Goal: Task Accomplishment & Management: Manage account settings

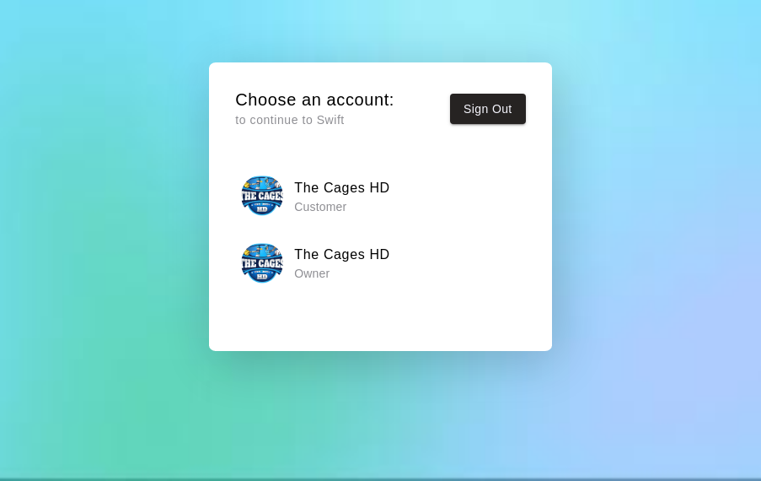
click at [343, 277] on p "Owner" at bounding box center [342, 273] width 96 height 17
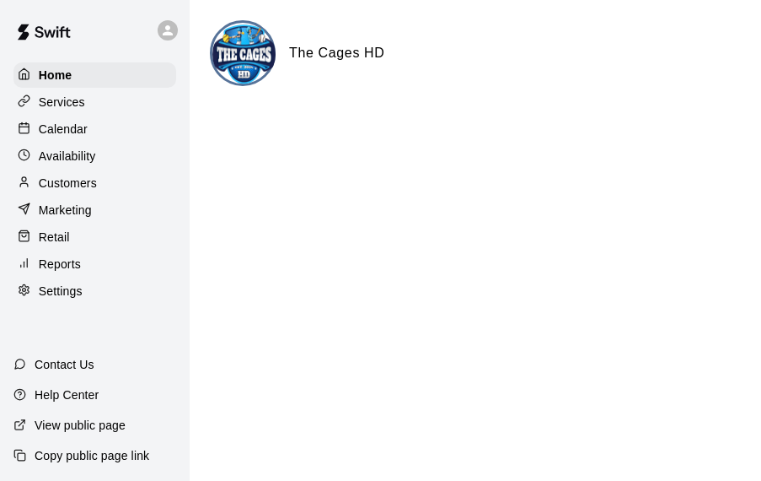
click at [83, 131] on p "Calendar" at bounding box center [63, 129] width 49 height 17
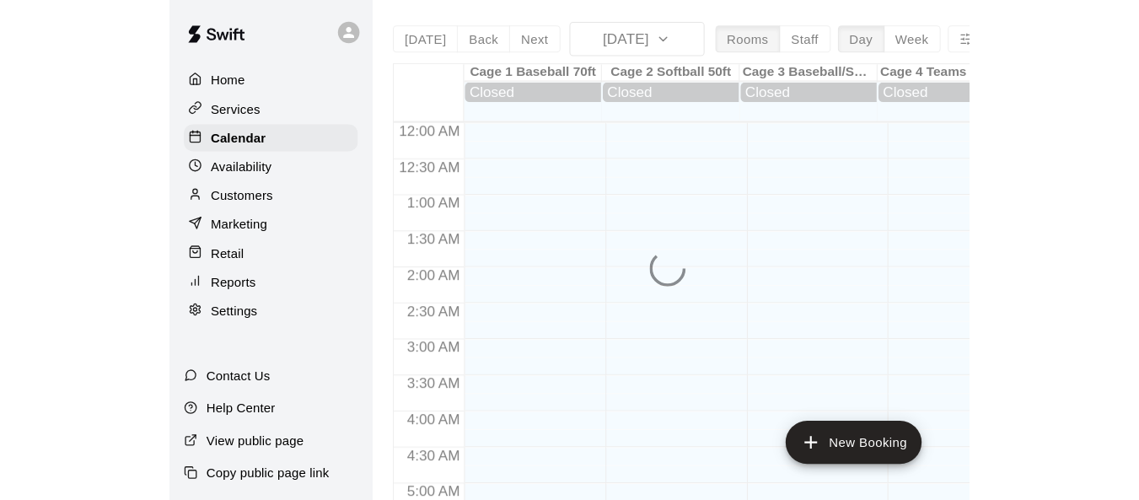
scroll to position [710, 0]
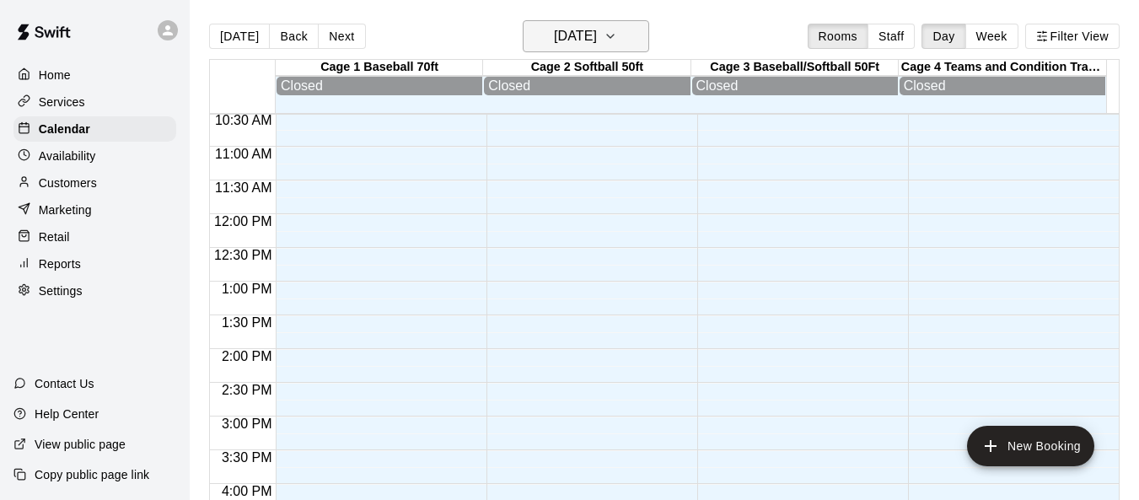
click at [640, 38] on button "[DATE]" at bounding box center [586, 36] width 126 height 32
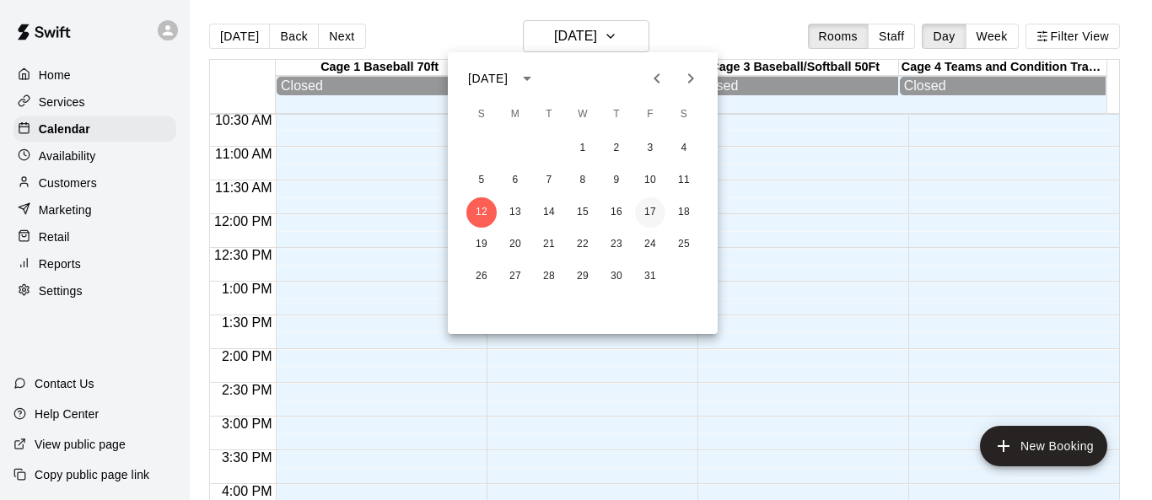
click at [655, 217] on button "17" at bounding box center [650, 212] width 30 height 30
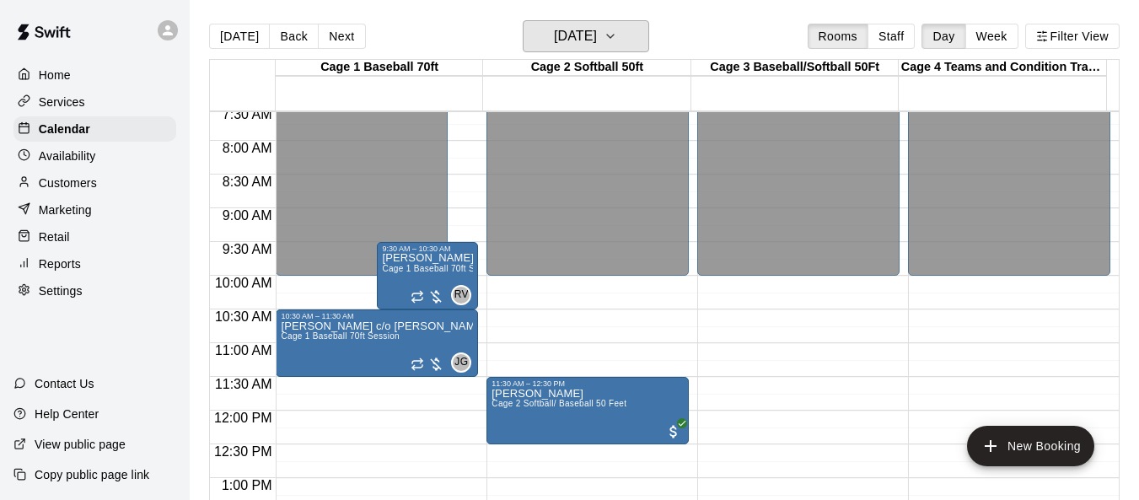
scroll to position [541, 0]
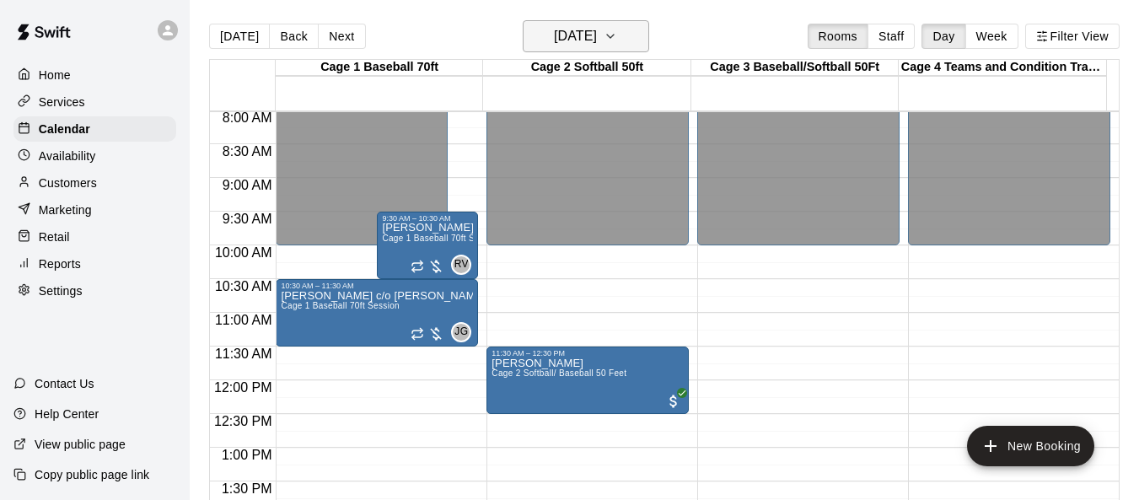
click at [632, 47] on button "[DATE]" at bounding box center [586, 36] width 126 height 32
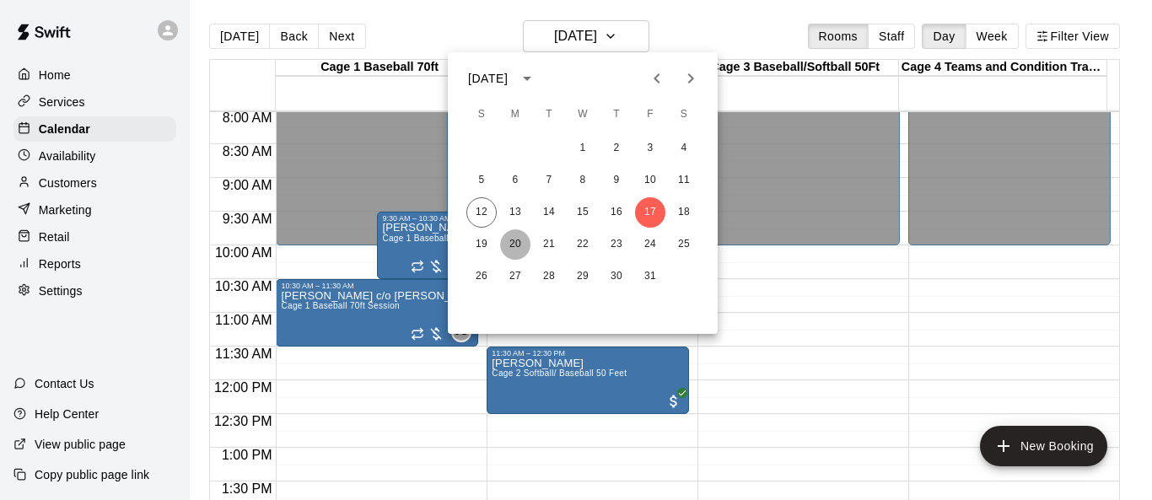
click at [519, 244] on button "20" at bounding box center [515, 244] width 30 height 30
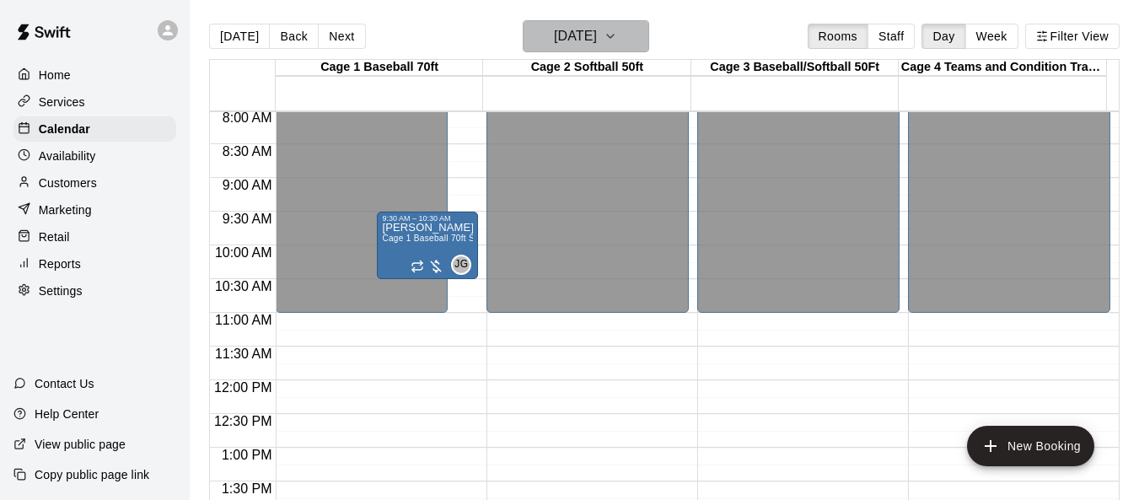
click at [617, 30] on icon "button" at bounding box center [610, 36] width 13 height 20
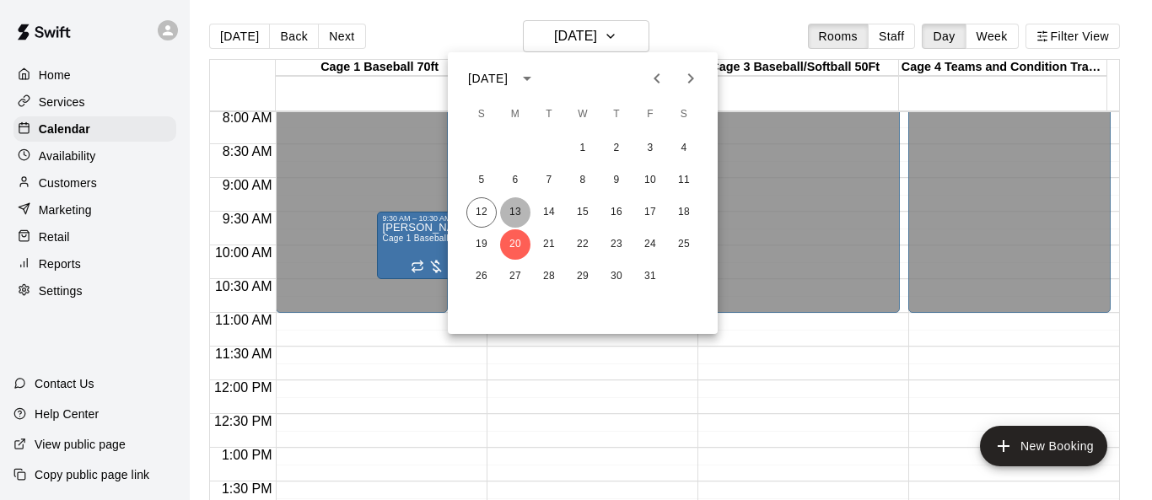
click at [520, 203] on button "13" at bounding box center [515, 212] width 30 height 30
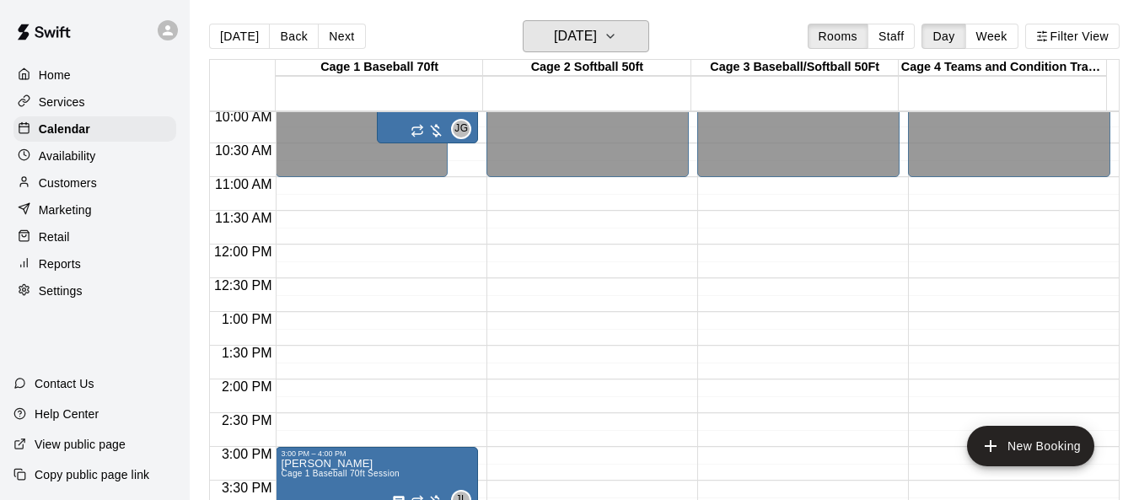
scroll to position [879, 0]
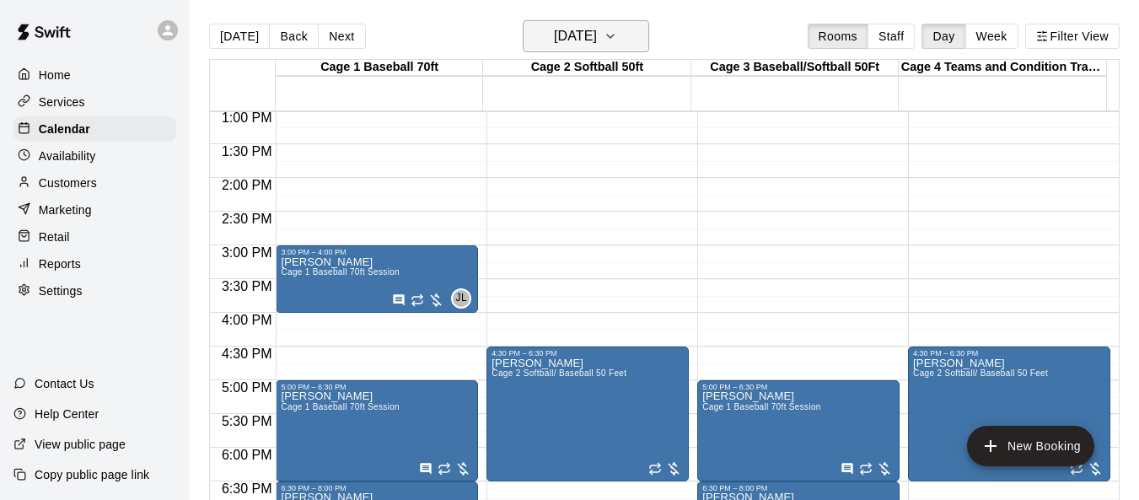
click at [617, 39] on icon "button" at bounding box center [610, 36] width 13 height 20
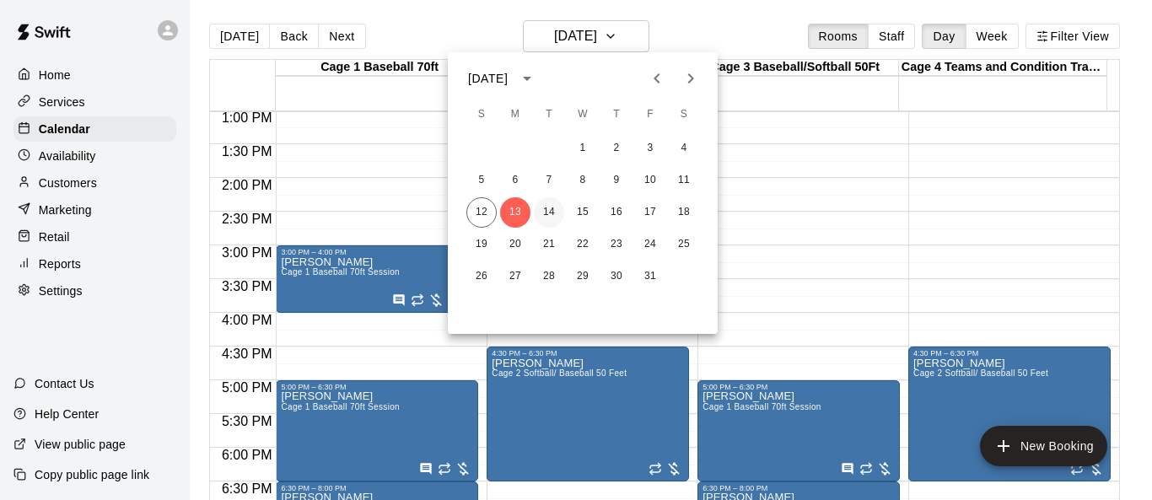
click at [556, 205] on button "14" at bounding box center [549, 212] width 30 height 30
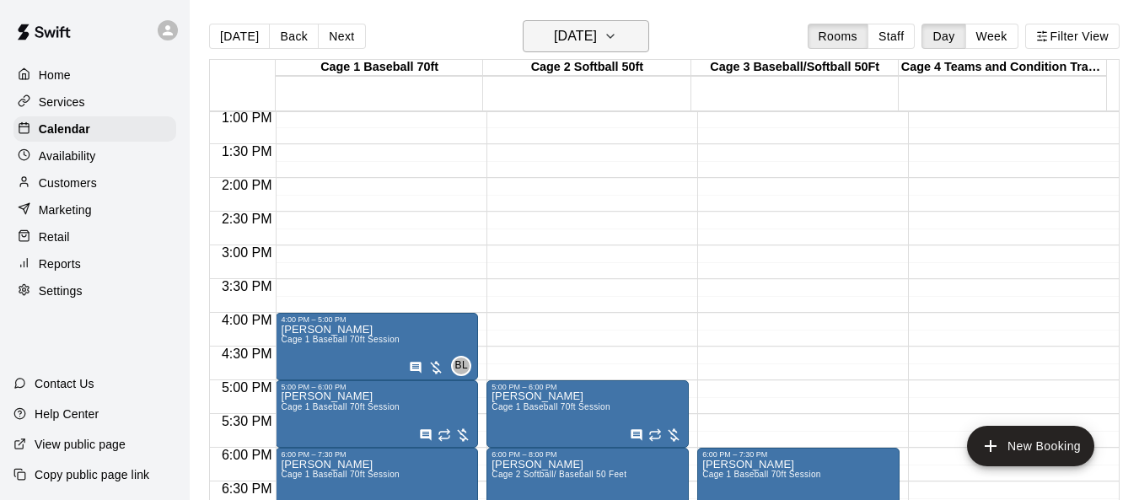
click at [617, 33] on icon "button" at bounding box center [610, 36] width 13 height 20
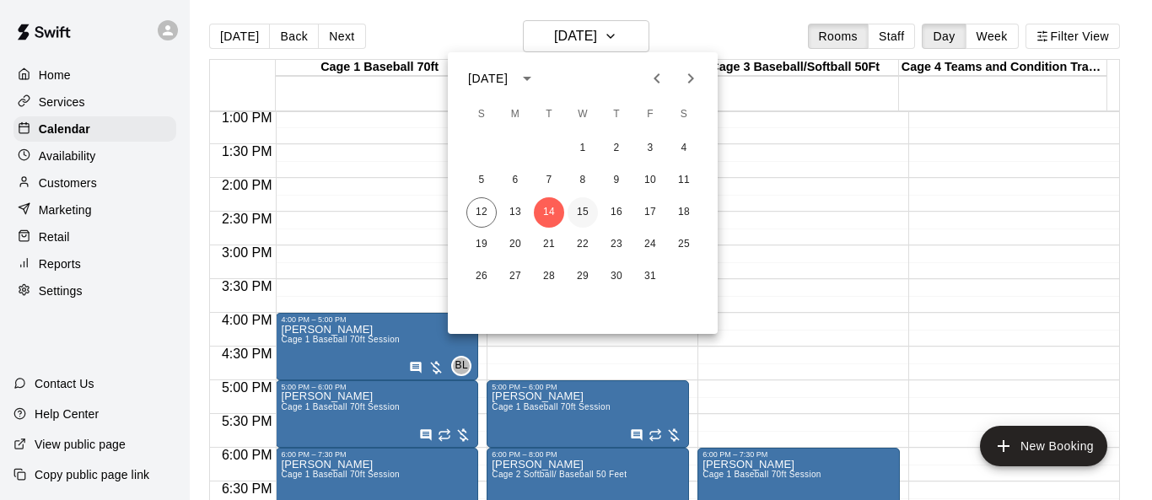
click at [581, 219] on button "15" at bounding box center [582, 212] width 30 height 30
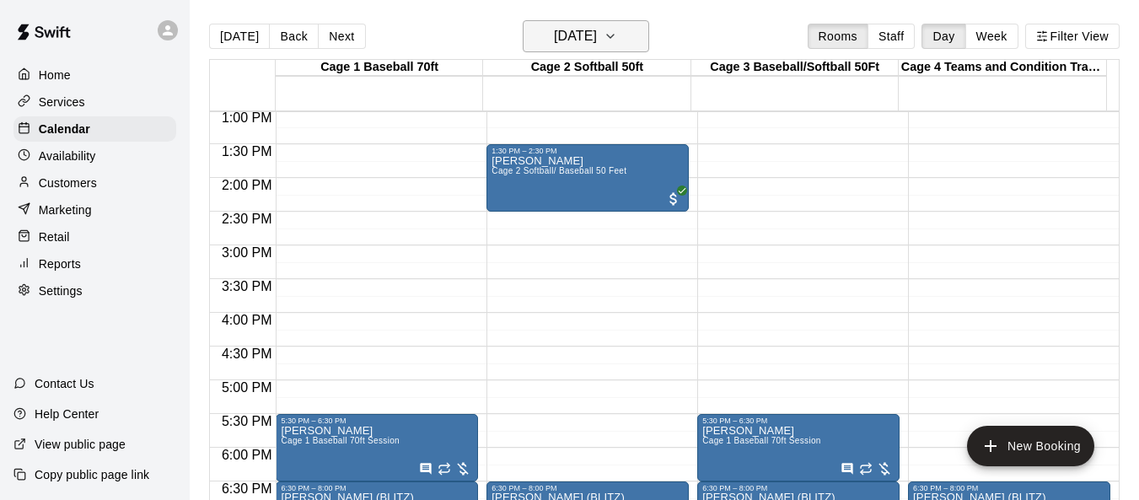
click at [617, 45] on icon "button" at bounding box center [610, 36] width 13 height 20
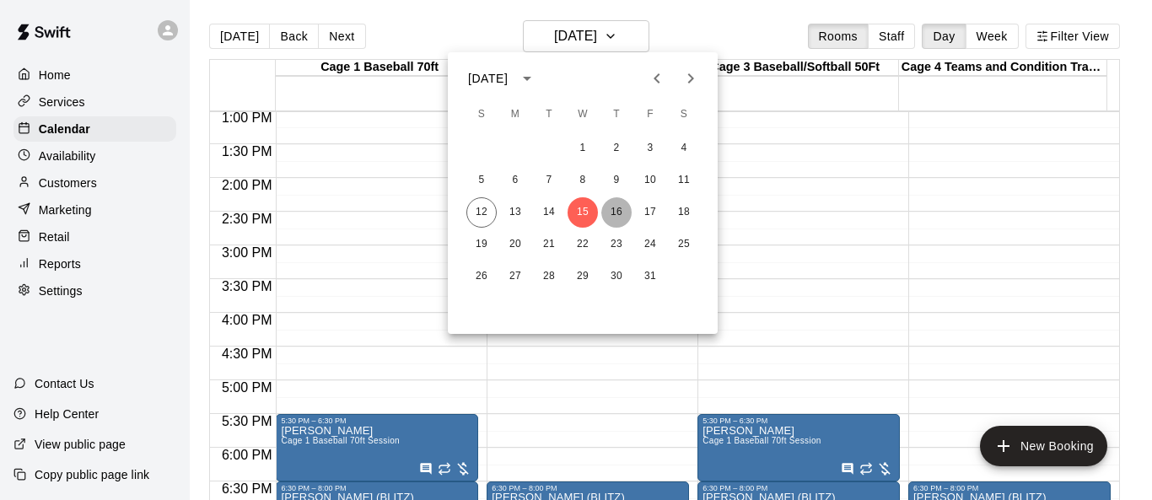
click at [621, 207] on button "16" at bounding box center [616, 212] width 30 height 30
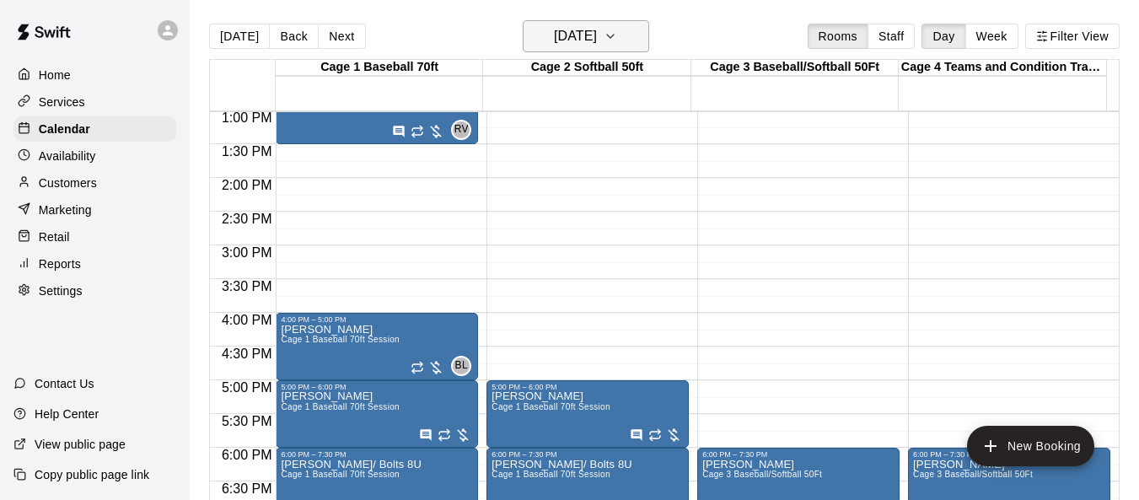
click at [617, 40] on icon "button" at bounding box center [610, 36] width 13 height 20
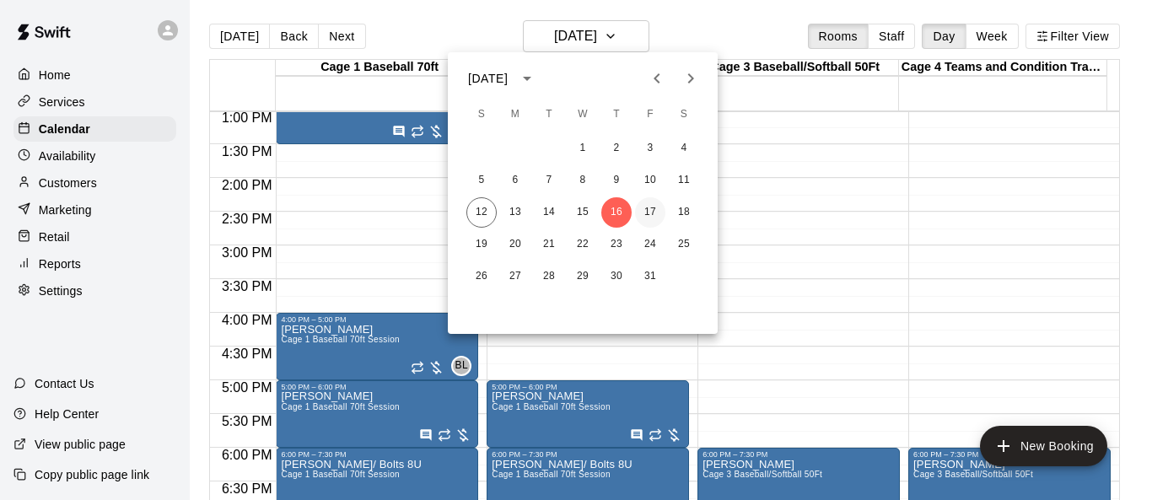
click at [648, 212] on button "17" at bounding box center [650, 212] width 30 height 30
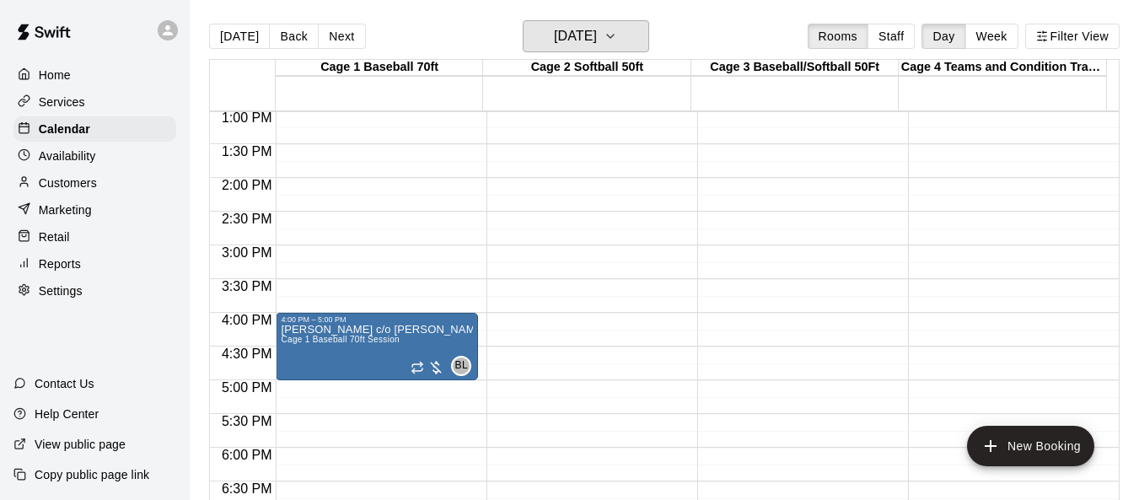
scroll to position [1047, 0]
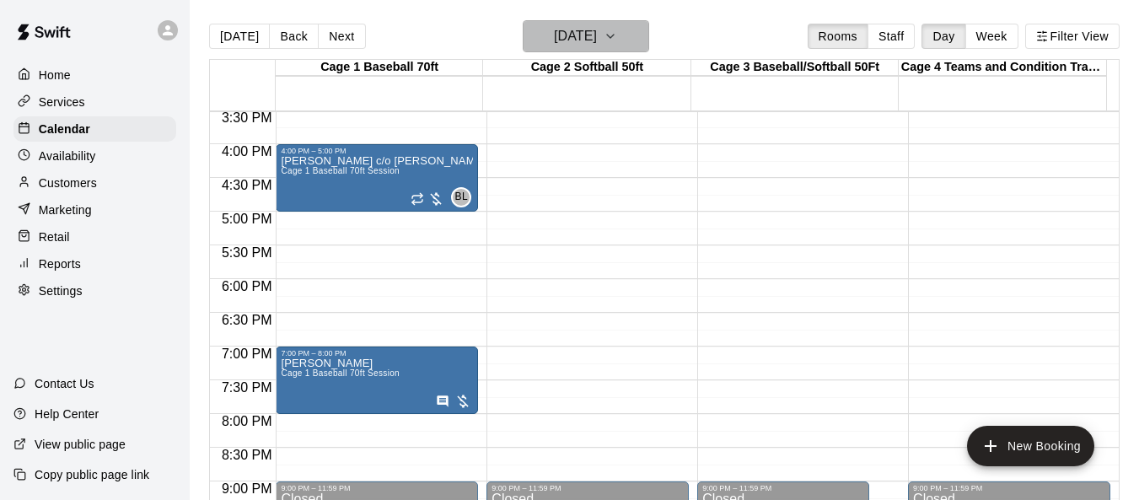
click at [617, 43] on icon "button" at bounding box center [610, 36] width 13 height 20
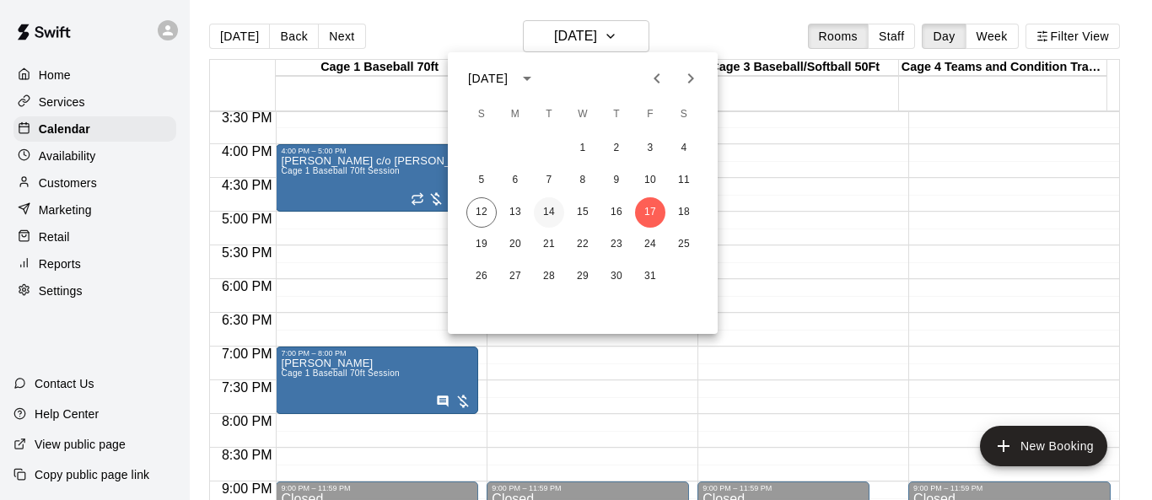
click at [556, 213] on button "14" at bounding box center [549, 212] width 30 height 30
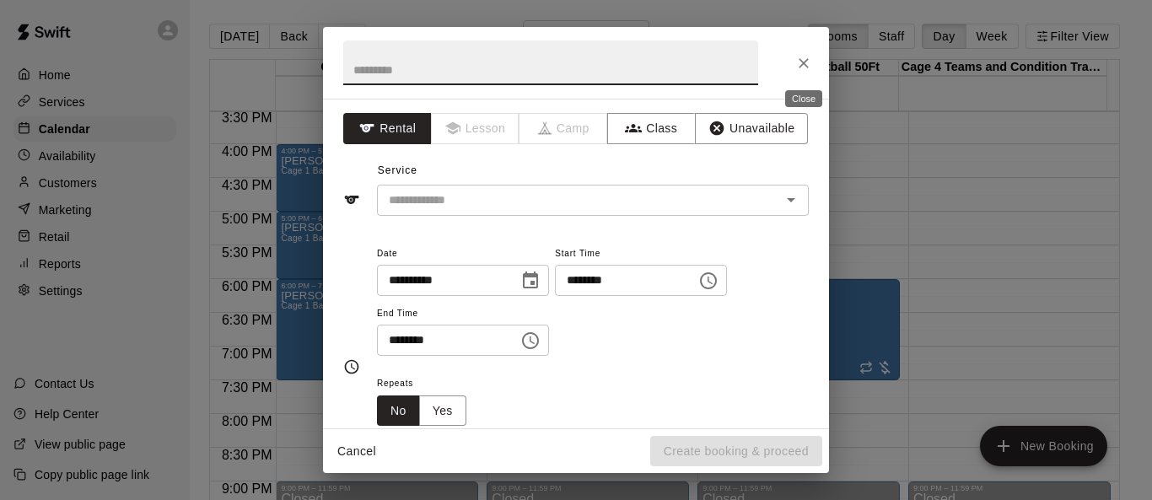
click at [761, 62] on icon "Close" at bounding box center [803, 63] width 17 height 17
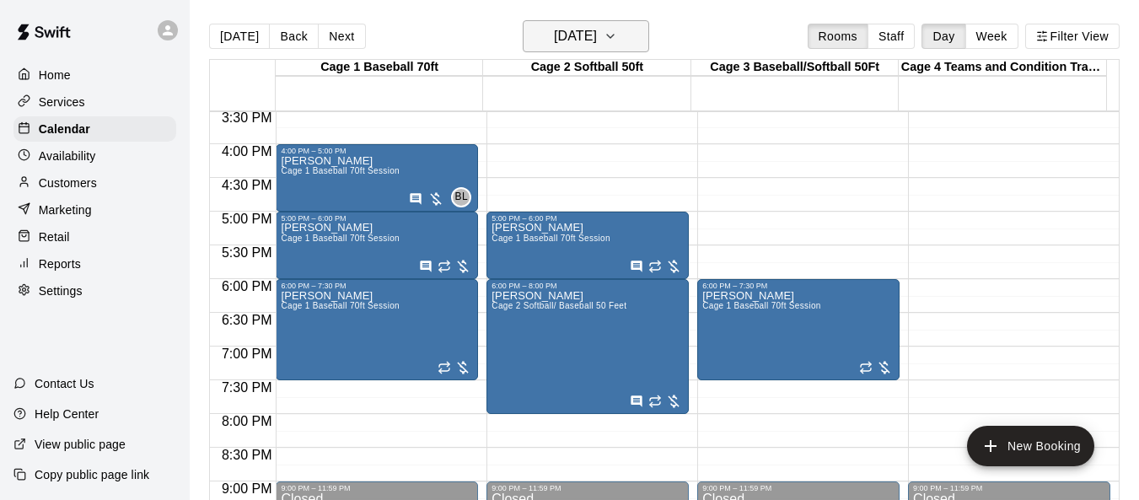
click at [617, 35] on icon "button" at bounding box center [610, 36] width 13 height 20
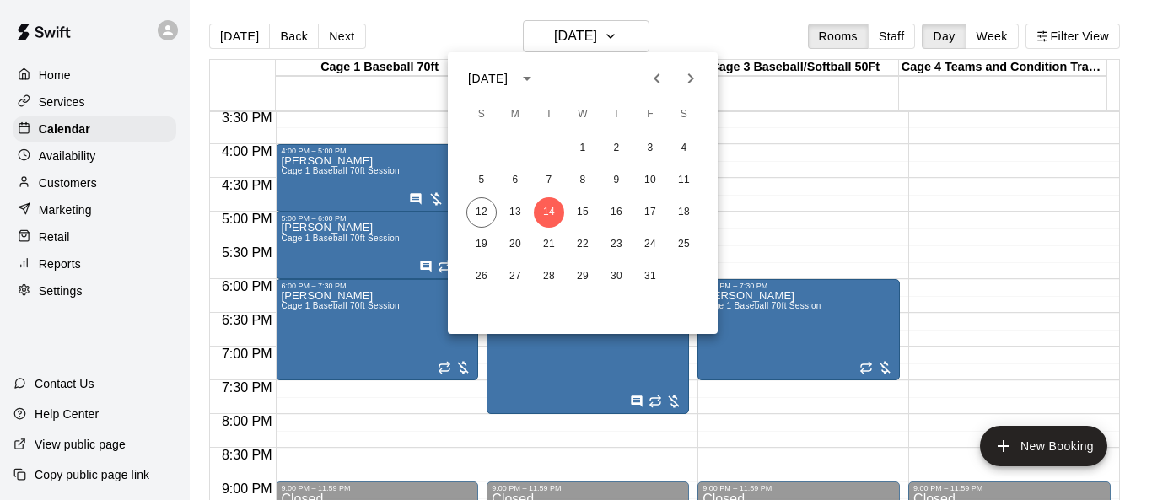
click at [761, 184] on div at bounding box center [576, 250] width 1152 height 500
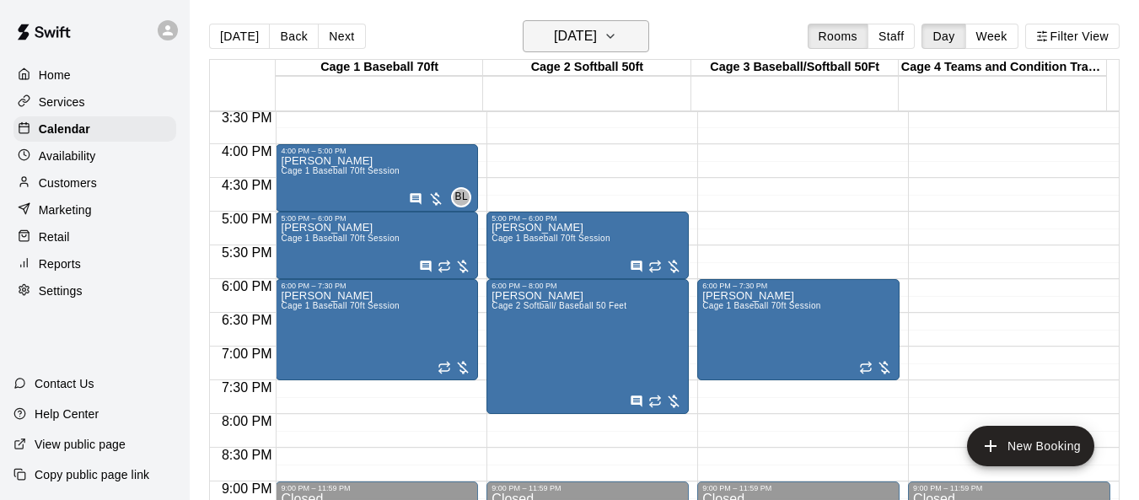
click at [617, 41] on icon "button" at bounding box center [610, 36] width 13 height 20
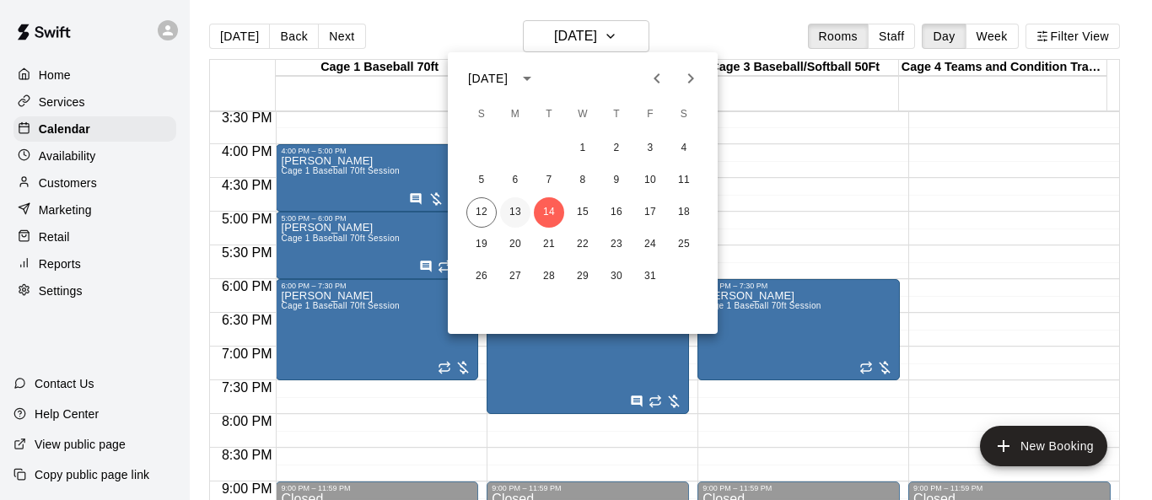
click at [512, 213] on button "13" at bounding box center [515, 212] width 30 height 30
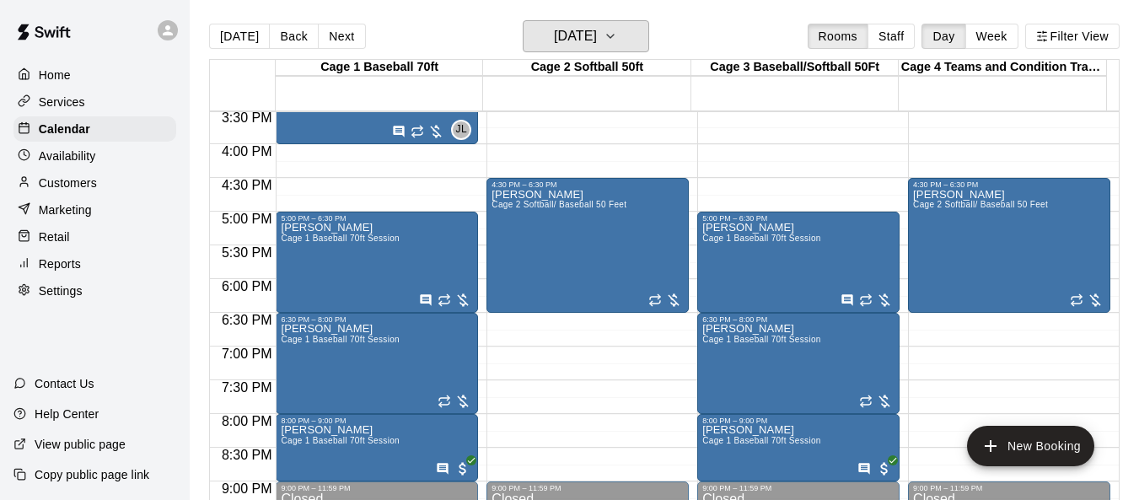
scroll to position [879, 0]
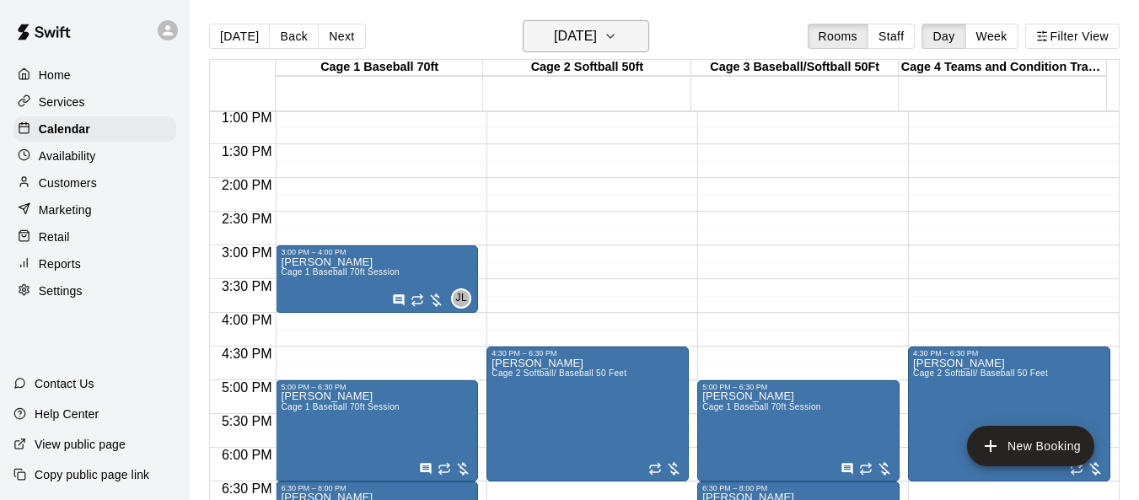
click at [645, 45] on button "[DATE]" at bounding box center [586, 36] width 126 height 32
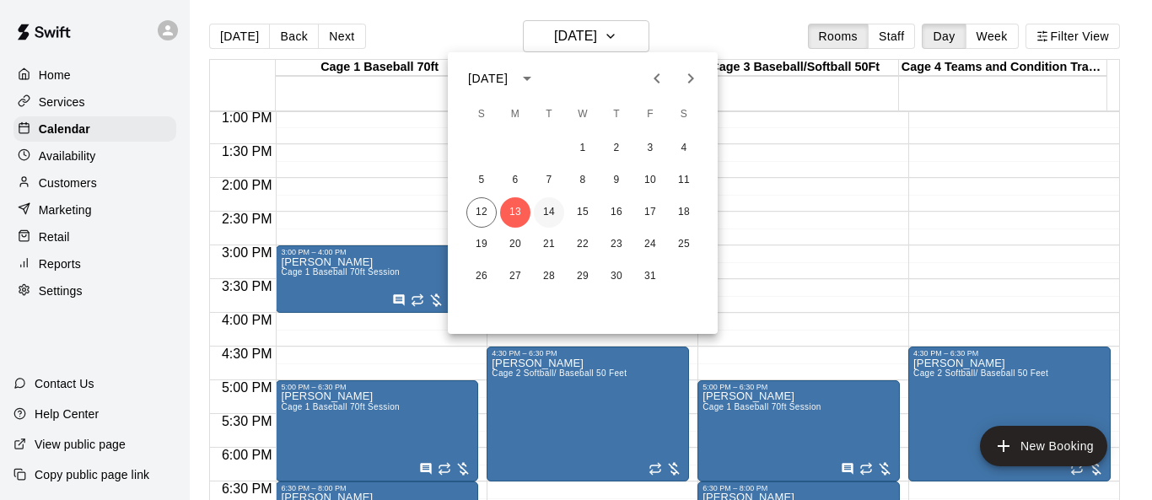
click at [553, 218] on button "14" at bounding box center [549, 212] width 30 height 30
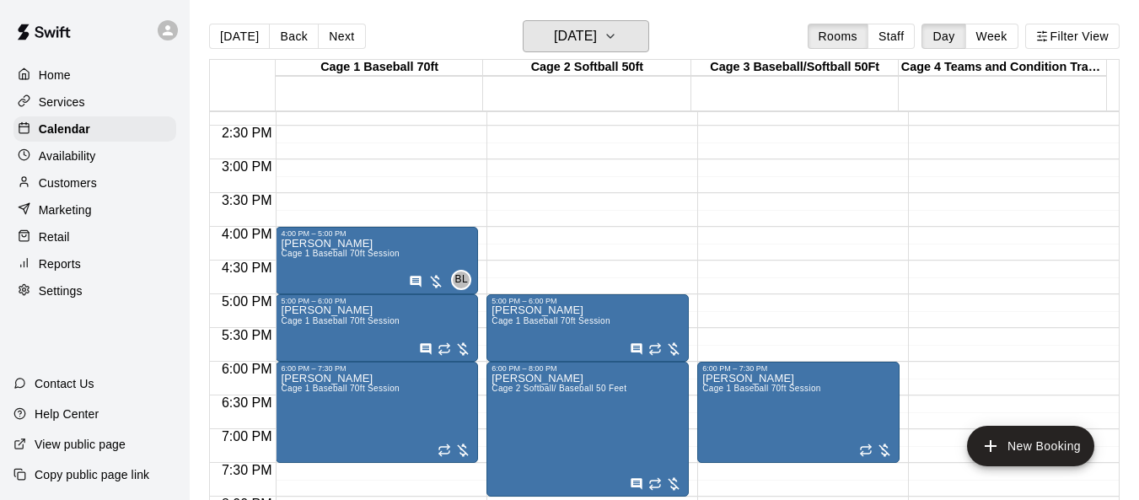
scroll to position [963, 0]
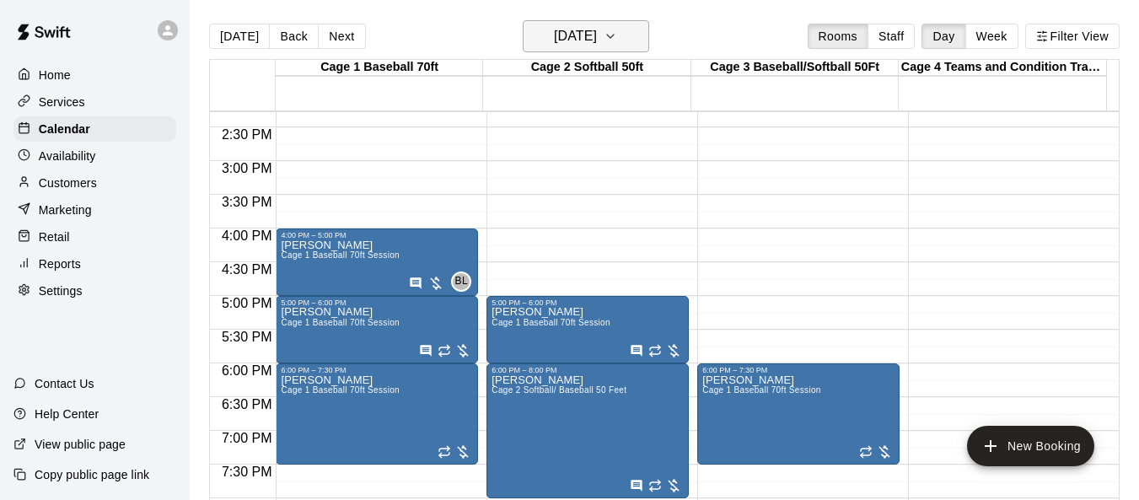
click at [617, 37] on icon "button" at bounding box center [610, 36] width 13 height 20
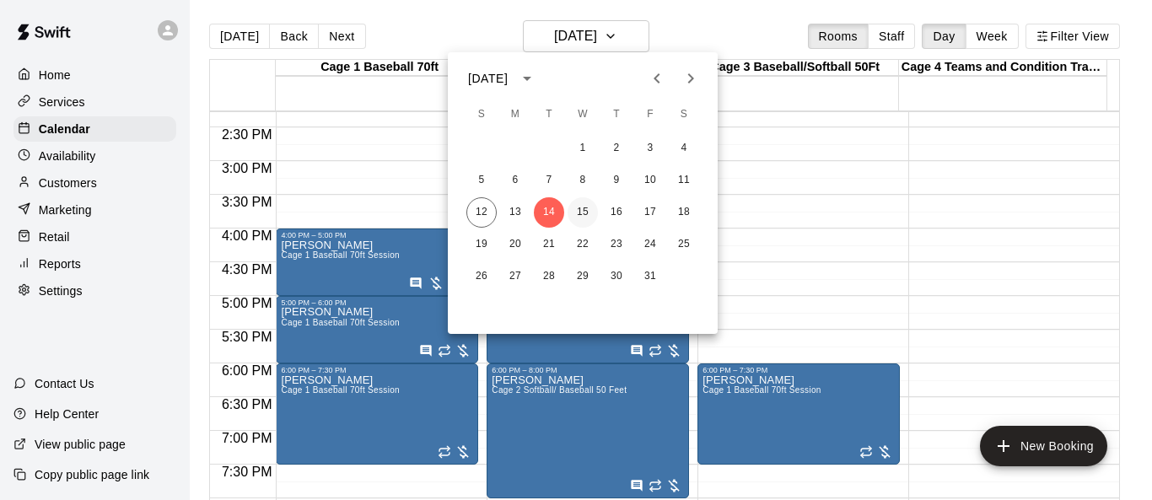
click at [582, 207] on button "15" at bounding box center [582, 212] width 30 height 30
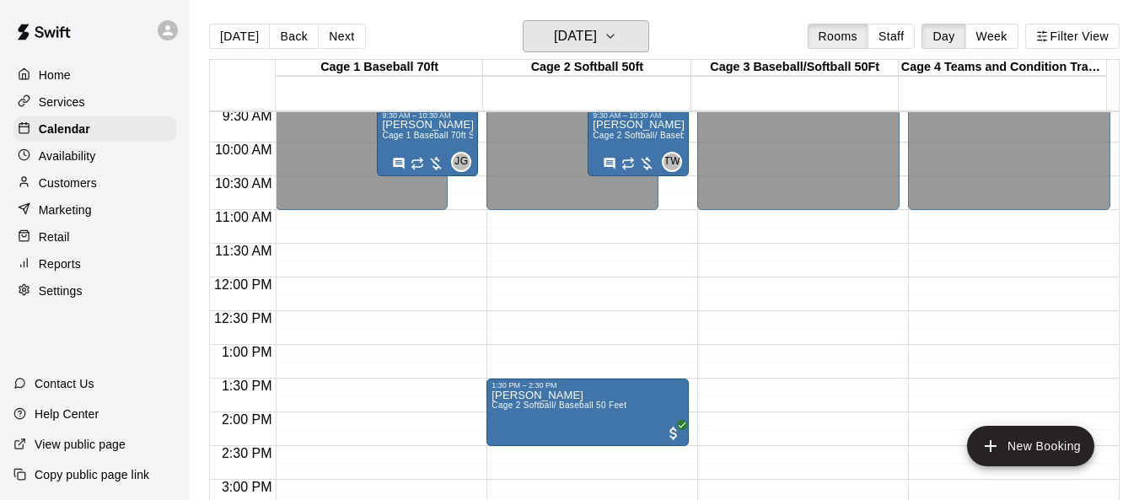
scroll to position [626, 0]
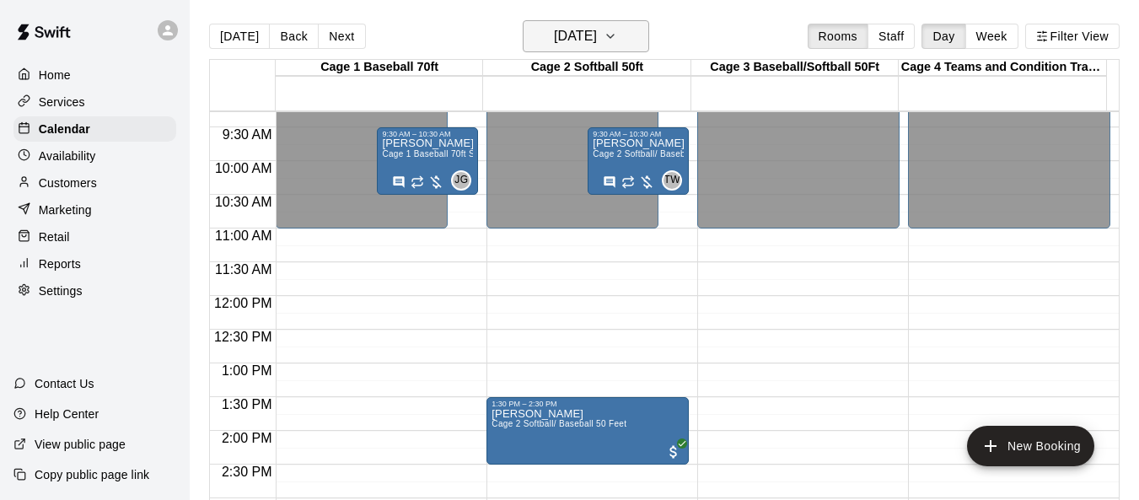
click at [614, 35] on icon "button" at bounding box center [610, 36] width 7 height 3
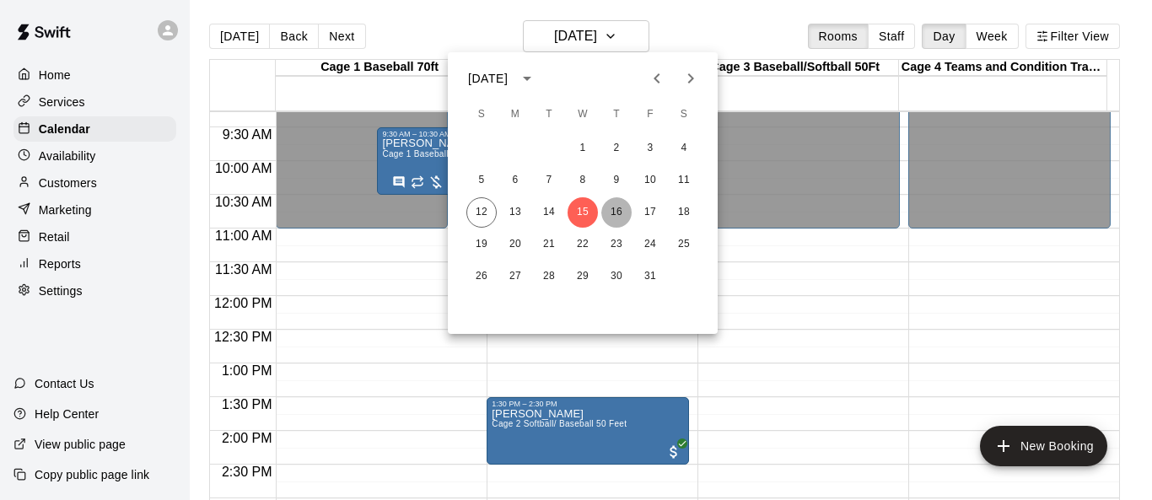
click at [621, 208] on button "16" at bounding box center [616, 212] width 30 height 30
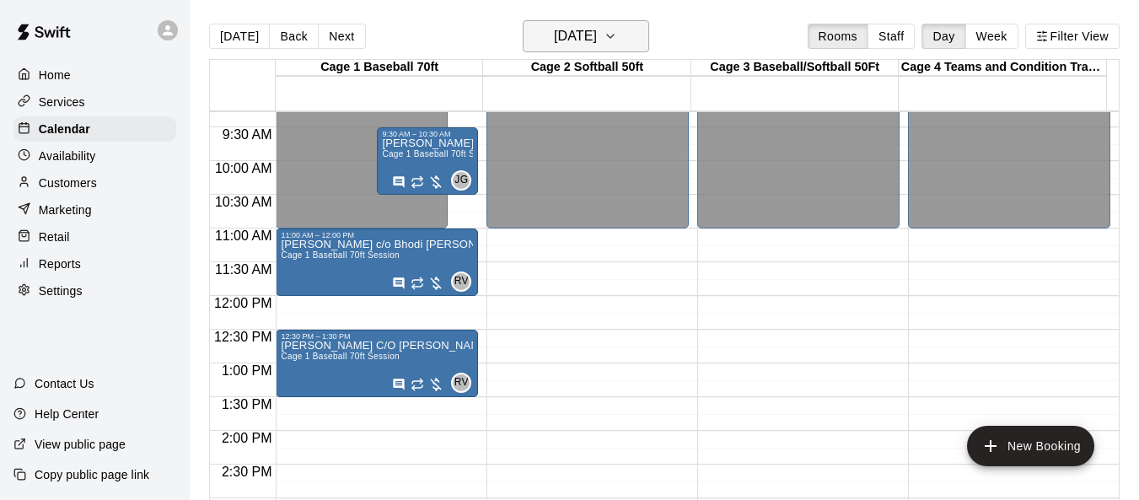
click at [617, 39] on icon "button" at bounding box center [610, 36] width 13 height 20
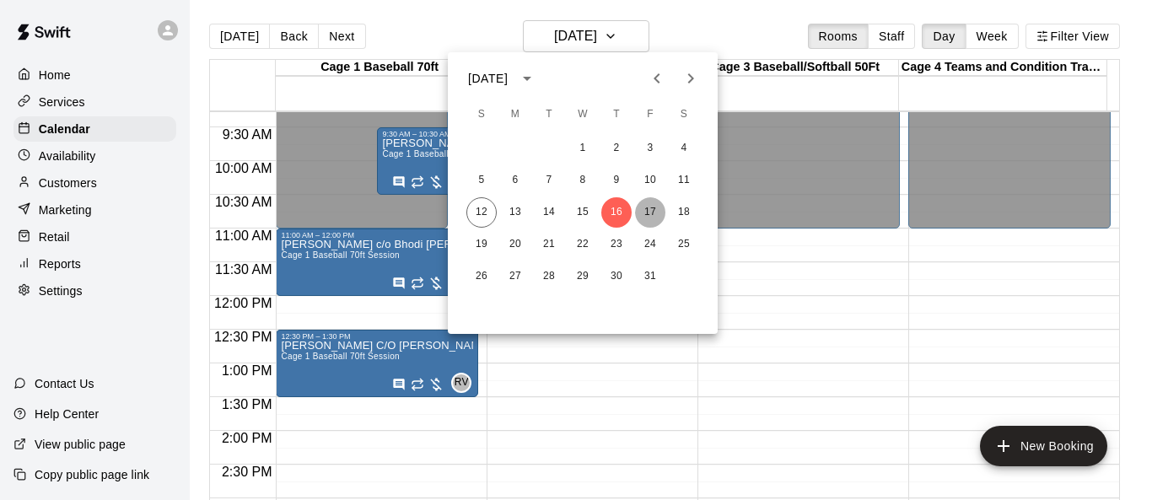
click at [659, 209] on button "17" at bounding box center [650, 212] width 30 height 30
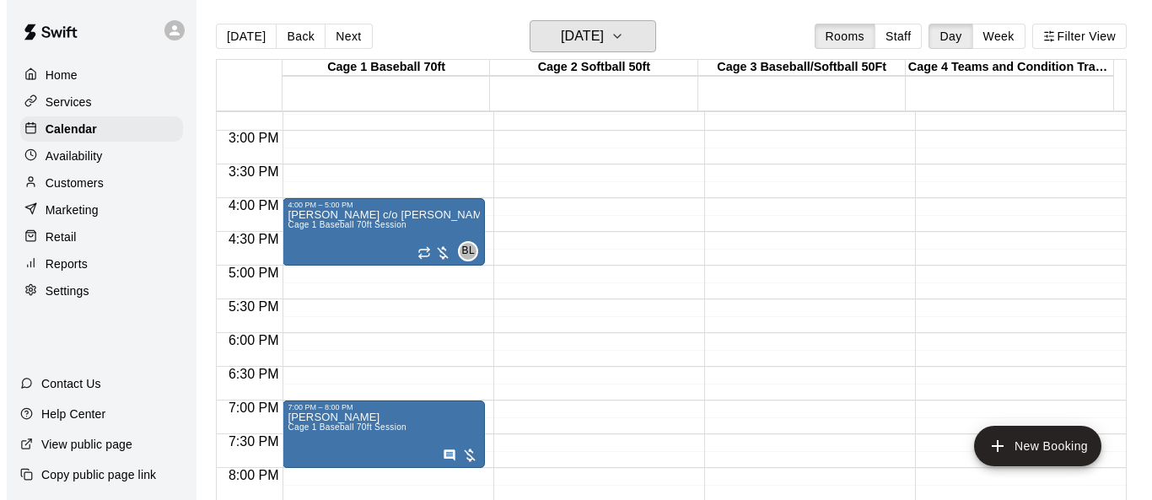
scroll to position [963, 0]
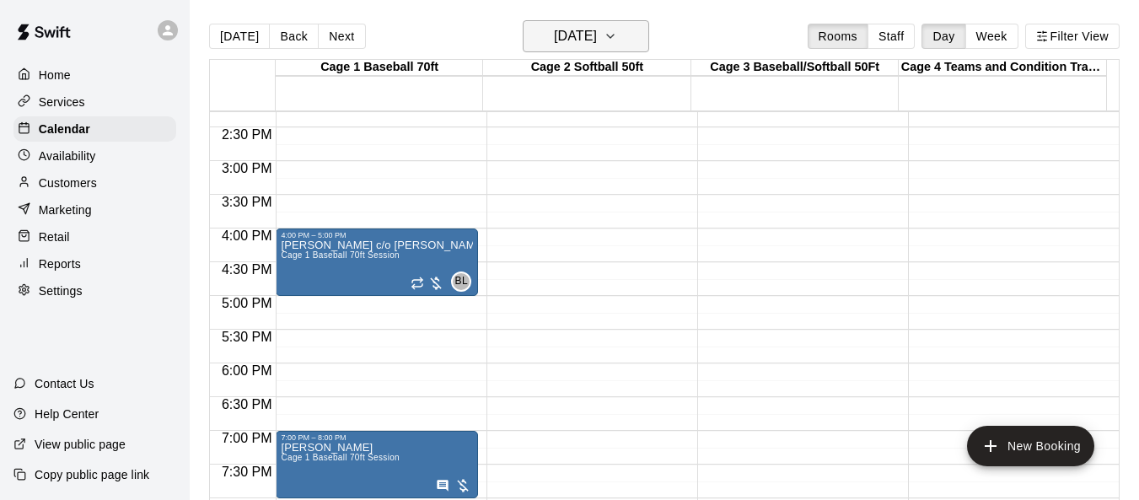
click at [617, 33] on icon "button" at bounding box center [610, 36] width 13 height 20
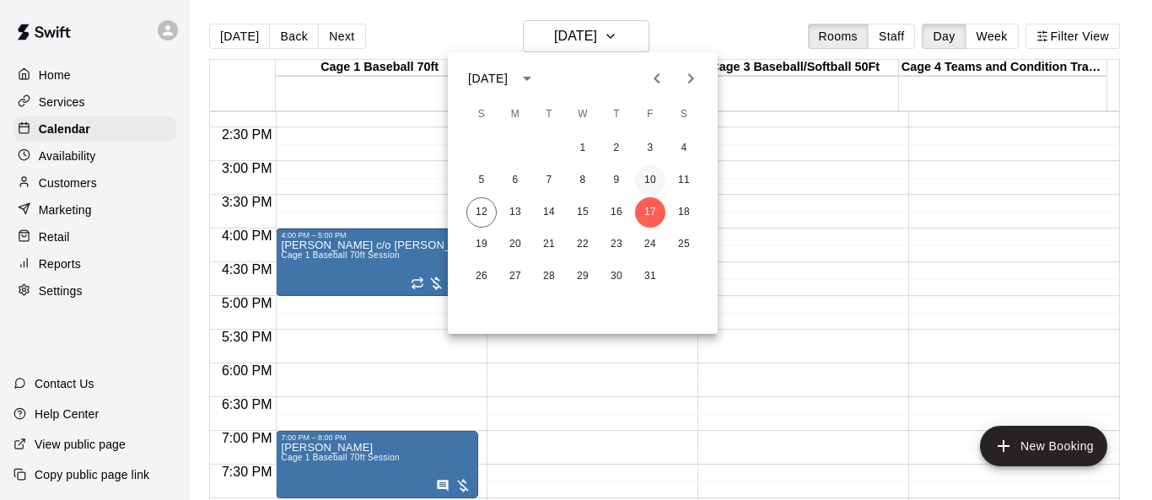
click at [659, 176] on button "10" at bounding box center [650, 180] width 30 height 30
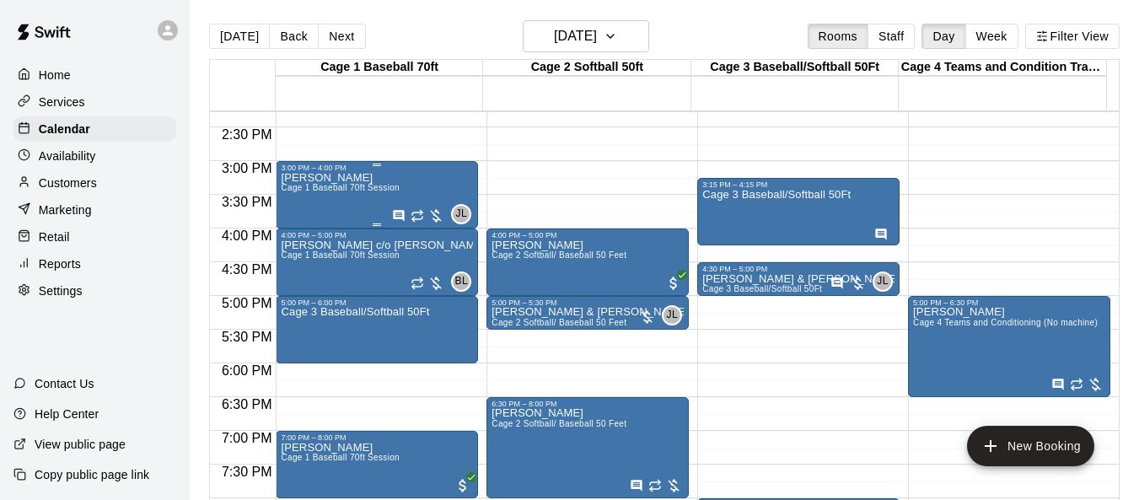
click at [379, 187] on span "Cage 1 Baseball 70ft Session" at bounding box center [340, 187] width 119 height 9
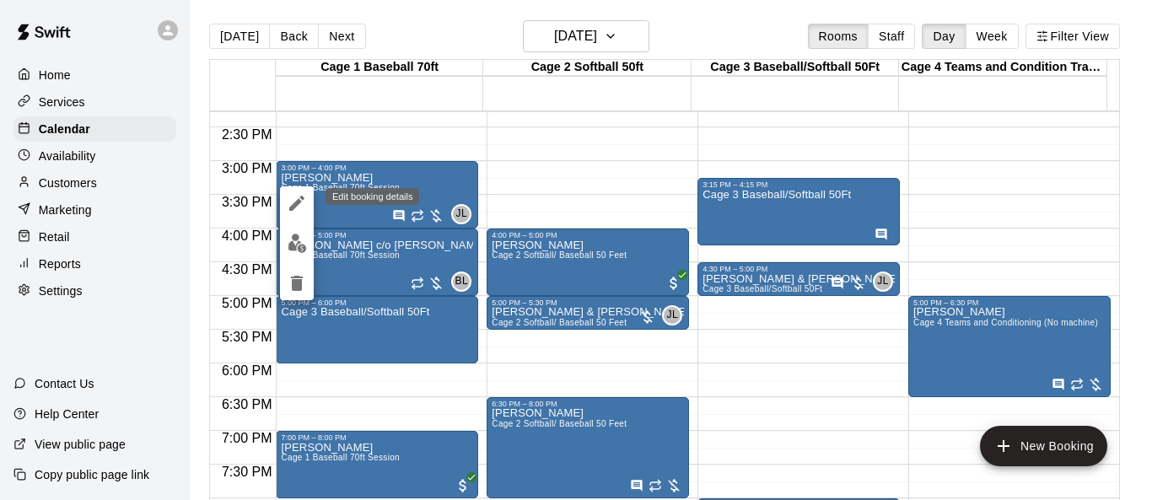
click at [288, 206] on icon "edit" at bounding box center [297, 203] width 20 height 20
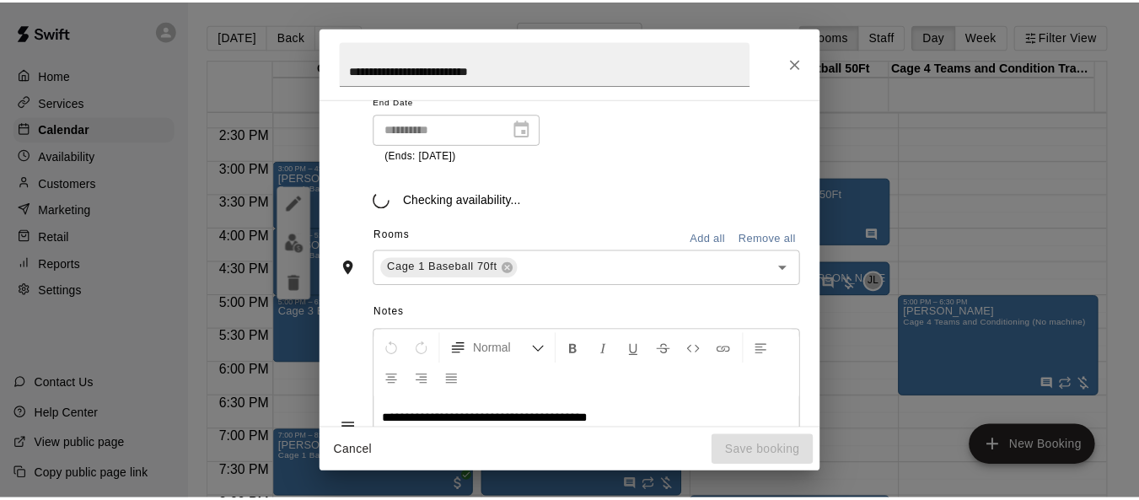
scroll to position [369, 0]
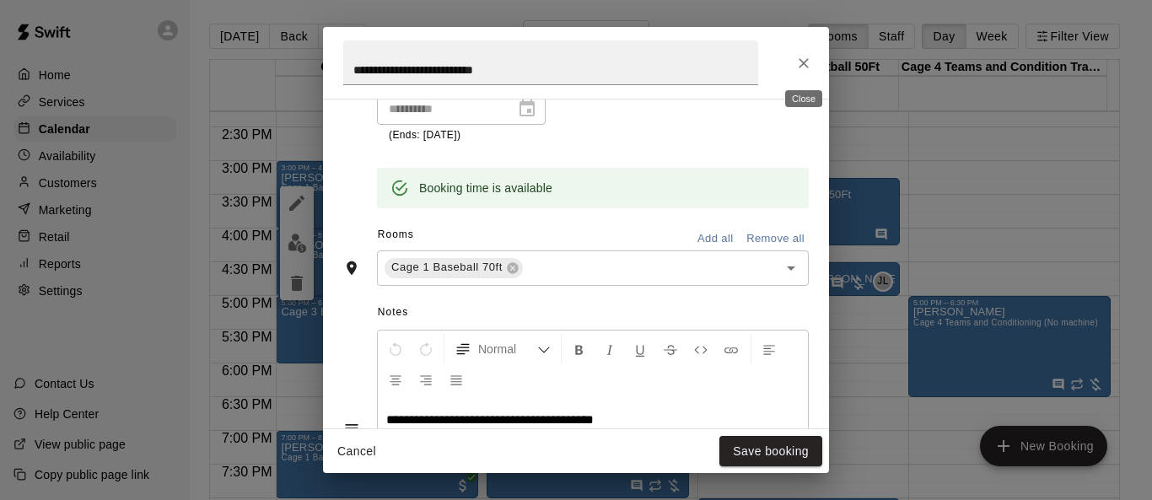
click at [761, 61] on icon "Close" at bounding box center [803, 63] width 10 height 10
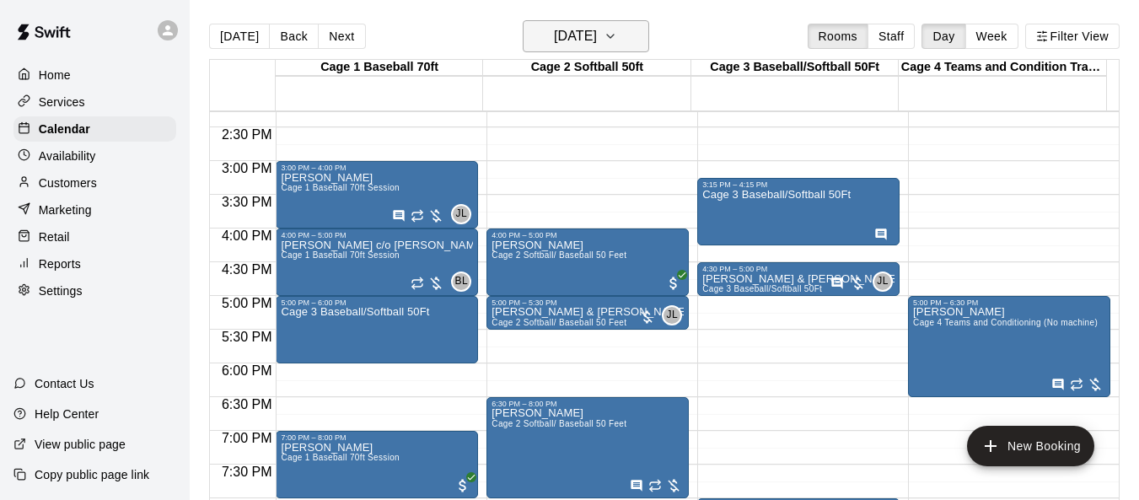
click at [638, 36] on button "[DATE]" at bounding box center [586, 36] width 126 height 32
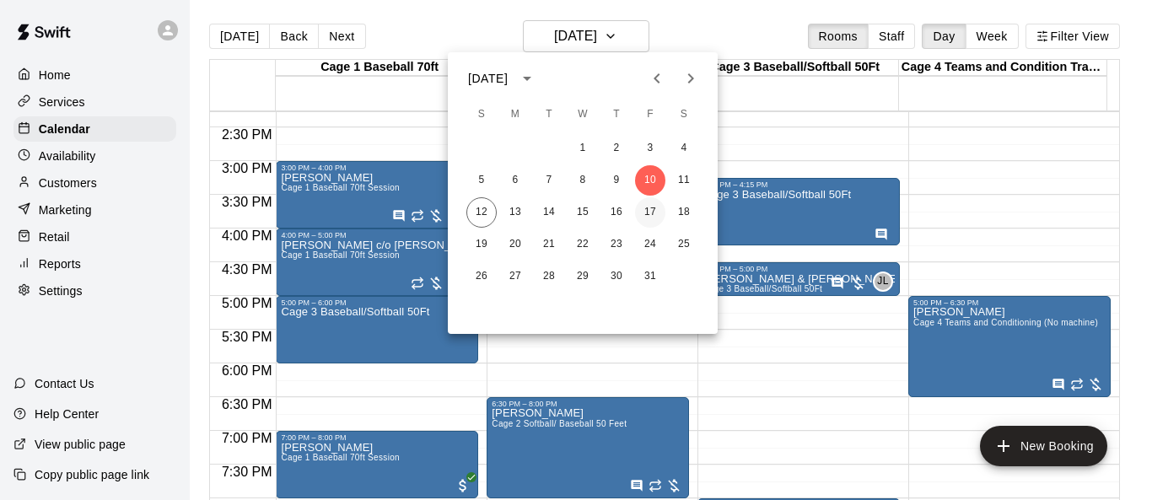
click at [653, 205] on button "17" at bounding box center [650, 212] width 30 height 30
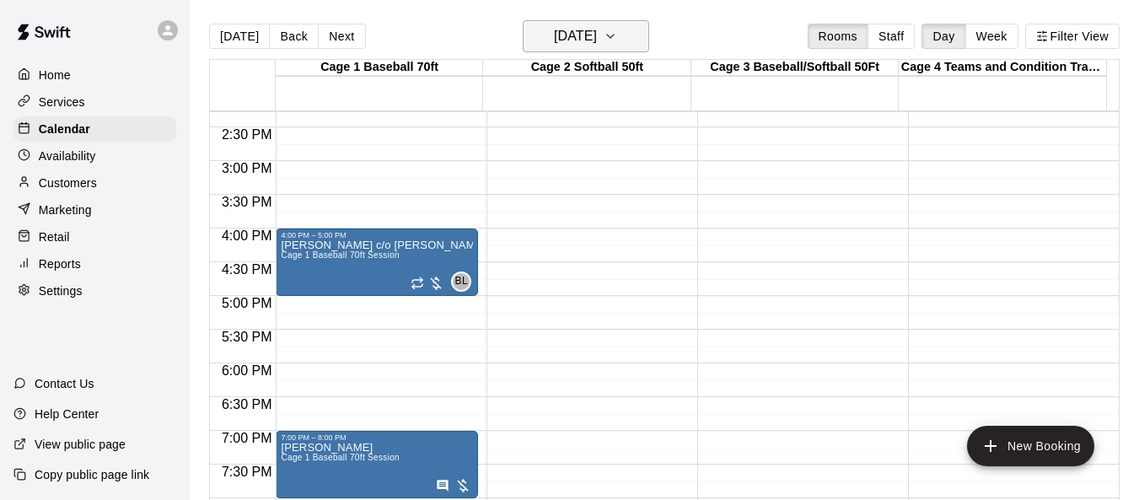
click at [617, 30] on icon "button" at bounding box center [610, 36] width 13 height 20
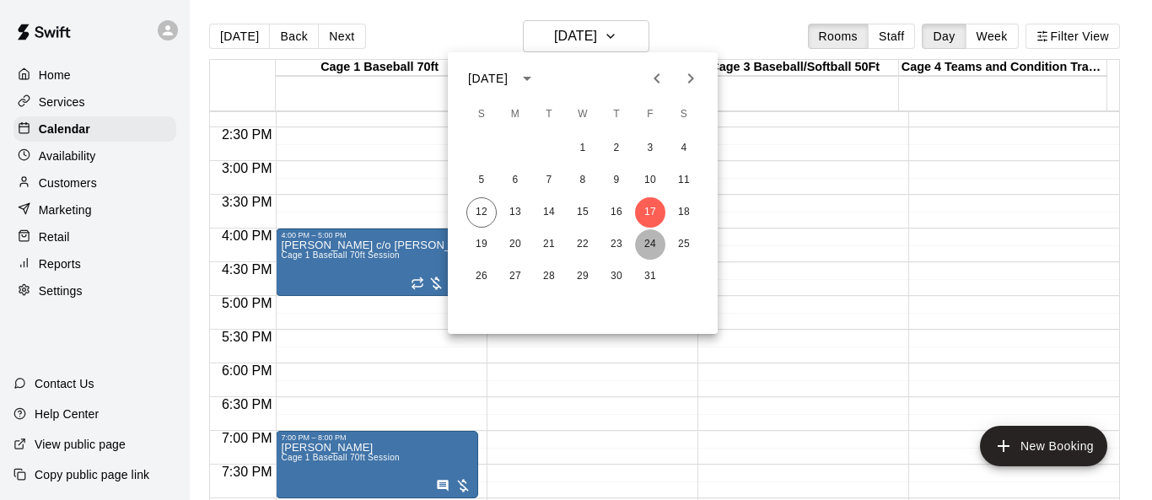
click at [644, 246] on button "24" at bounding box center [650, 244] width 30 height 30
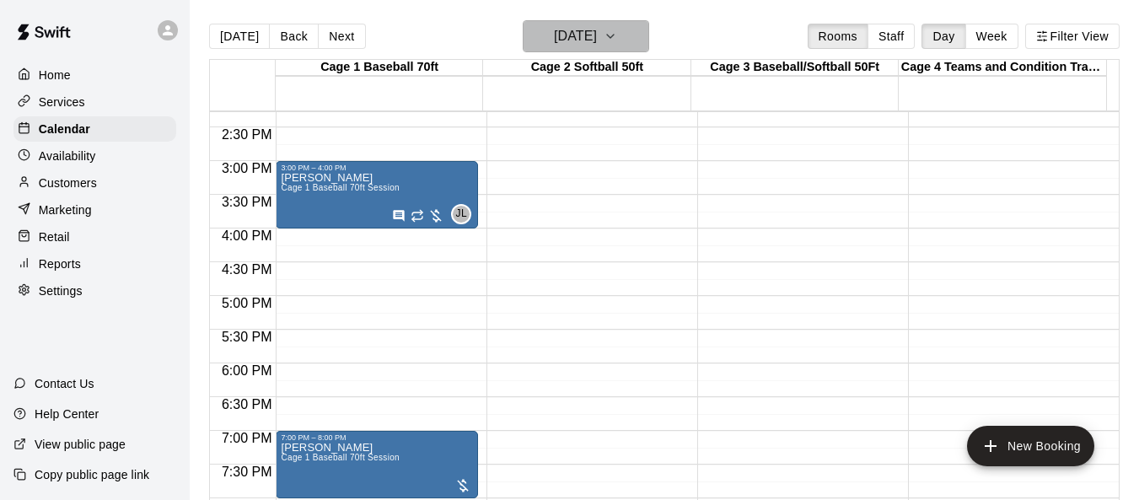
click at [617, 40] on icon "button" at bounding box center [610, 36] width 13 height 20
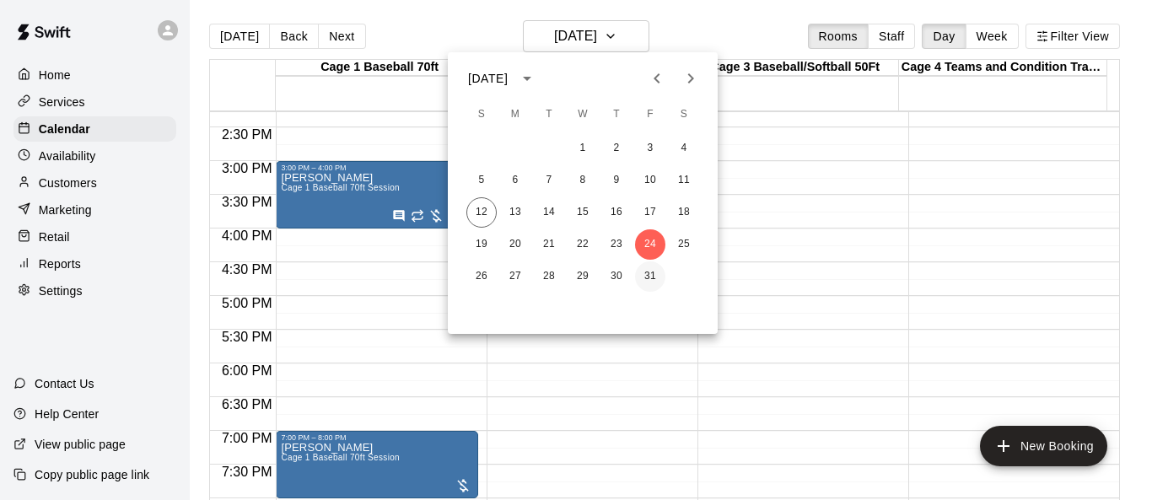
click at [641, 279] on button "31" at bounding box center [650, 276] width 30 height 30
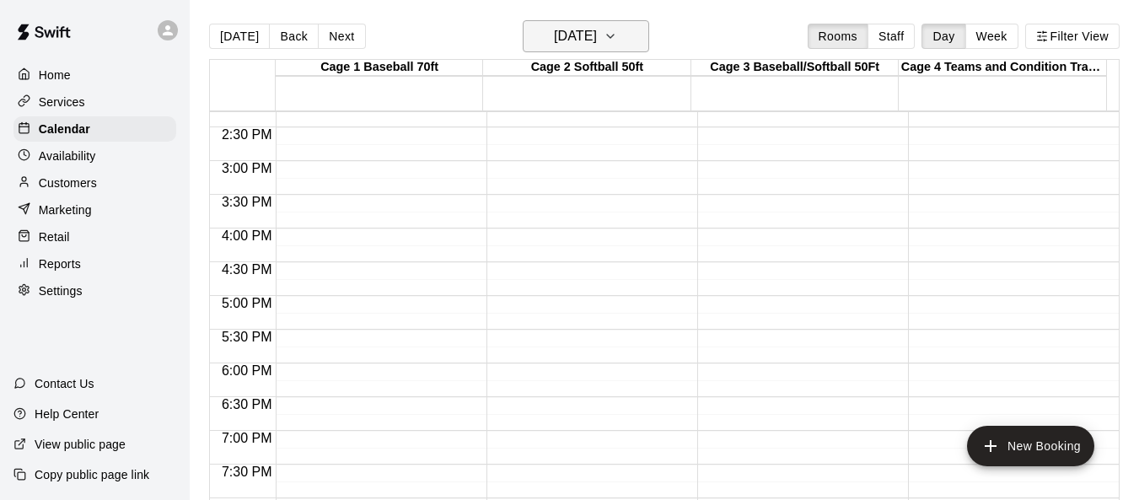
click at [637, 42] on button "[DATE]" at bounding box center [586, 36] width 126 height 32
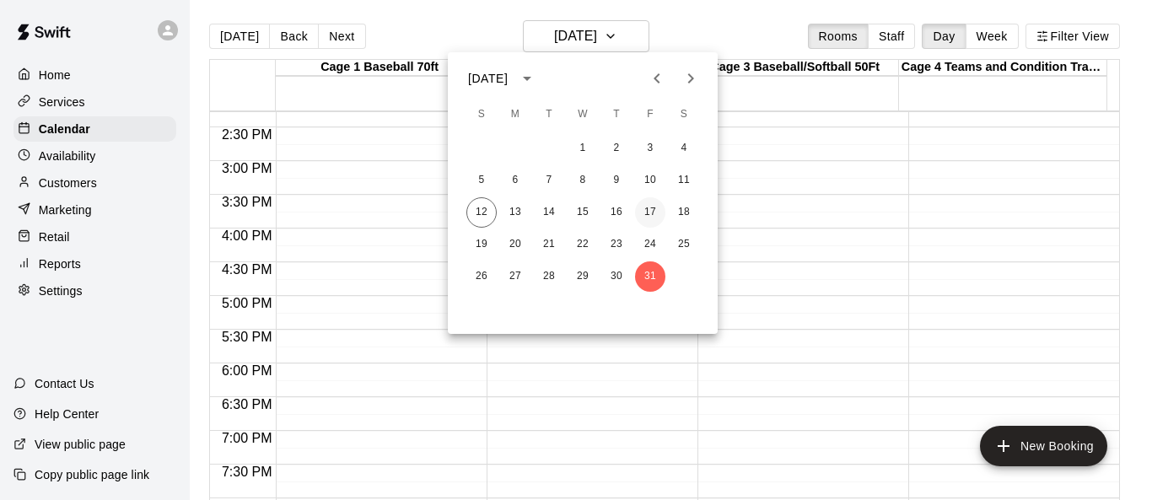
click at [651, 203] on button "17" at bounding box center [650, 212] width 30 height 30
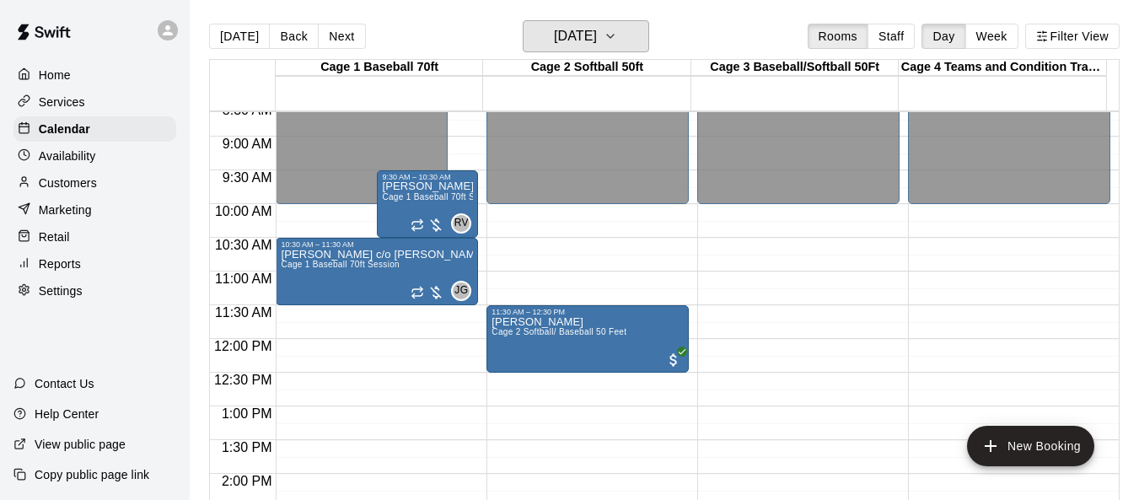
scroll to position [541, 0]
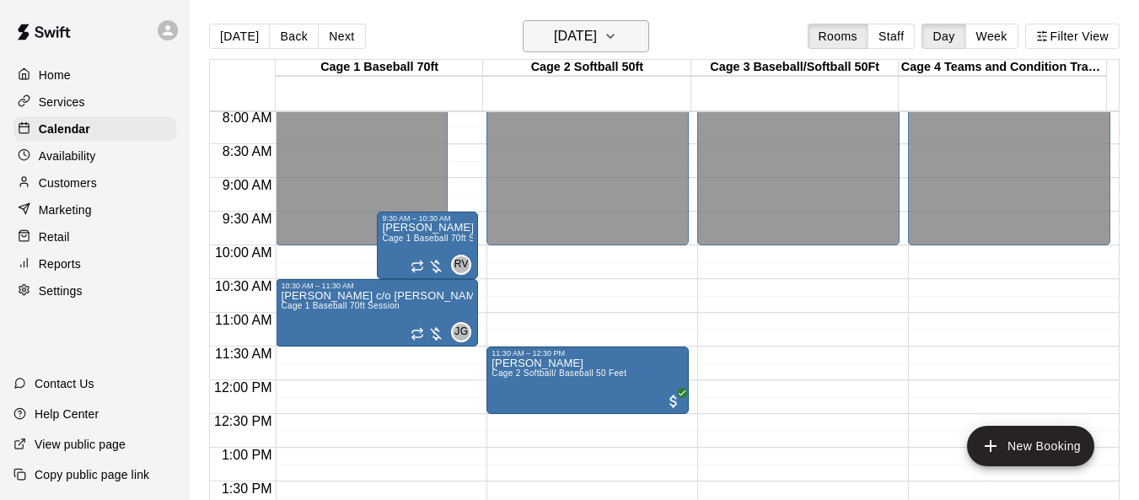
click at [617, 42] on icon "button" at bounding box center [610, 36] width 13 height 20
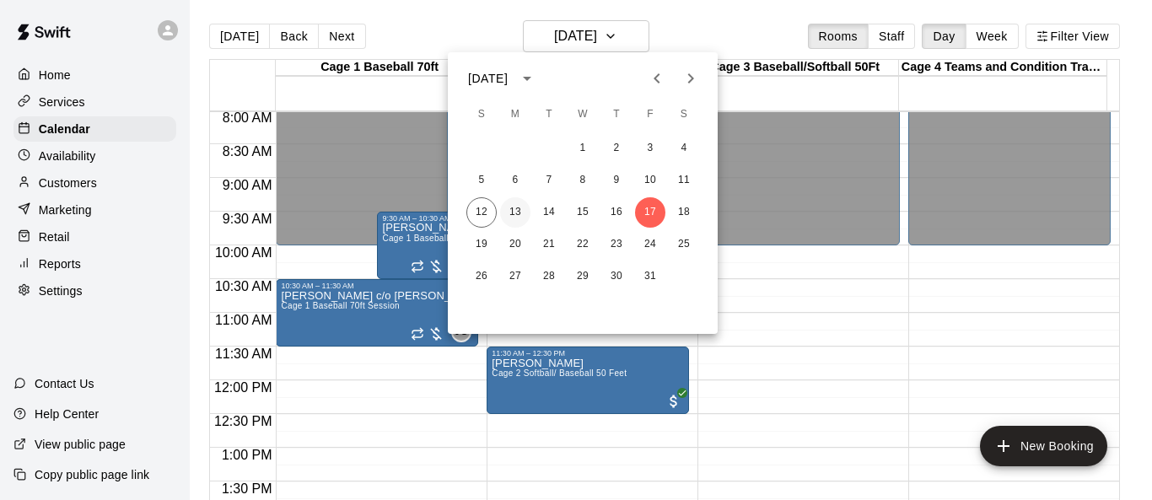
click at [519, 212] on button "13" at bounding box center [515, 212] width 30 height 30
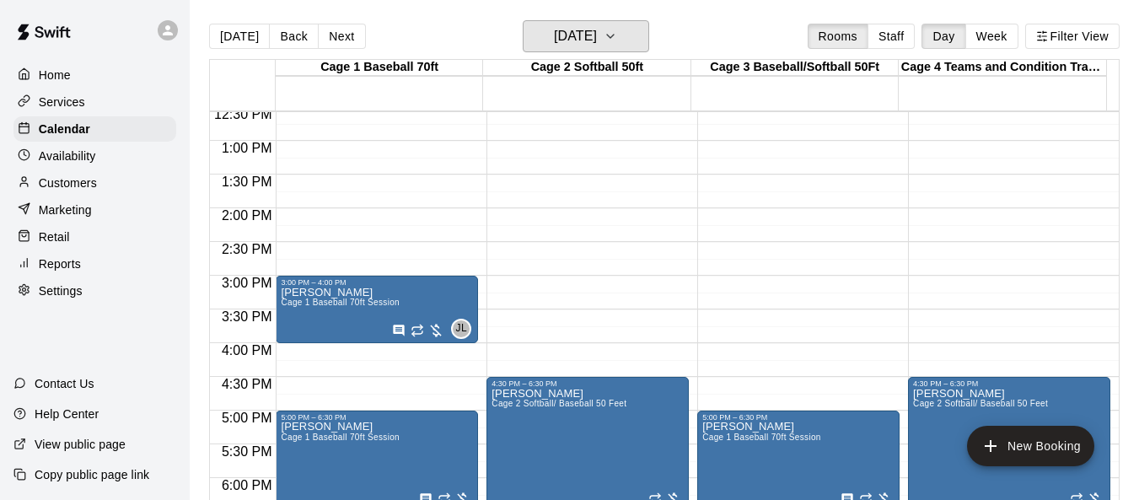
scroll to position [879, 0]
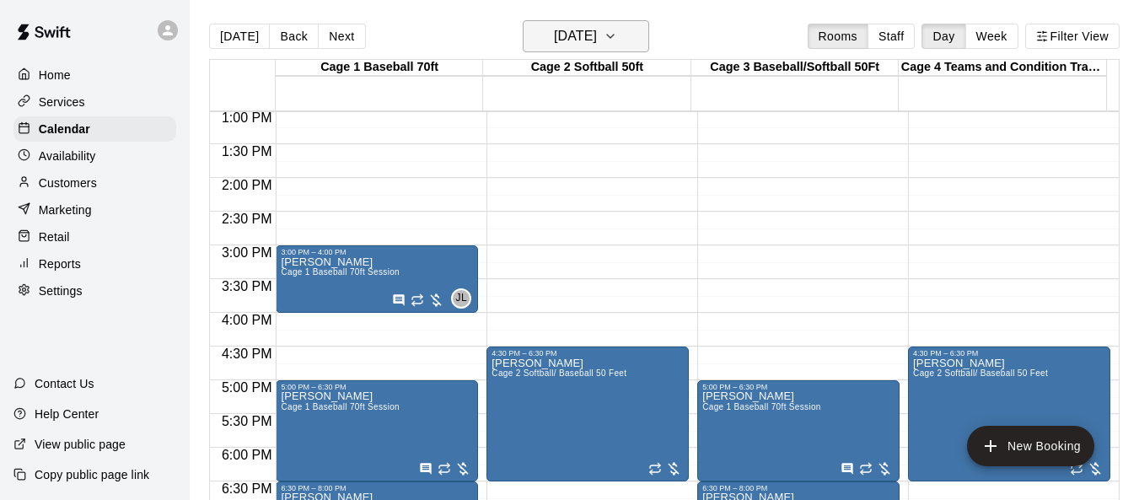
click at [640, 39] on button "[DATE]" at bounding box center [586, 36] width 126 height 32
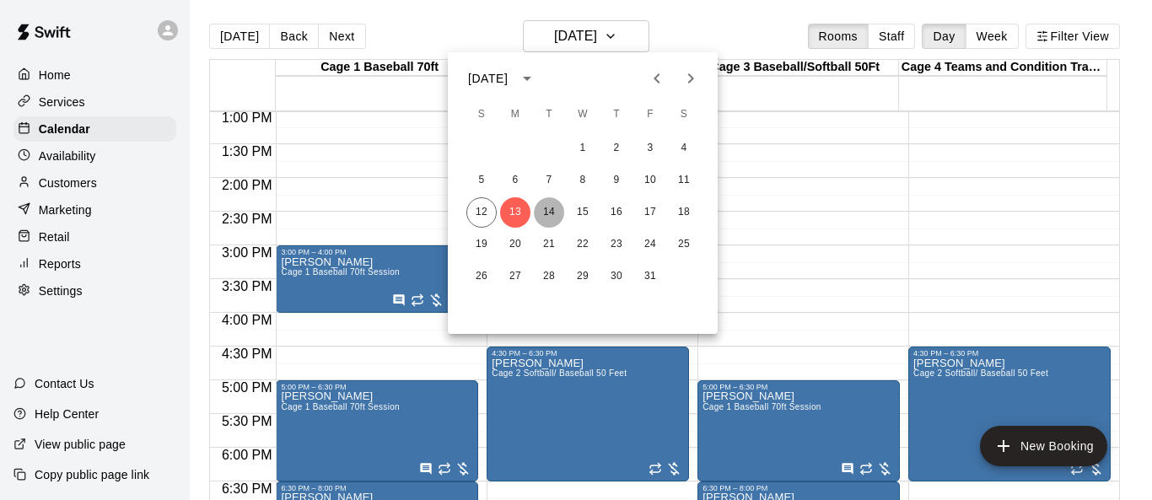
click at [549, 212] on button "14" at bounding box center [549, 212] width 30 height 30
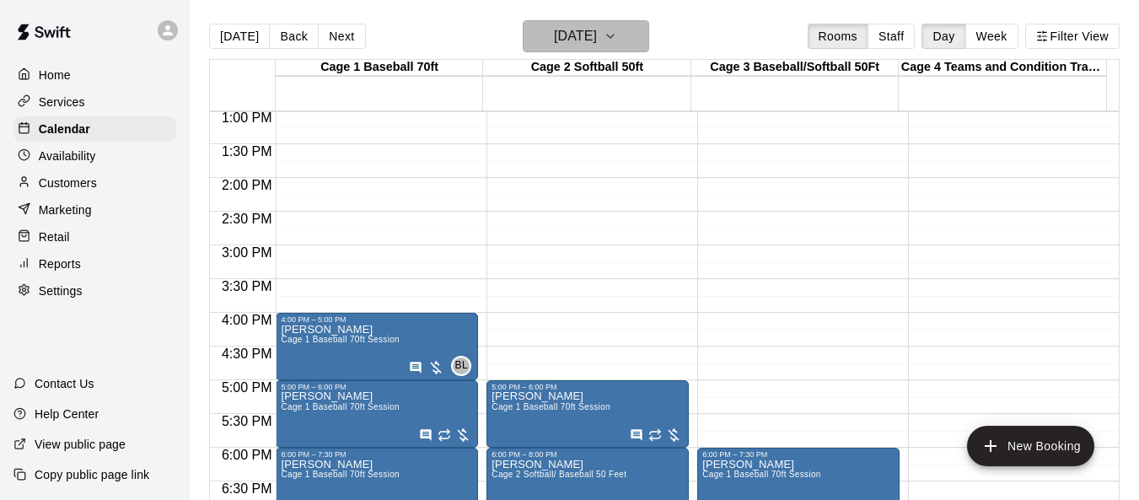
click at [617, 31] on icon "button" at bounding box center [610, 36] width 13 height 20
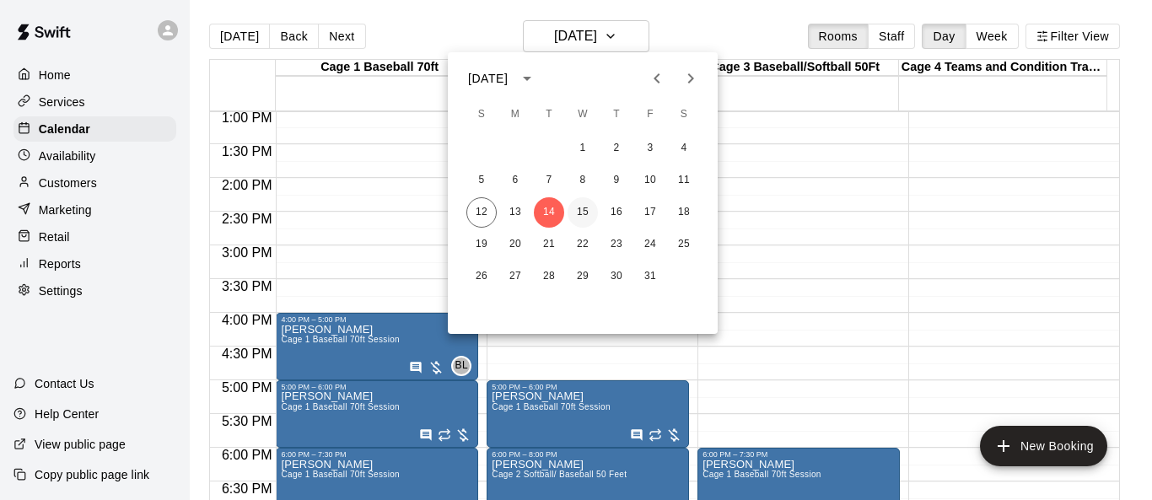
click at [583, 203] on button "15" at bounding box center [582, 212] width 30 height 30
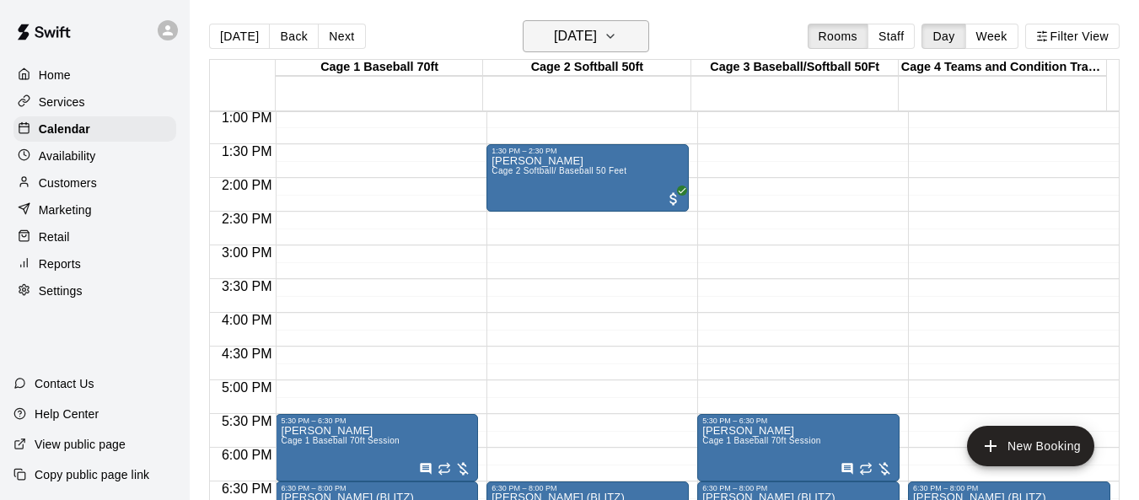
click at [617, 43] on icon "button" at bounding box center [610, 36] width 13 height 20
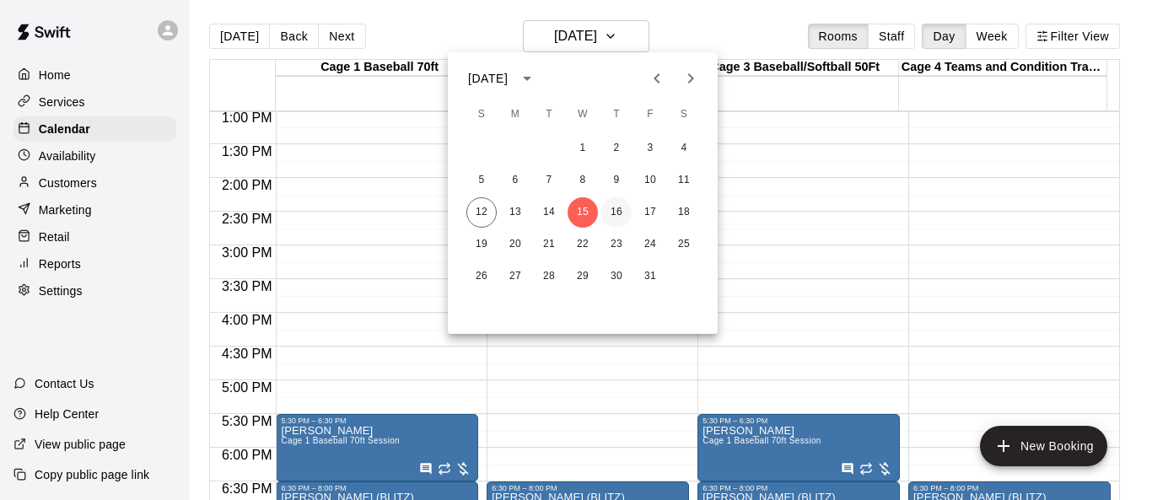
click at [610, 209] on button "16" at bounding box center [616, 212] width 30 height 30
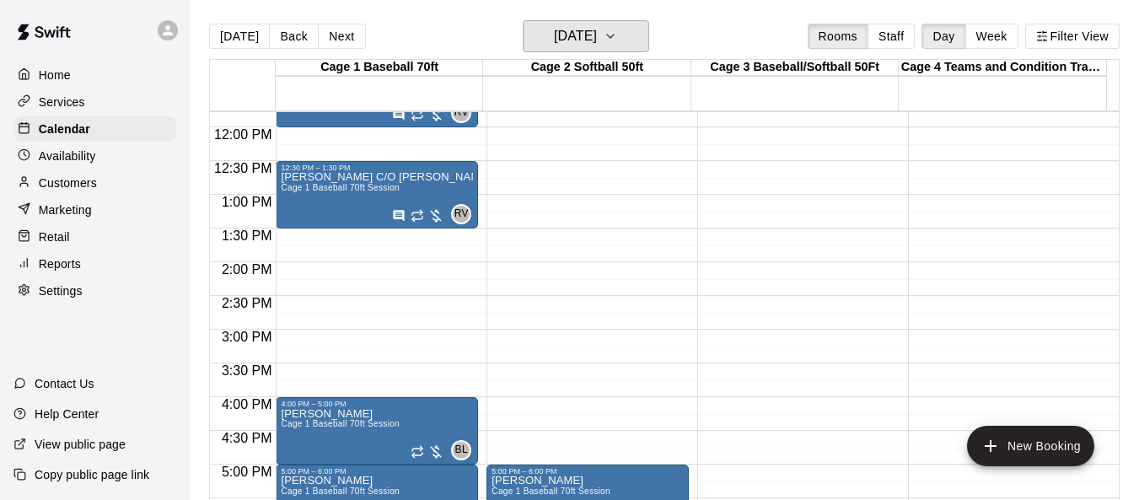
scroll to position [710, 0]
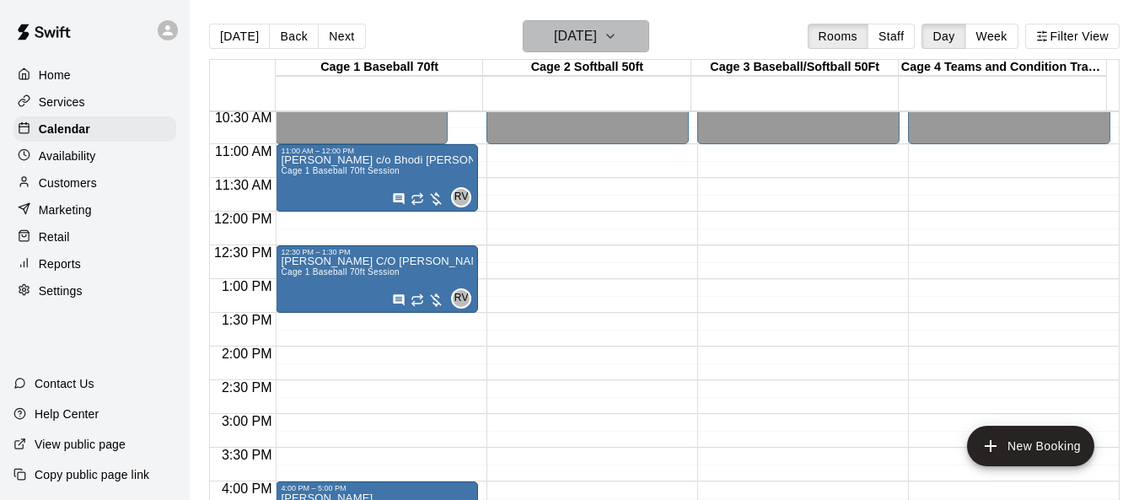
click at [617, 42] on icon "button" at bounding box center [610, 36] width 13 height 20
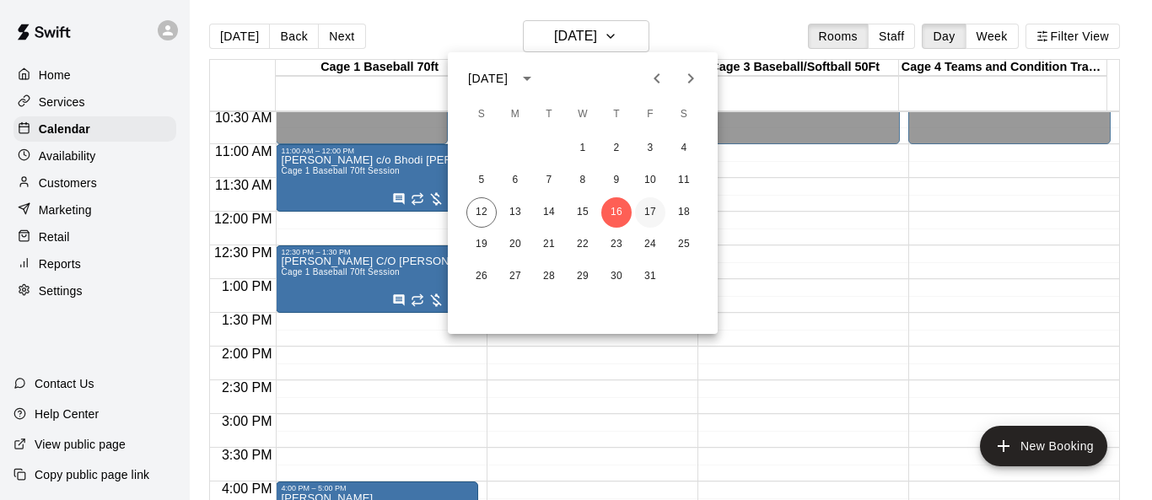
click at [651, 210] on button "17" at bounding box center [650, 212] width 30 height 30
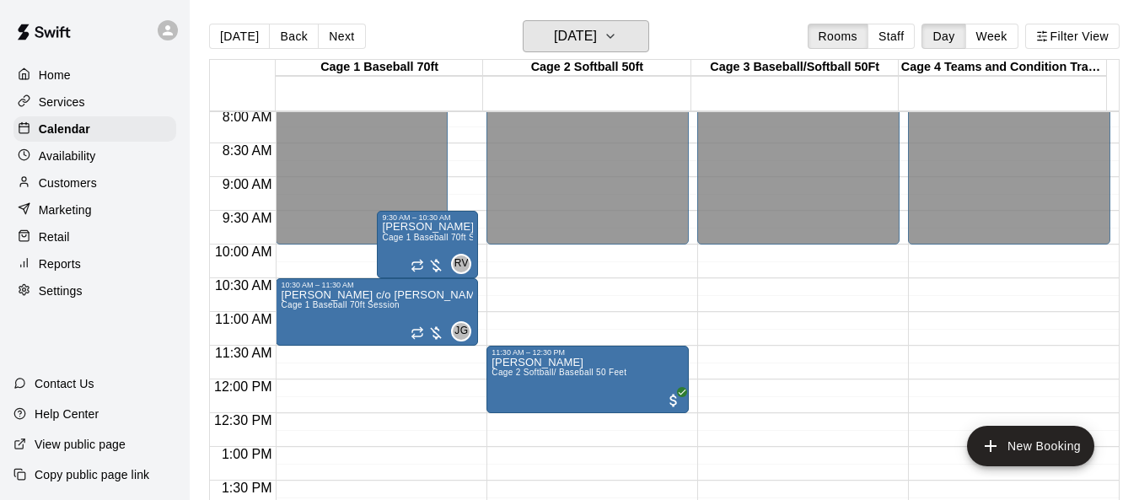
scroll to position [541, 0]
click at [617, 40] on icon "button" at bounding box center [610, 36] width 13 height 20
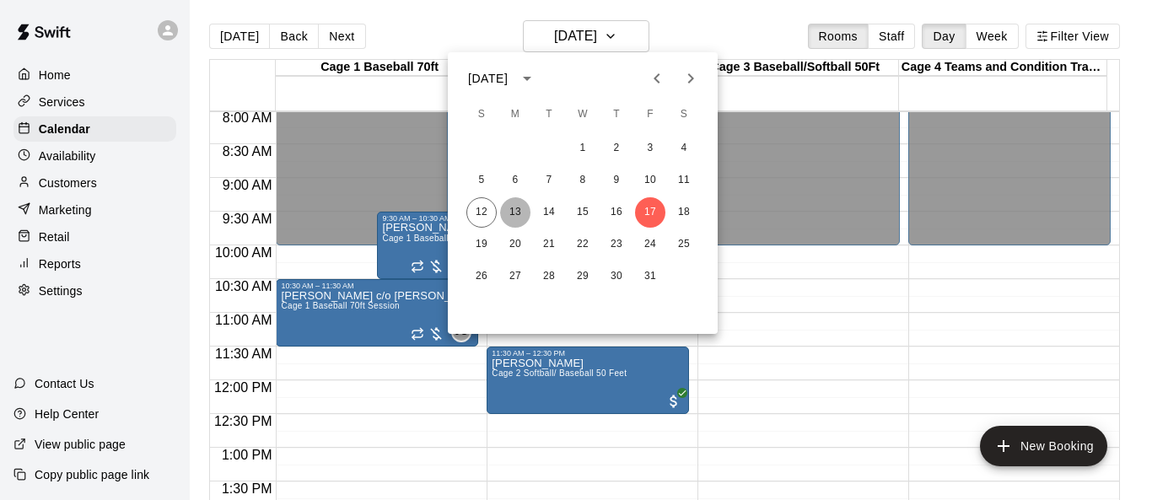
click at [519, 212] on button "13" at bounding box center [515, 212] width 30 height 30
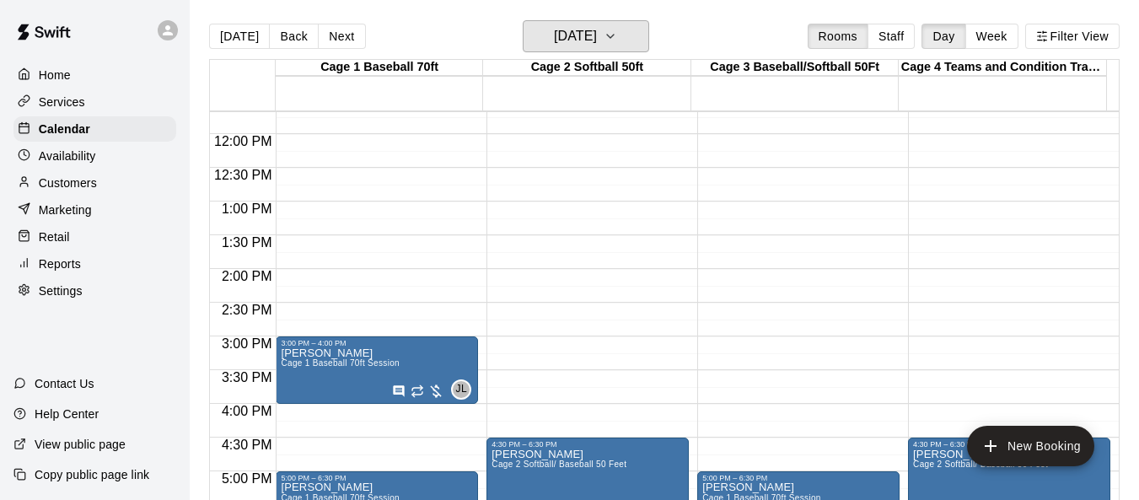
scroll to position [794, 0]
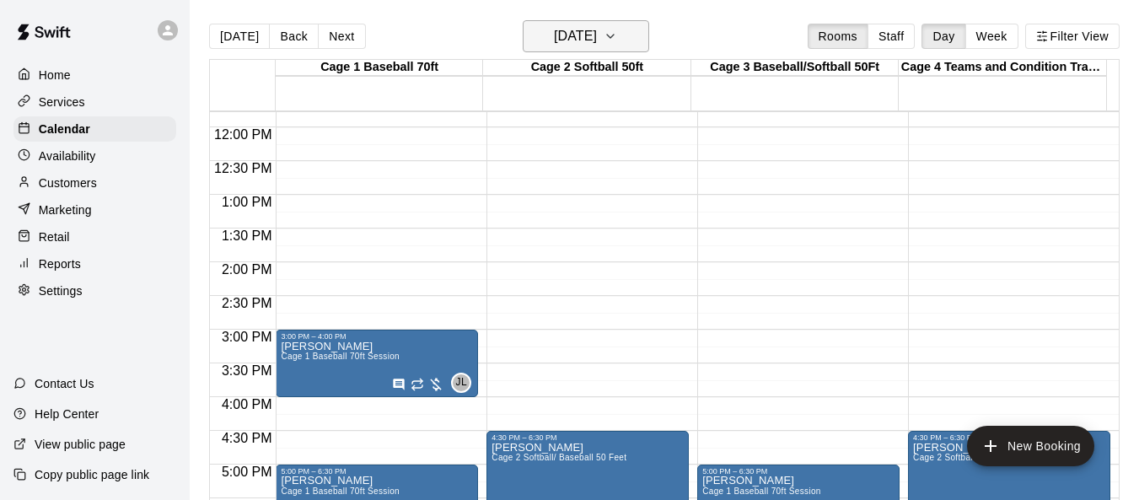
click at [617, 40] on icon "button" at bounding box center [610, 36] width 13 height 20
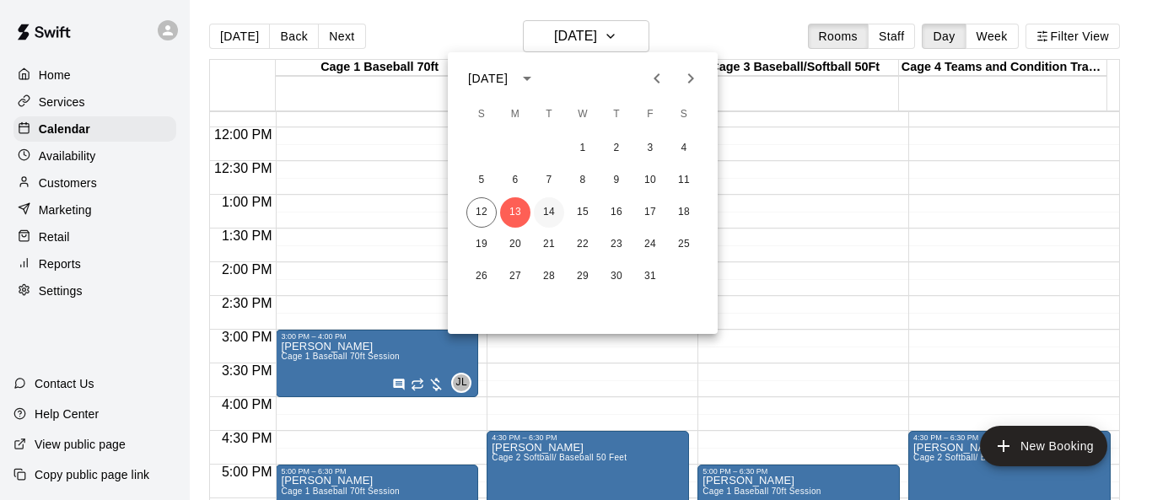
click at [546, 212] on button "14" at bounding box center [549, 212] width 30 height 30
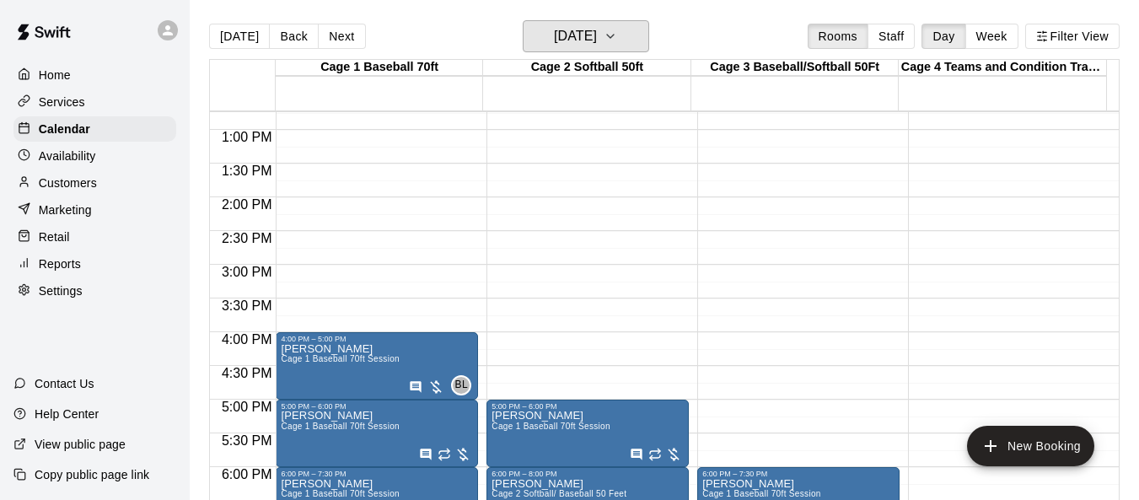
scroll to position [879, 0]
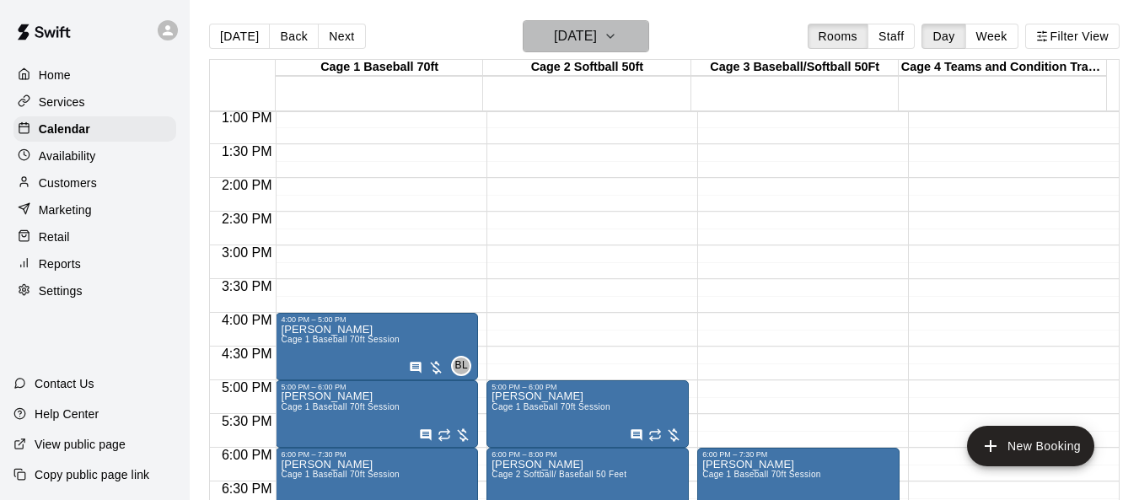
click at [617, 32] on icon "button" at bounding box center [610, 36] width 13 height 20
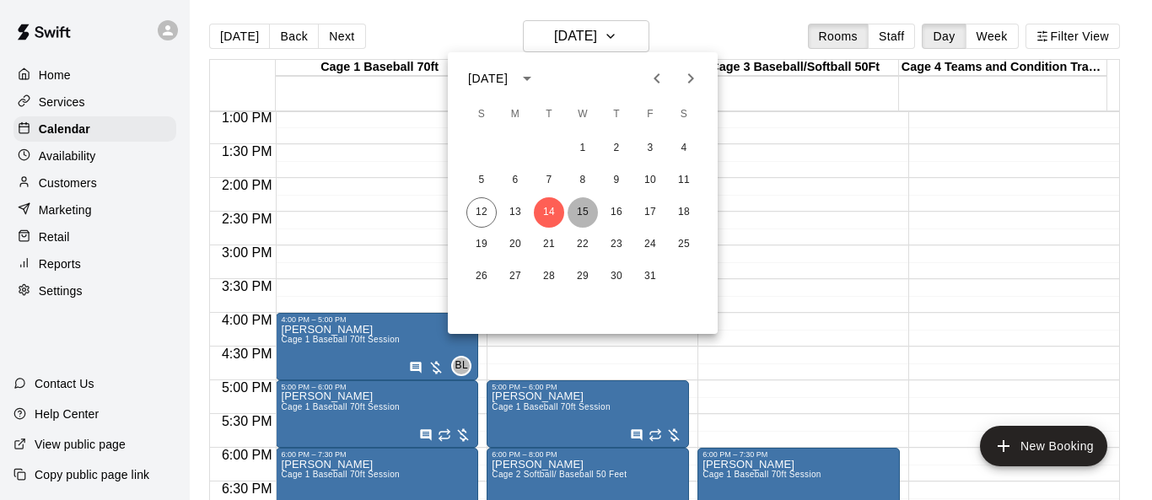
click at [584, 218] on button "15" at bounding box center [582, 212] width 30 height 30
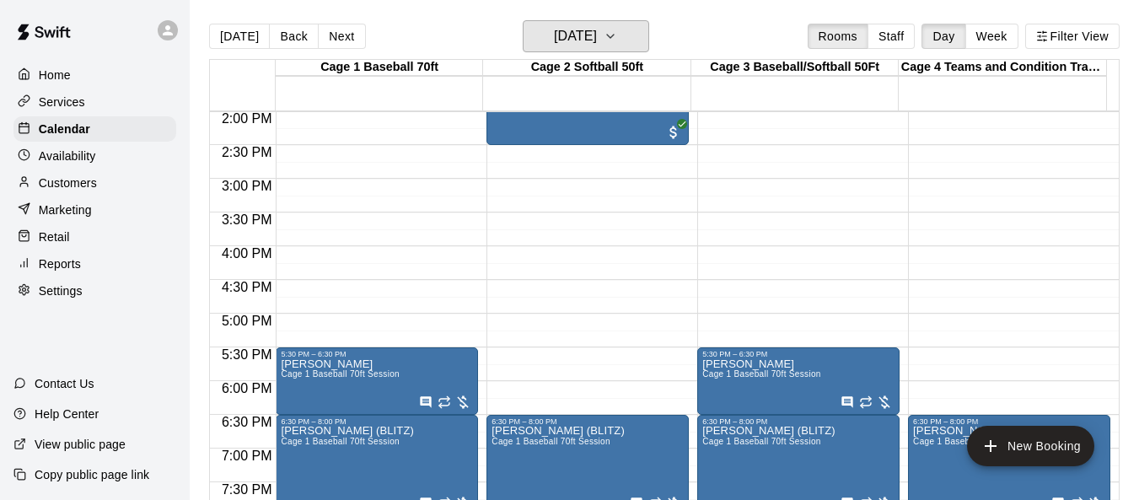
scroll to position [963, 0]
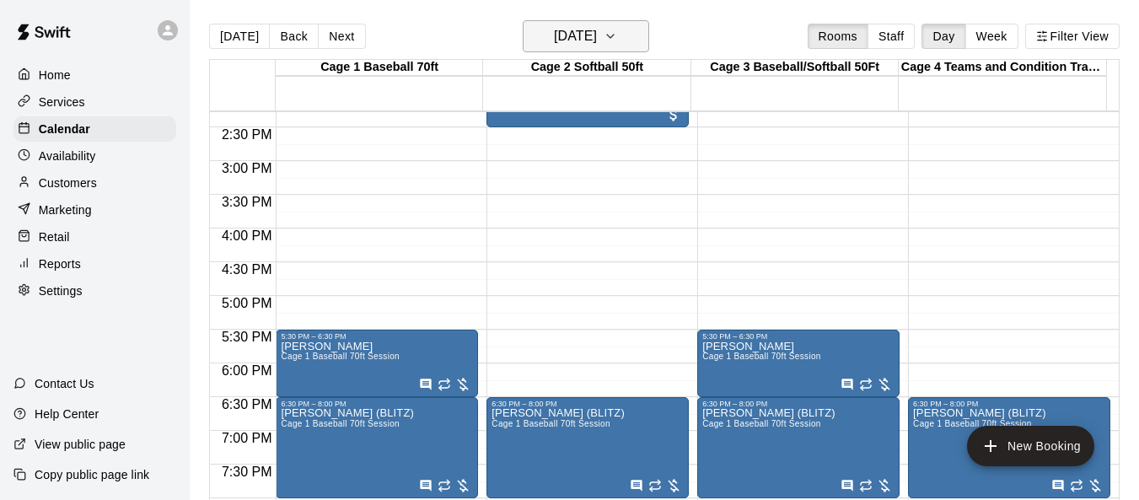
click at [617, 34] on icon "button" at bounding box center [610, 36] width 13 height 20
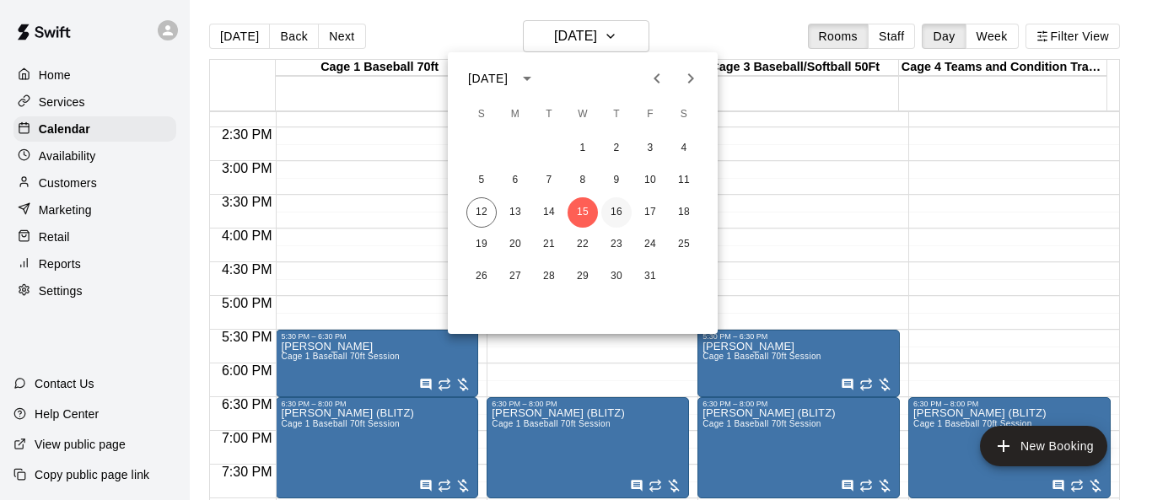
click at [619, 212] on button "16" at bounding box center [616, 212] width 30 height 30
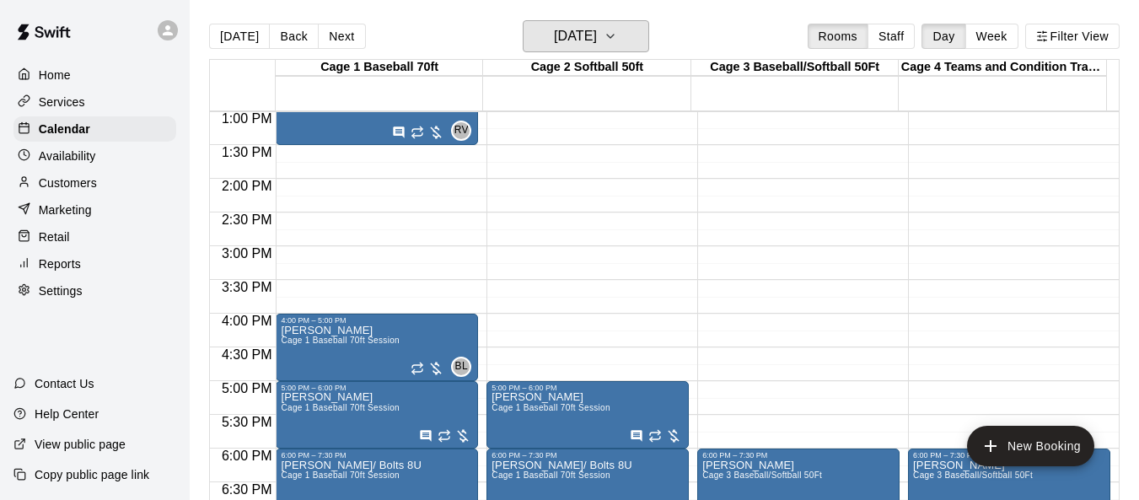
scroll to position [879, 0]
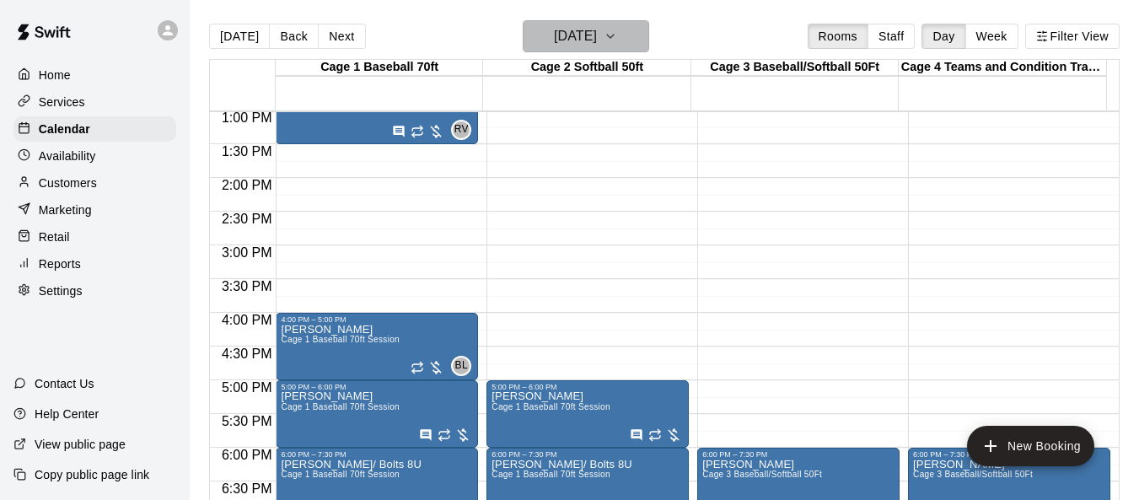
click at [617, 40] on icon "button" at bounding box center [610, 36] width 13 height 20
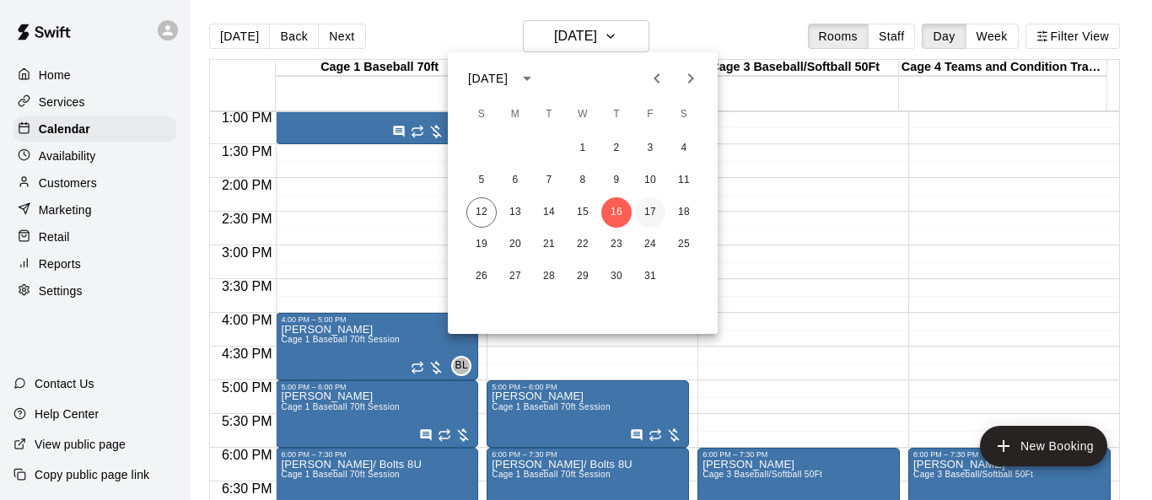
click at [646, 208] on button "17" at bounding box center [650, 212] width 30 height 30
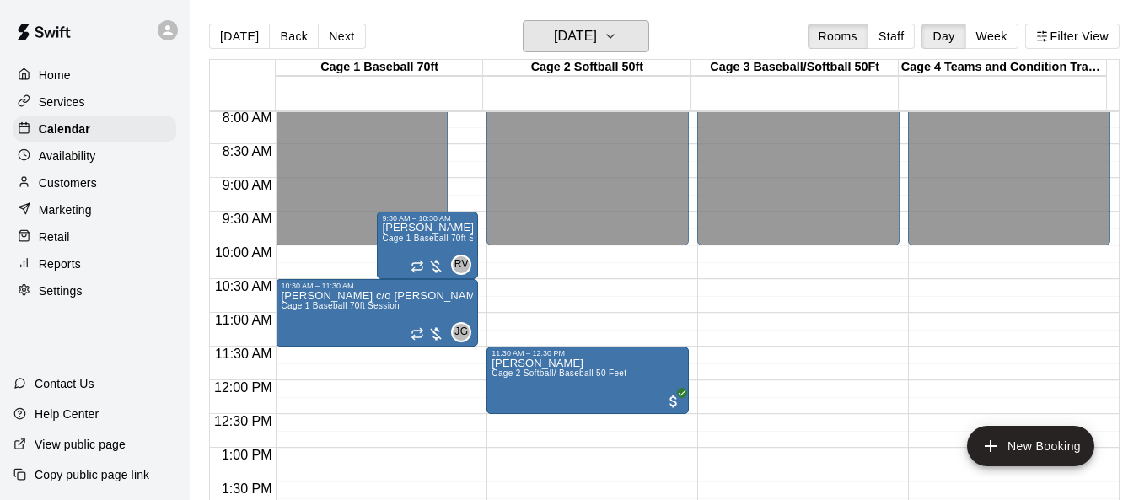
scroll to position [27, 0]
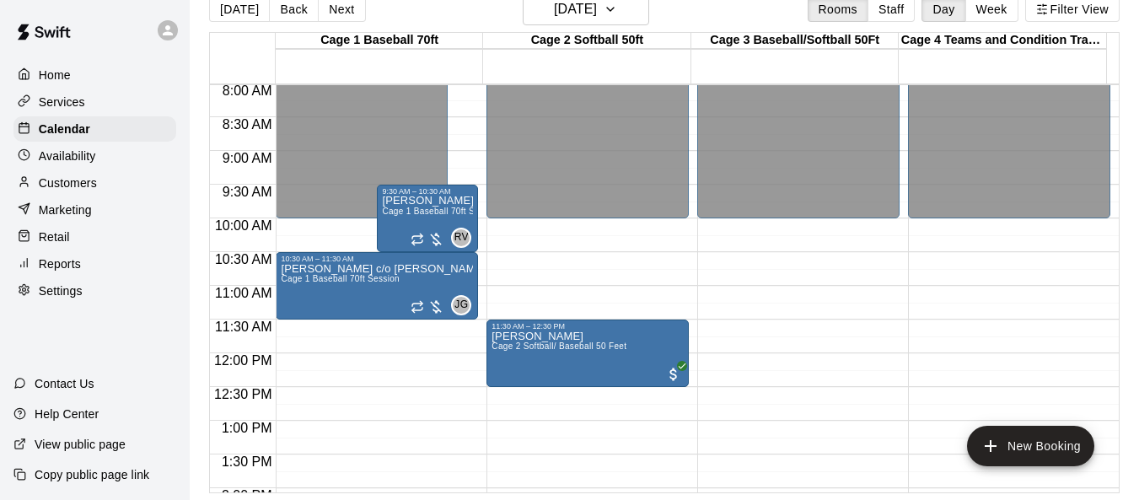
click at [73, 272] on p "Reports" at bounding box center [60, 263] width 42 height 17
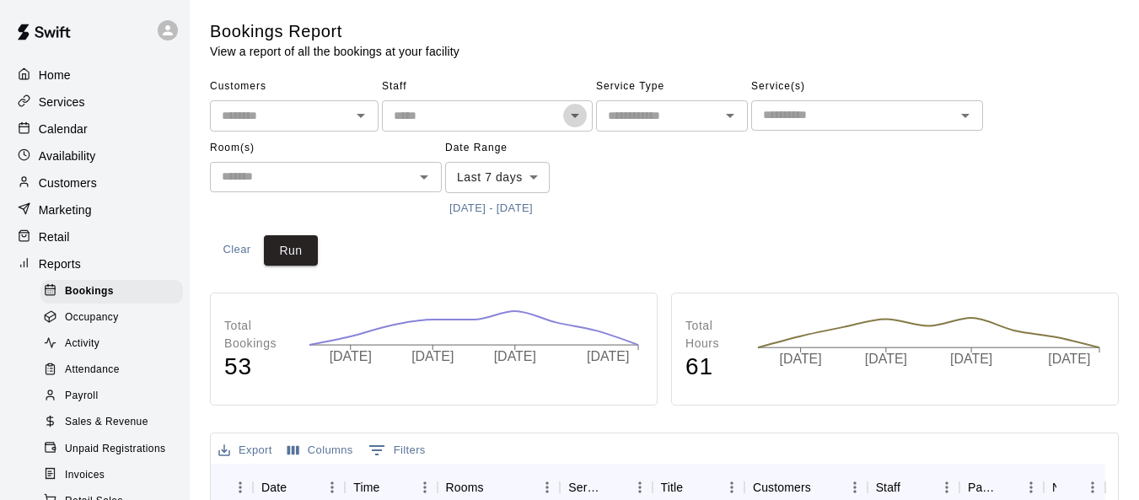
click at [567, 120] on icon "Open" at bounding box center [575, 115] width 20 height 20
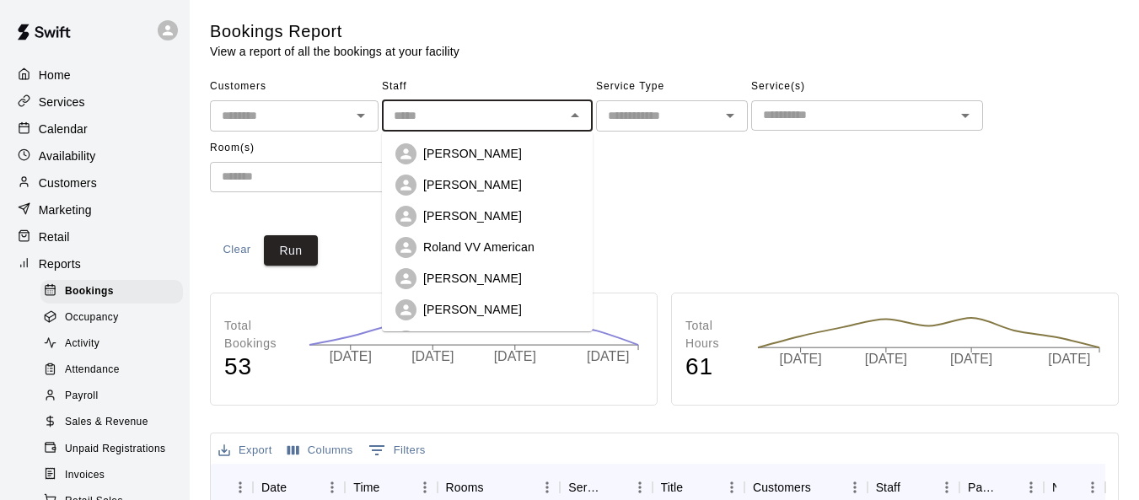
click at [503, 180] on p "[PERSON_NAME]" at bounding box center [472, 184] width 99 height 17
type input "**********"
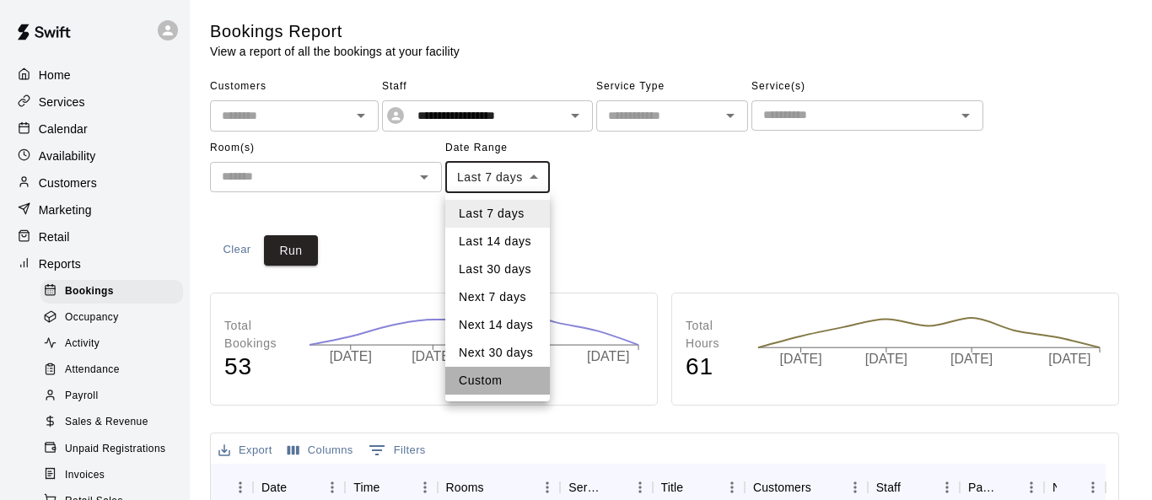
click at [502, 369] on li "Custom" at bounding box center [497, 381] width 105 height 28
type input "******"
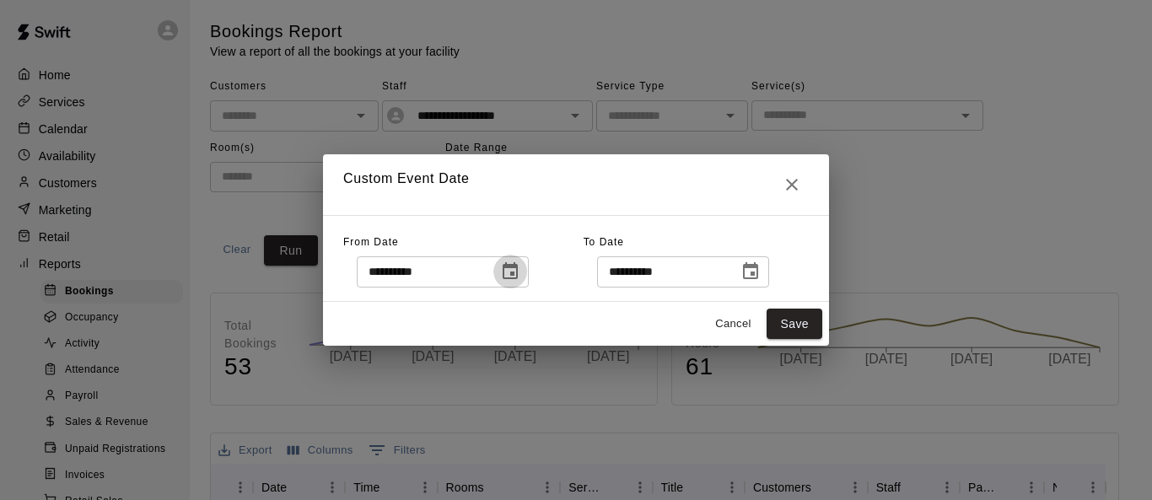
click at [518, 267] on icon "Choose date, selected date is Oct 5, 2025" at bounding box center [510, 270] width 15 height 17
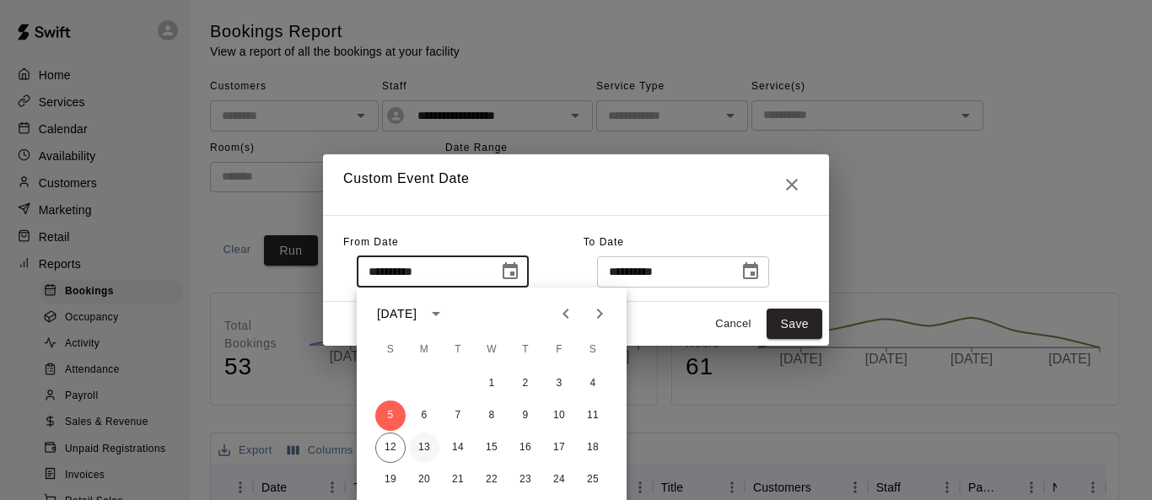
click at [428, 442] on button "13" at bounding box center [424, 448] width 30 height 30
type input "**********"
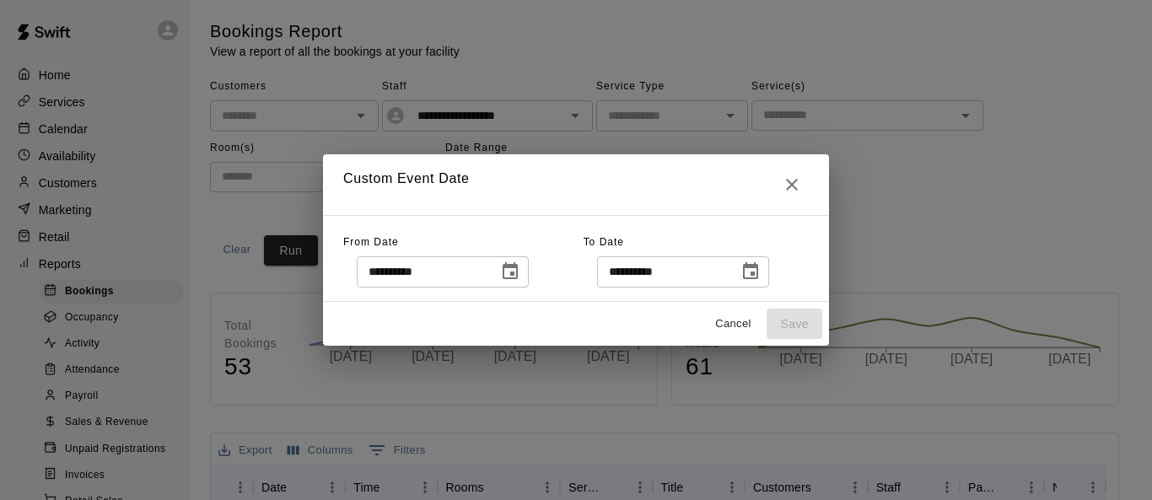
click at [761, 272] on icon "Choose date, selected date is Oct 12, 2025" at bounding box center [750, 271] width 20 height 20
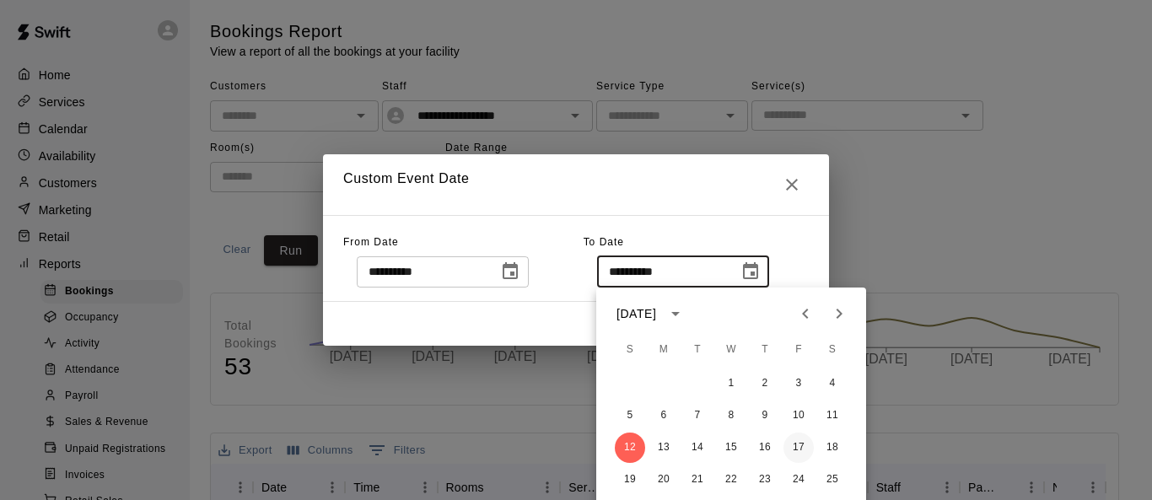
click at [761, 445] on button "17" at bounding box center [798, 448] width 30 height 30
type input "**********"
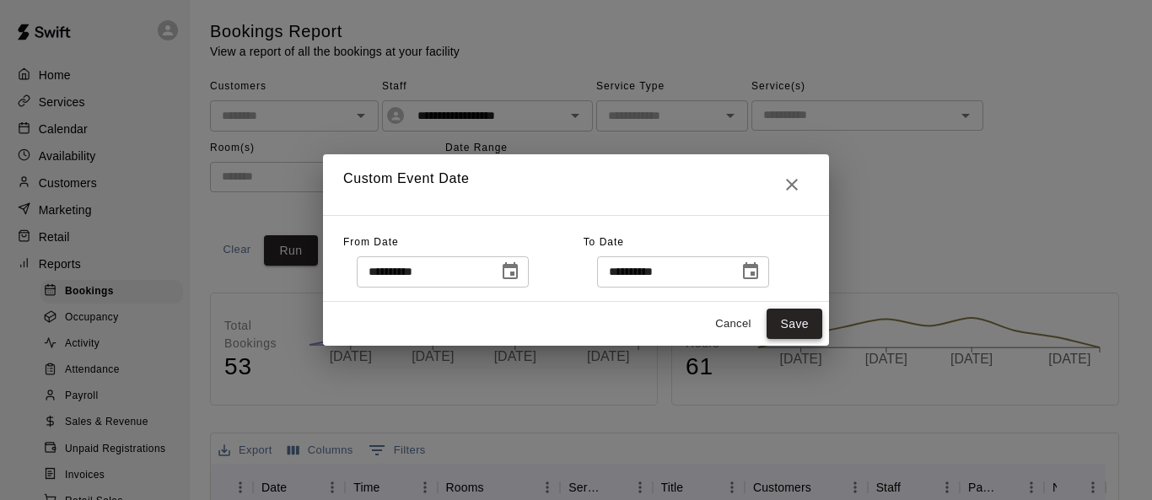
click at [761, 322] on button "Save" at bounding box center [794, 324] width 56 height 31
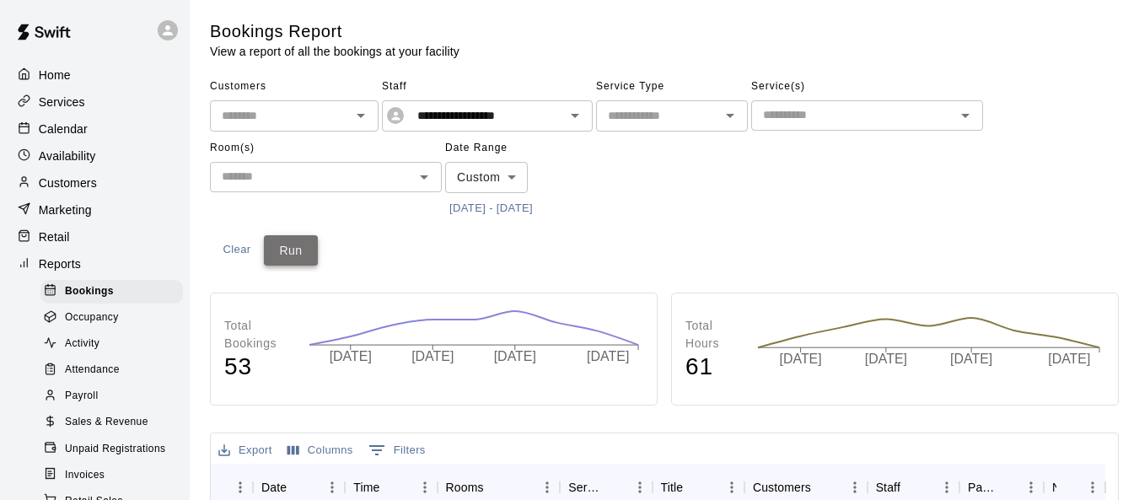
click at [302, 250] on button "Run" at bounding box center [291, 250] width 54 height 31
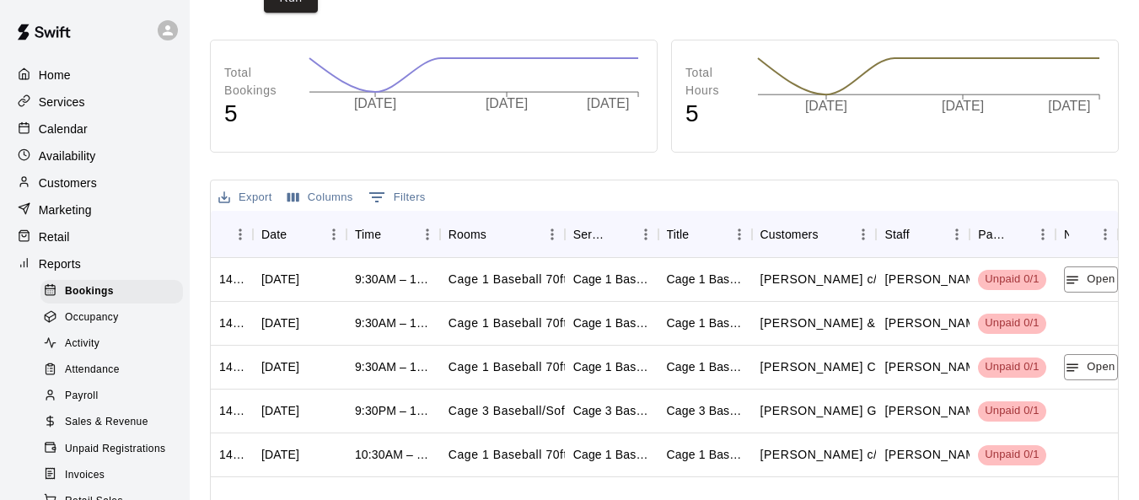
scroll to position [337, 0]
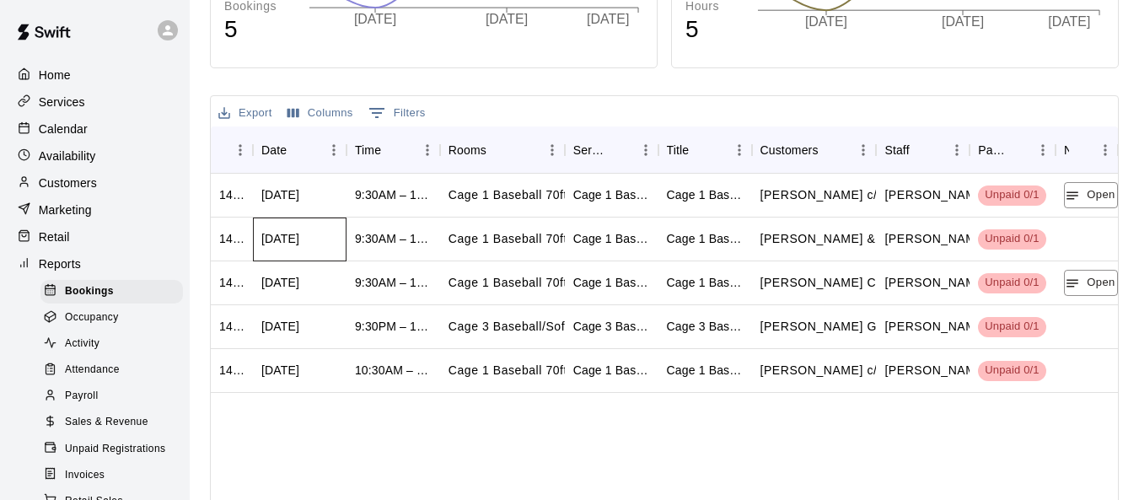
click at [293, 253] on div "[DATE]" at bounding box center [300, 240] width 94 height 44
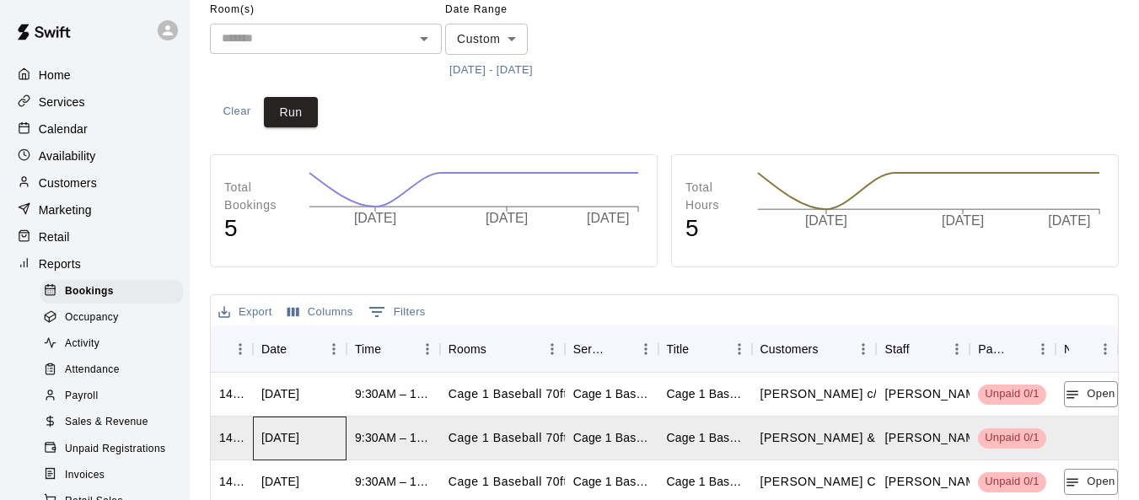
scroll to position [0, 0]
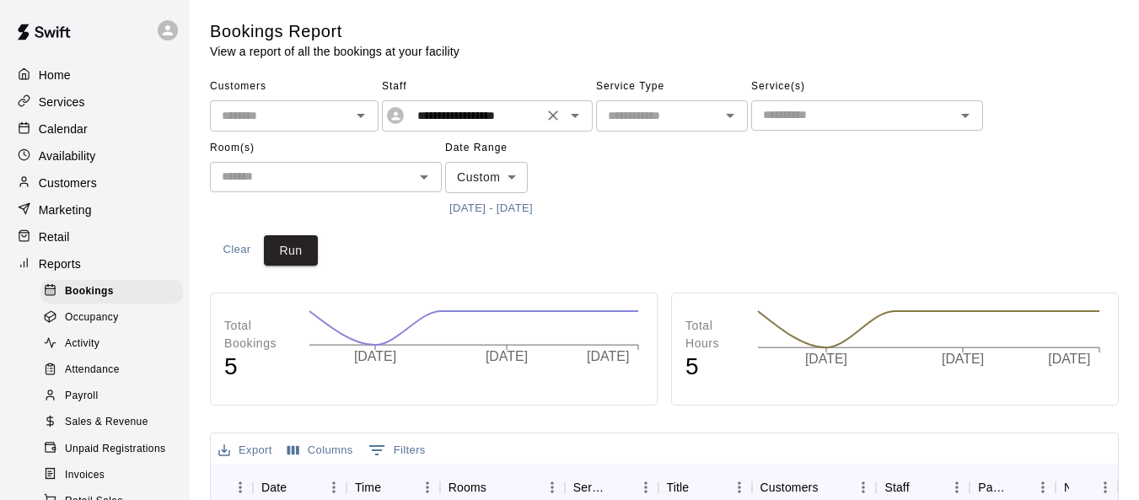
click at [575, 126] on button "Open" at bounding box center [575, 116] width 24 height 24
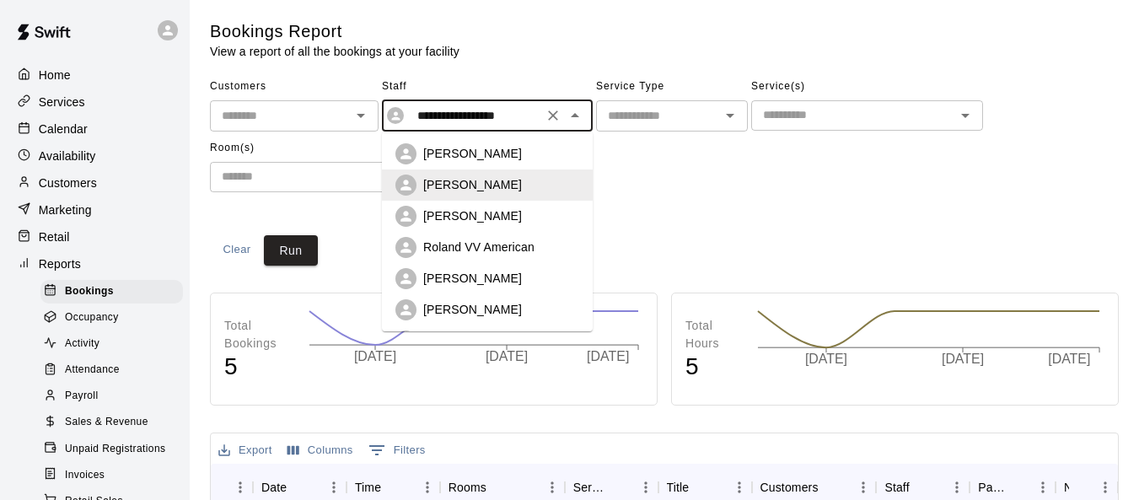
click at [537, 240] on div "Roland VV American" at bounding box center [501, 247] width 156 height 17
type input "**********"
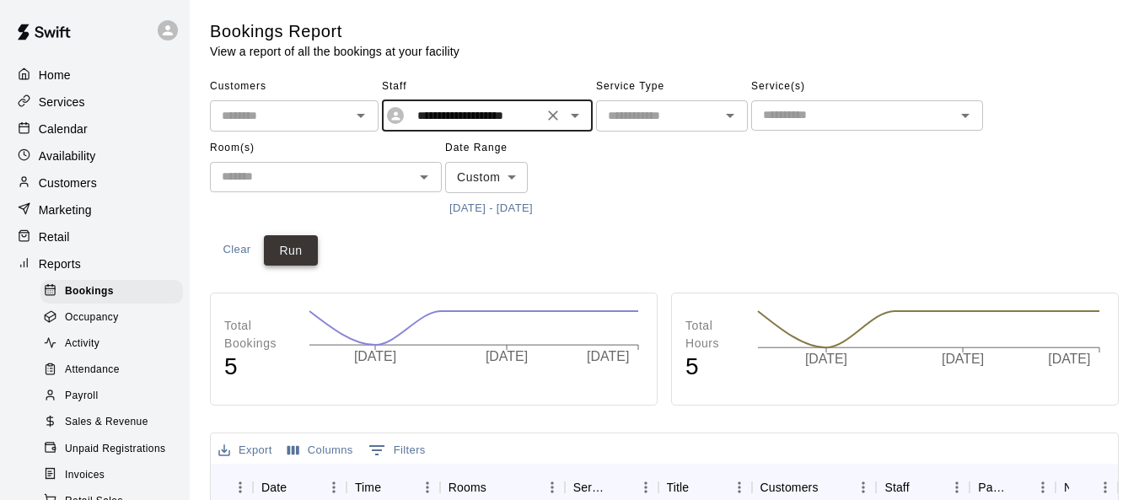
click at [289, 257] on button "Run" at bounding box center [291, 250] width 54 height 31
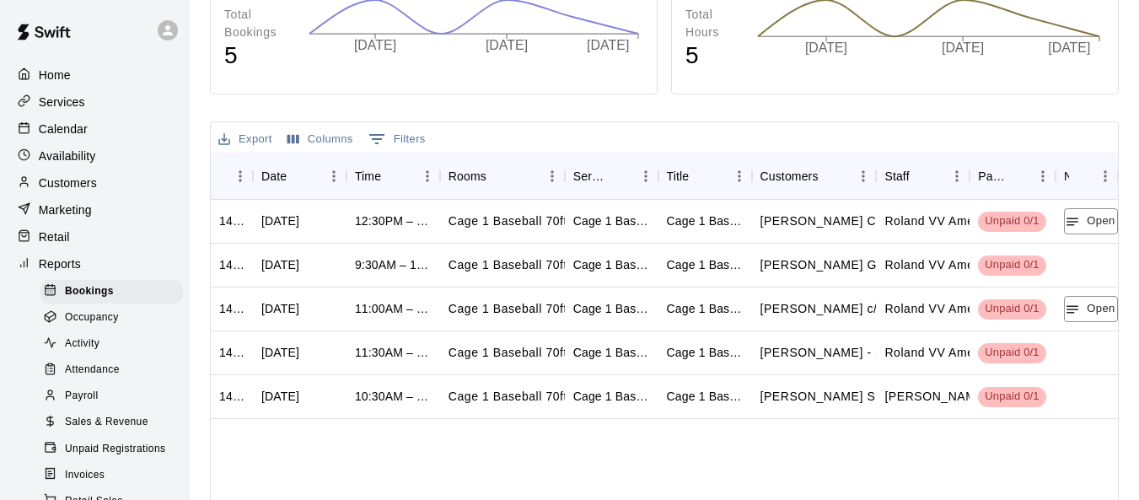
scroll to position [337, 0]
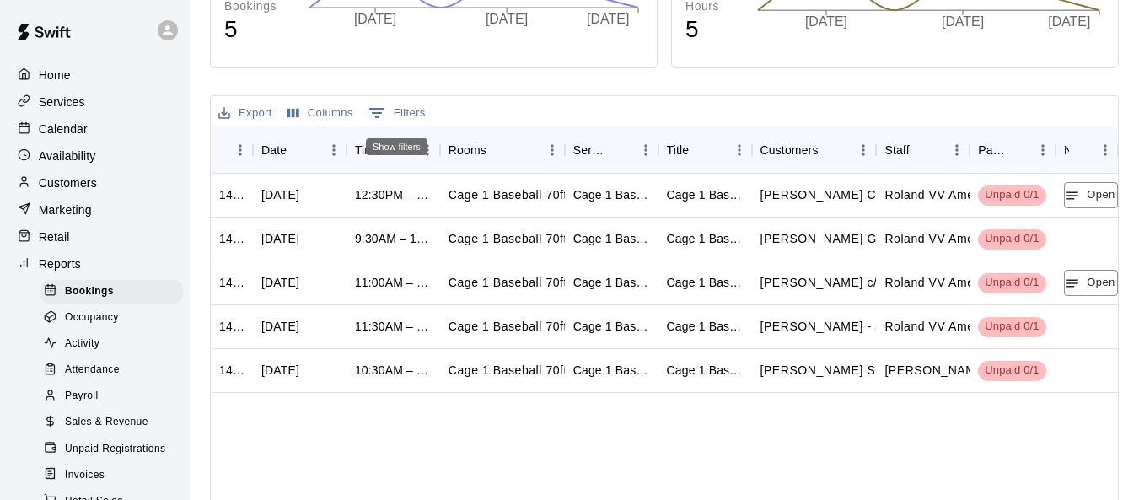
click at [414, 119] on button "0 Filters" at bounding box center [397, 112] width 66 height 27
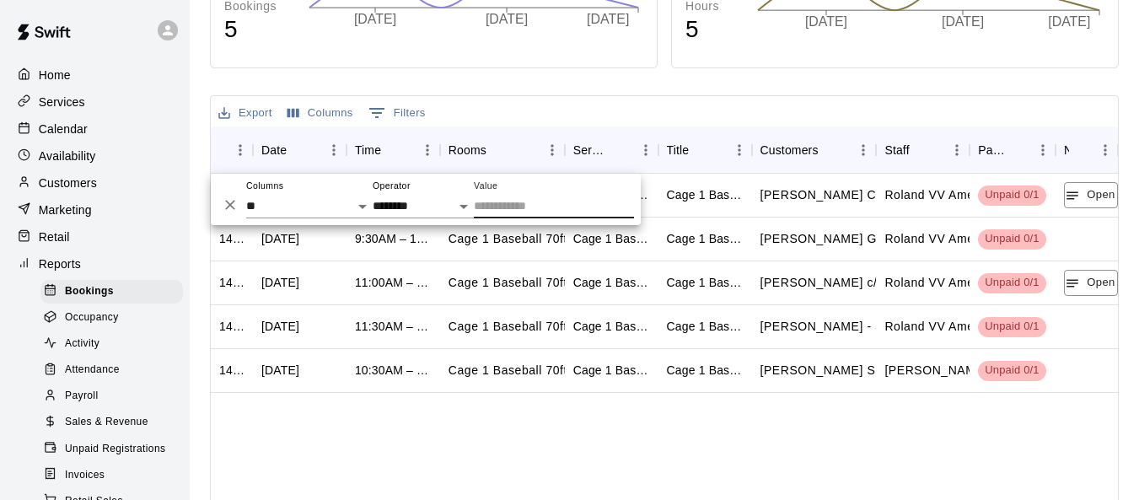
click at [415, 119] on button "0 Filters" at bounding box center [397, 112] width 66 height 27
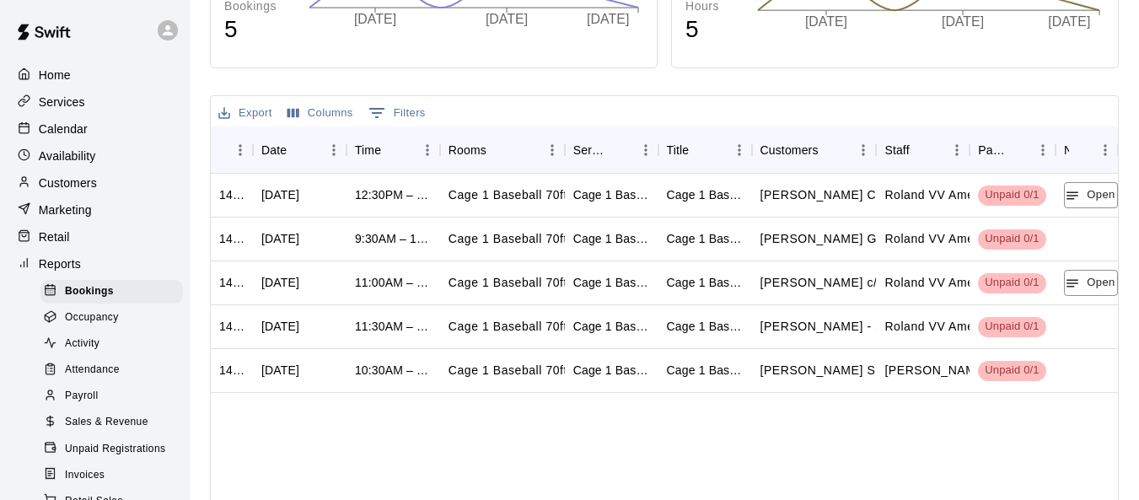
click at [272, 118] on button "Export" at bounding box center [245, 113] width 62 height 26
click at [245, 173] on li "Print" at bounding box center [279, 174] width 130 height 28
click at [333, 116] on button "Columns" at bounding box center [320, 113] width 74 height 26
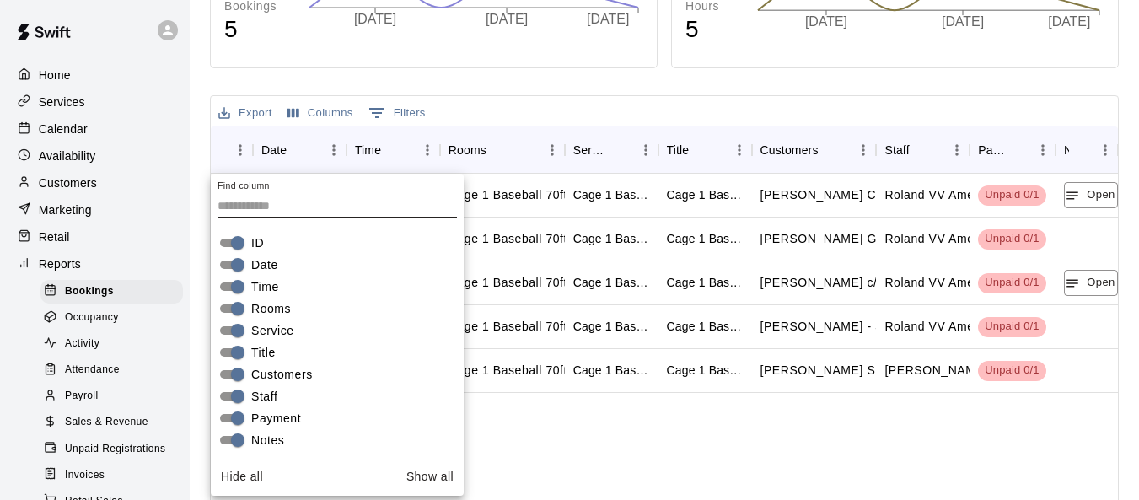
click at [332, 120] on button "Columns" at bounding box center [320, 113] width 74 height 26
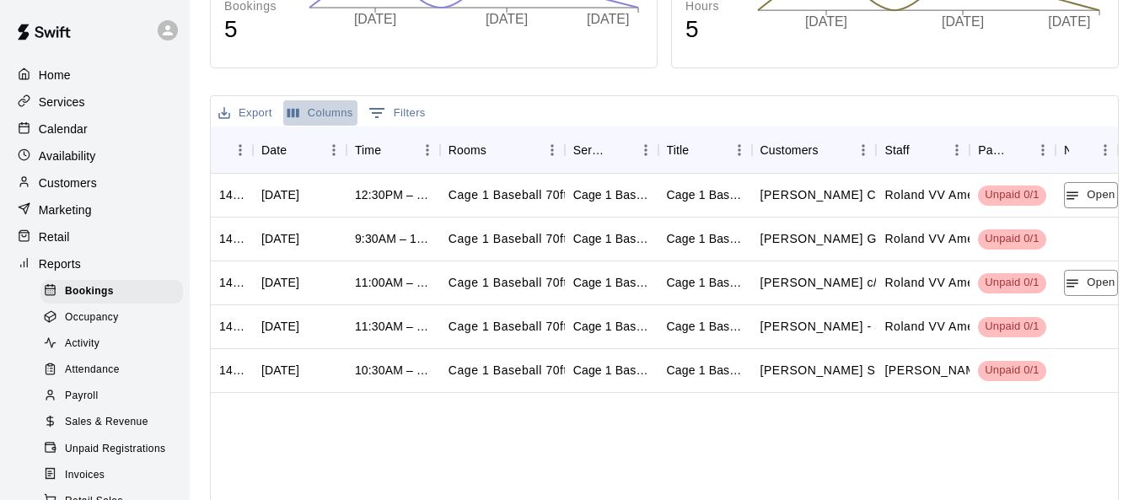
click at [332, 120] on button "Columns" at bounding box center [320, 113] width 74 height 26
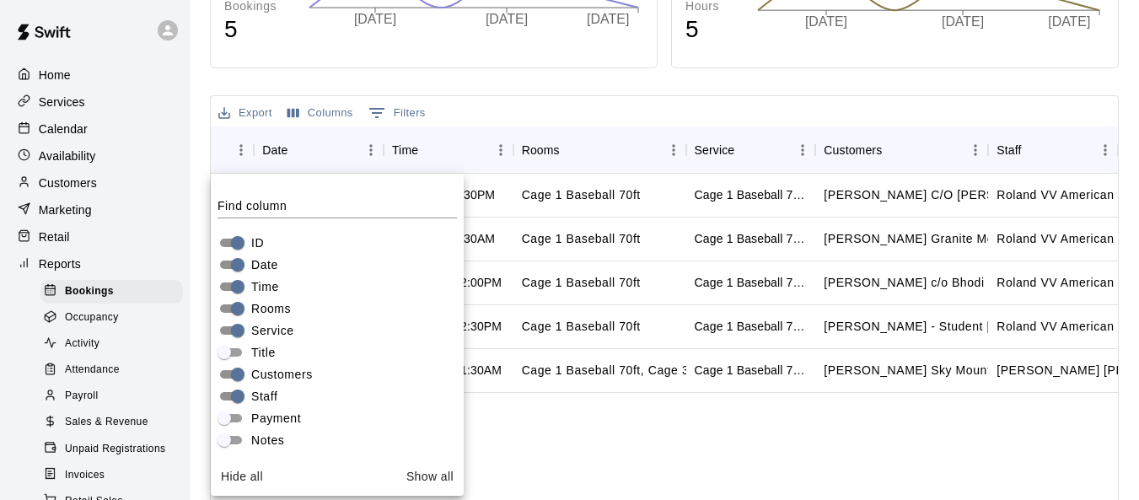
click at [621, 451] on div "1494741 [DATE] 12:30PM – 1:30PM Cage 1 Baseball 70ft Cage 1 Baseball 70ft Sessi…" at bounding box center [664, 407] width 907 height 466
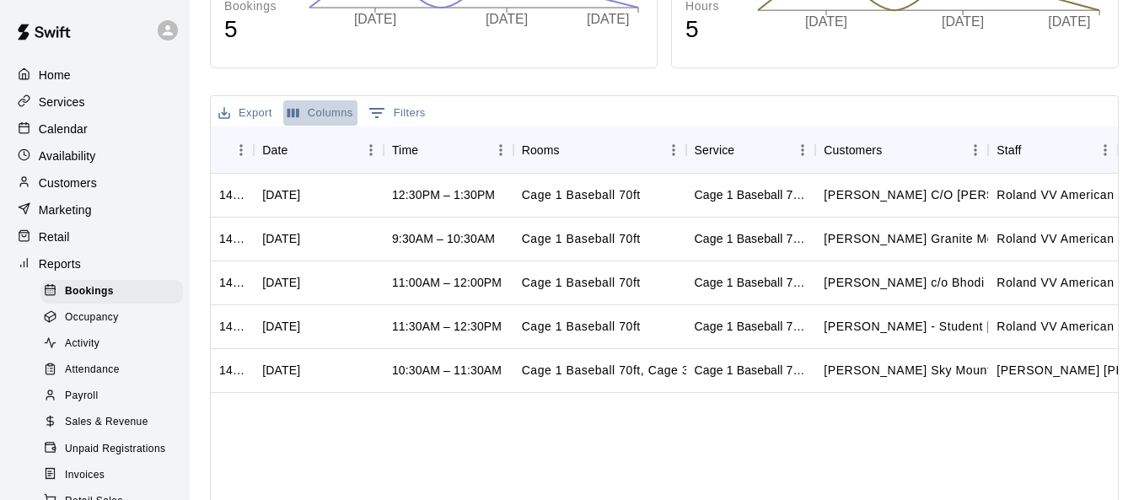
click at [317, 121] on button "Columns" at bounding box center [320, 113] width 74 height 26
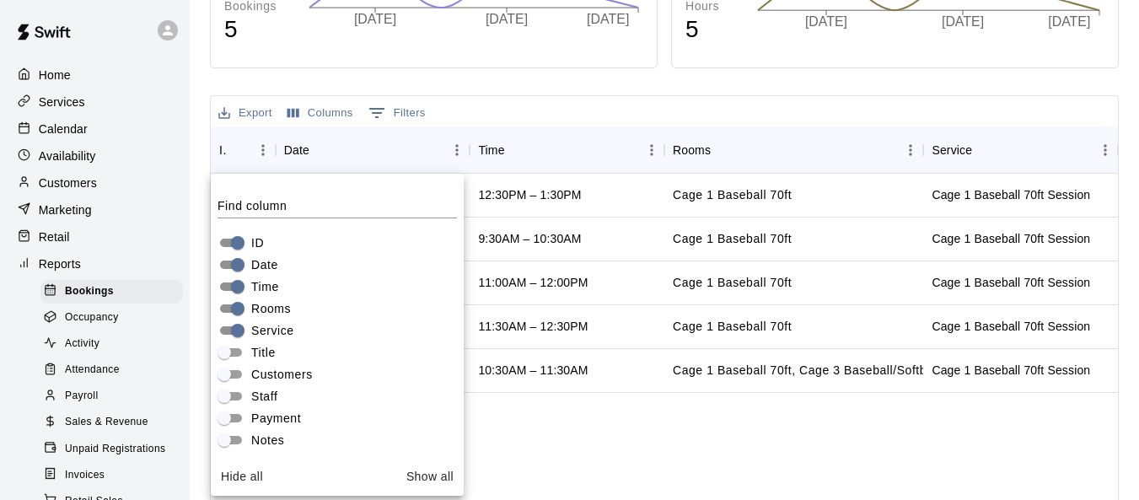
click at [567, 431] on div "1494741 [DATE] 12:30PM – 1:30PM Cage 1 Baseball 70ft Cage 1 Baseball 70ft Sessi…" at bounding box center [664, 407] width 907 height 466
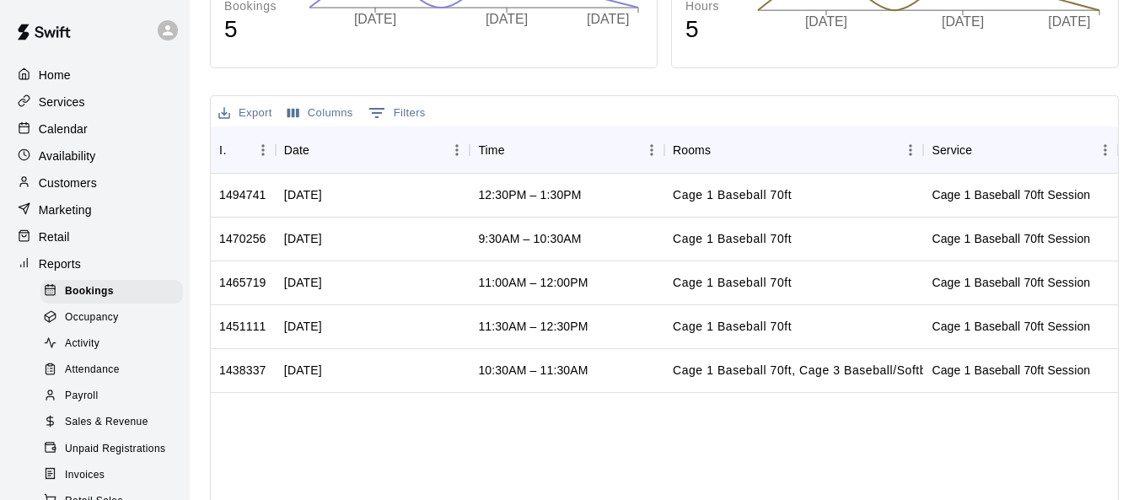
click at [334, 120] on button "Columns" at bounding box center [320, 113] width 74 height 26
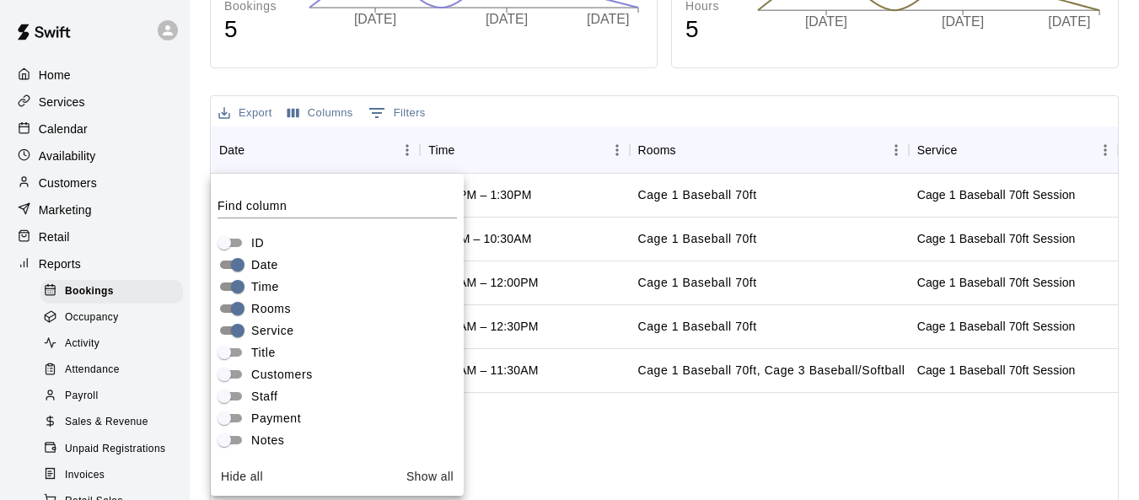
click at [693, 410] on div "[DATE] 12:30PM – 1:30PM Cage 1 Baseball 70ft Cage 1 Baseball 70ft Session [DATE…" at bounding box center [664, 407] width 907 height 466
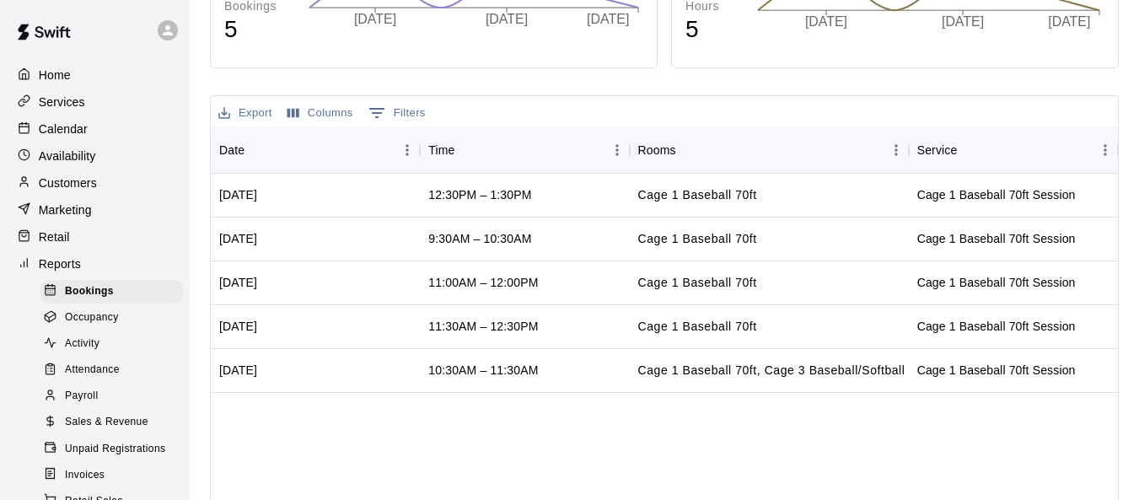
click at [418, 121] on button "0 Filters" at bounding box center [397, 112] width 66 height 27
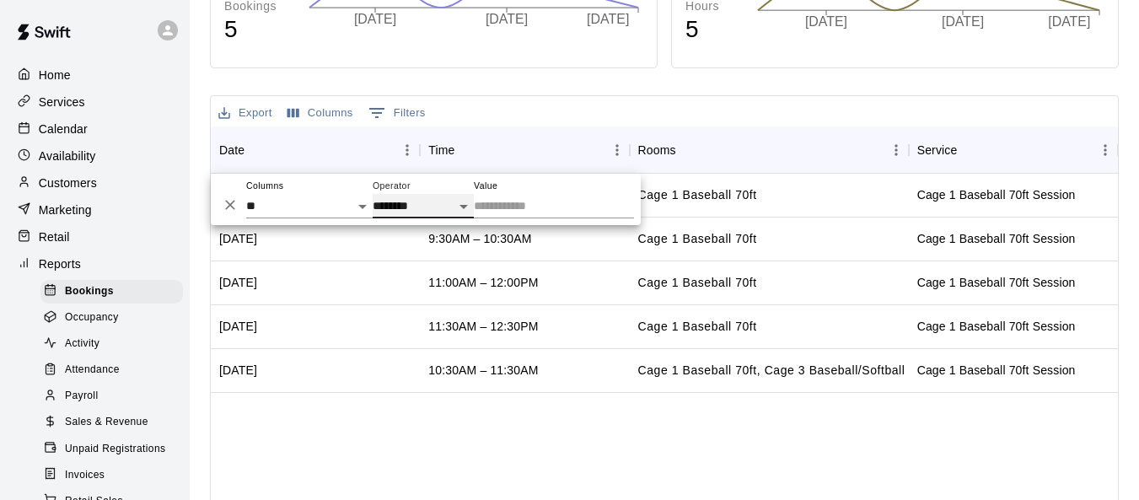
click at [470, 208] on select "**********" at bounding box center [423, 206] width 101 height 24
click at [540, 443] on div "[DATE] 12:30PM – 1:30PM Cage 1 Baseball 70ft Cage 1 Baseball 70ft Session [DATE…" at bounding box center [664, 407] width 907 height 466
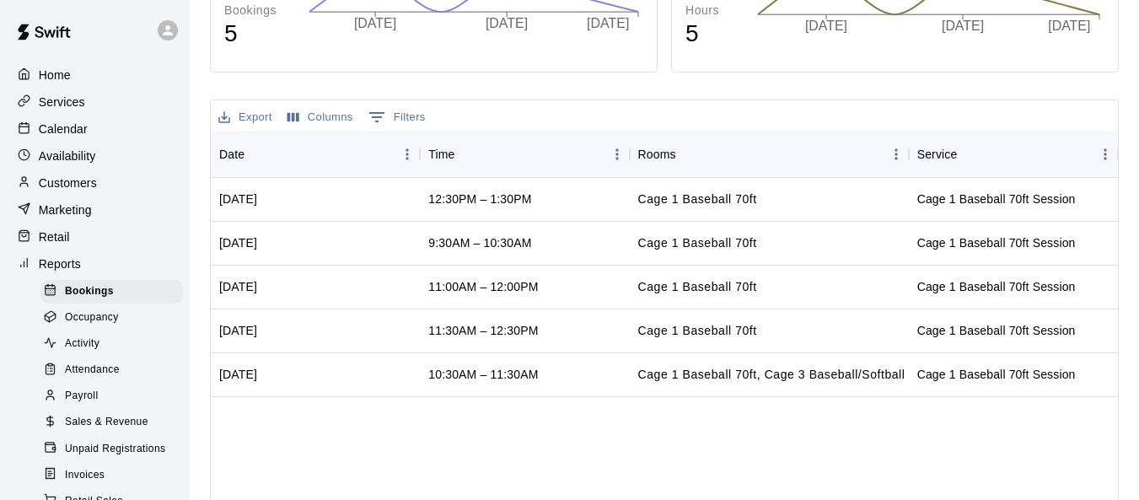
scroll to position [361, 0]
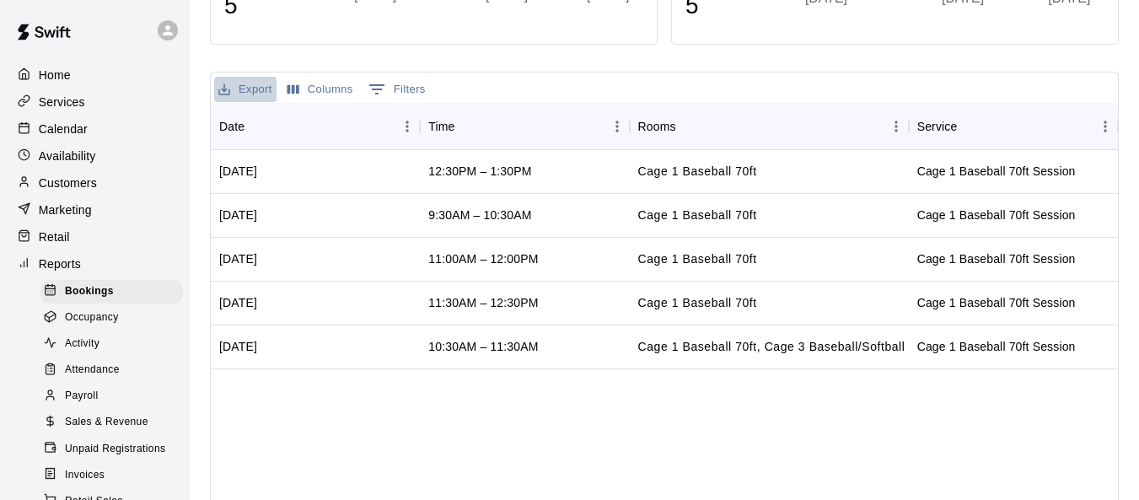
click at [246, 89] on button "Export" at bounding box center [245, 90] width 62 height 26
click at [235, 144] on li "Print" at bounding box center [279, 151] width 130 height 28
click at [404, 97] on button "0 Filters" at bounding box center [397, 89] width 66 height 27
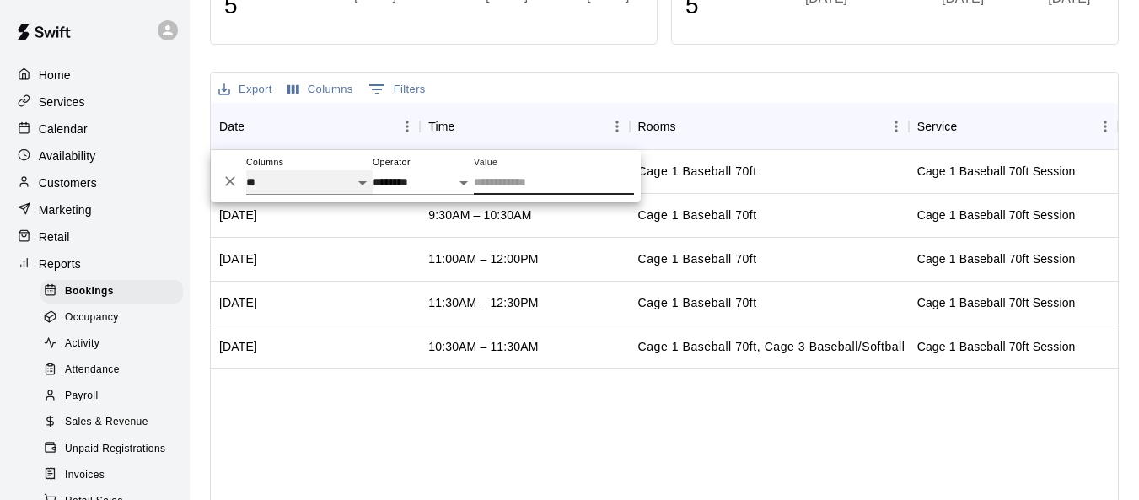
click at [355, 181] on select "** **** **** ***** ******* ***** ********* ***** *******" at bounding box center [309, 182] width 126 height 24
click at [246, 170] on select "** **** **** ***** ******* ***** ********* ***** *******" at bounding box center [309, 182] width 126 height 24
click at [429, 411] on div "[DATE] 12:30PM – 1:30PM Cage 1 Baseball 70ft Cage 1 Baseball 70ft Session [DATE…" at bounding box center [664, 383] width 907 height 466
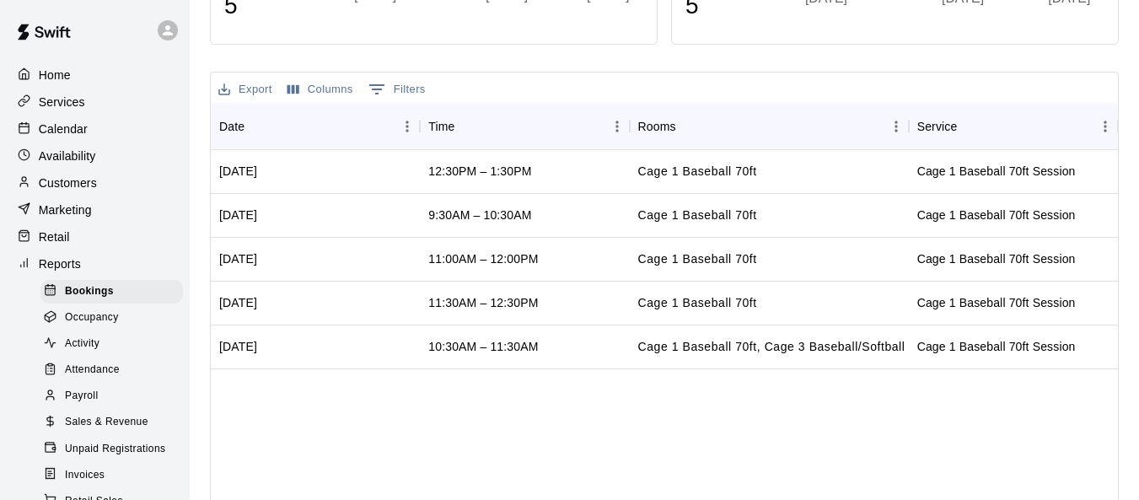
click at [320, 94] on button "Columns" at bounding box center [320, 90] width 74 height 26
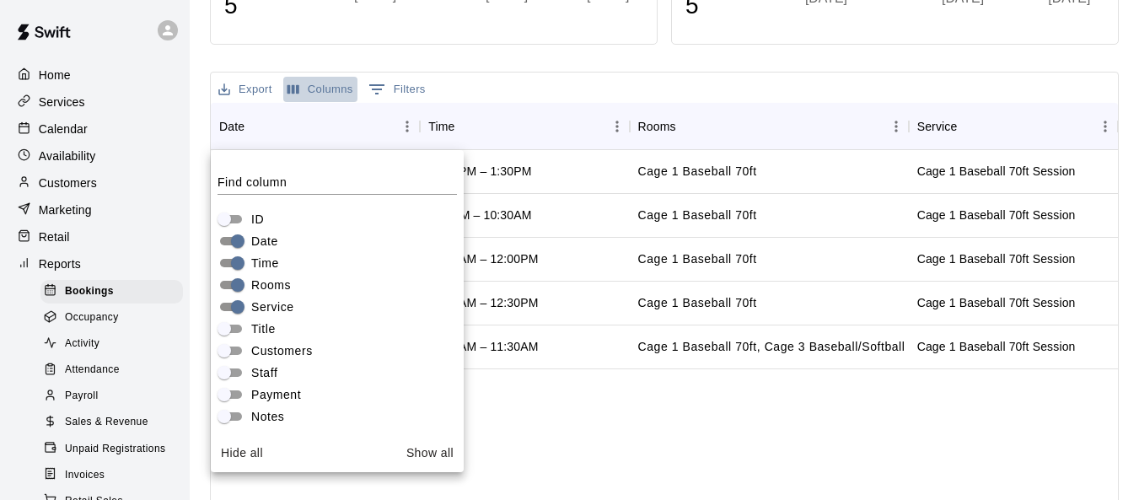
click at [320, 94] on button "Columns" at bounding box center [320, 90] width 74 height 26
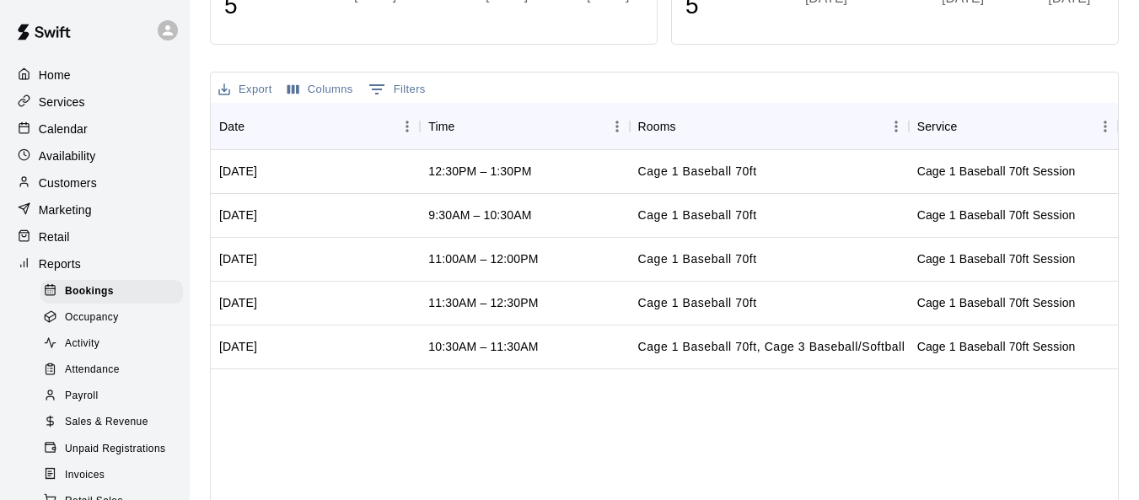
click at [377, 91] on icon "Show filters" at bounding box center [377, 89] width 20 height 20
select select "*********"
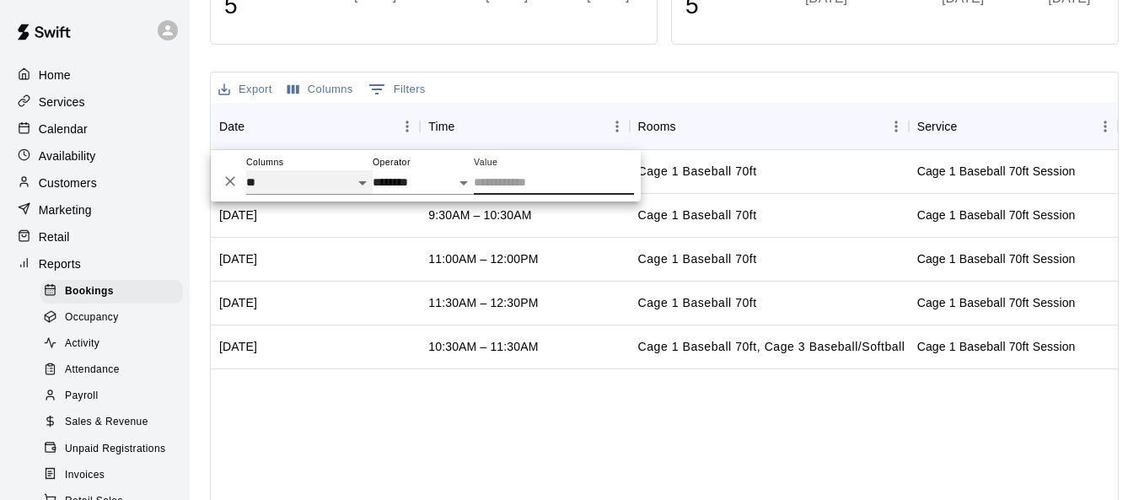
click at [362, 180] on select "** **** **** ***** ******* ***** ********* ***** *******" at bounding box center [309, 182] width 126 height 24
click at [462, 181] on select "**********" at bounding box center [423, 182] width 101 height 24
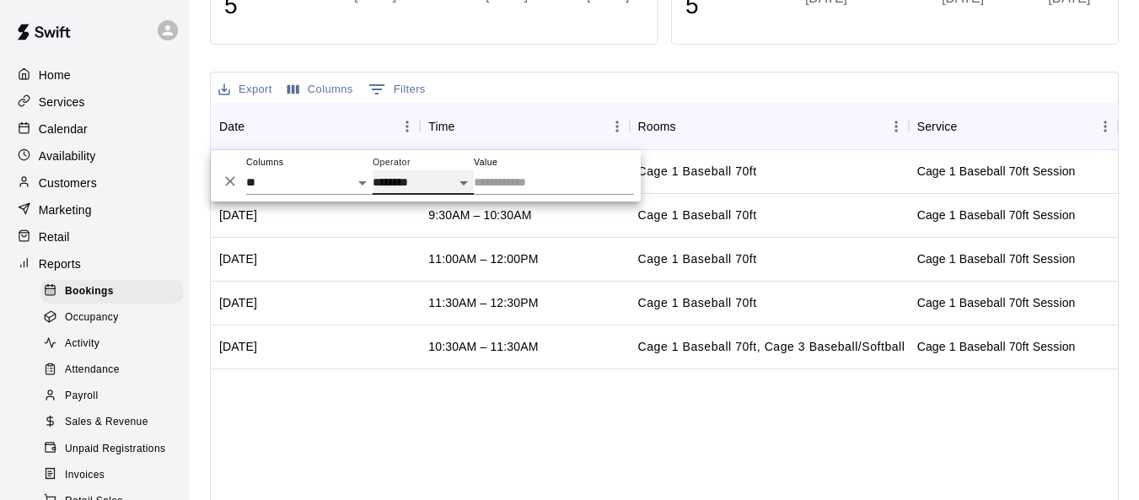
select select "**********"
click at [373, 170] on select "**********" at bounding box center [423, 182] width 101 height 24
click at [428, 401] on div "[DATE] 12:30PM – 1:30PM Cage 1 Baseball 70ft Cage 1 Baseball 70ft Session [DATE…" at bounding box center [664, 383] width 907 height 466
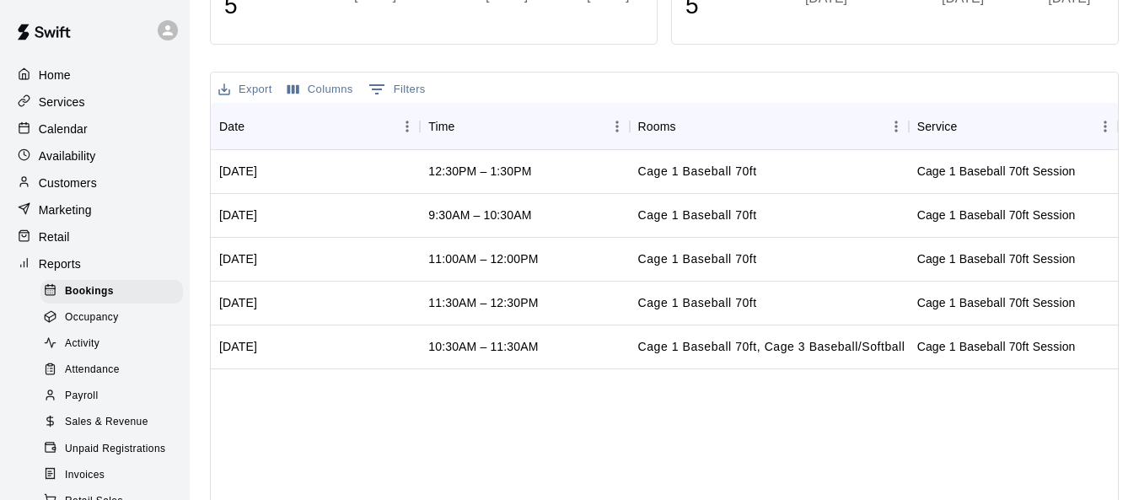
click at [481, 433] on div "[DATE] 12:30PM – 1:30PM Cage 1 Baseball 70ft Cage 1 Baseball 70ft Session [DATE…" at bounding box center [664, 383] width 907 height 466
click at [95, 128] on div "Calendar" at bounding box center [94, 128] width 163 height 25
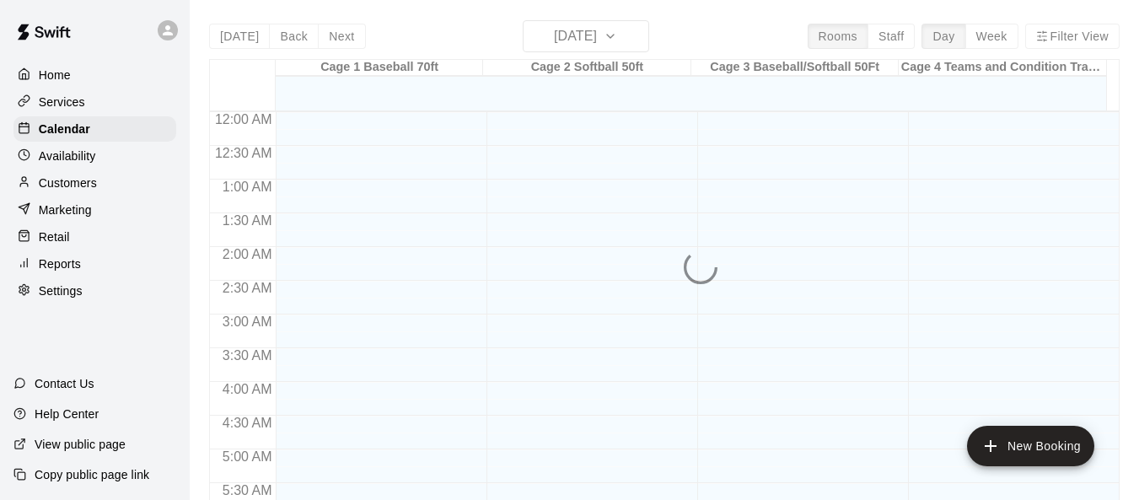
scroll to position [753, 0]
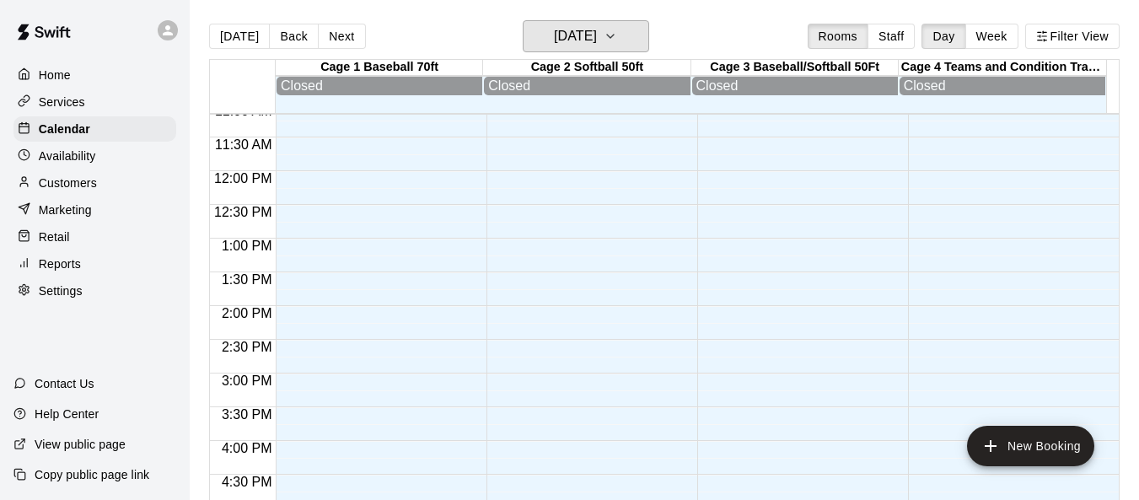
click at [617, 39] on icon "button" at bounding box center [610, 36] width 13 height 20
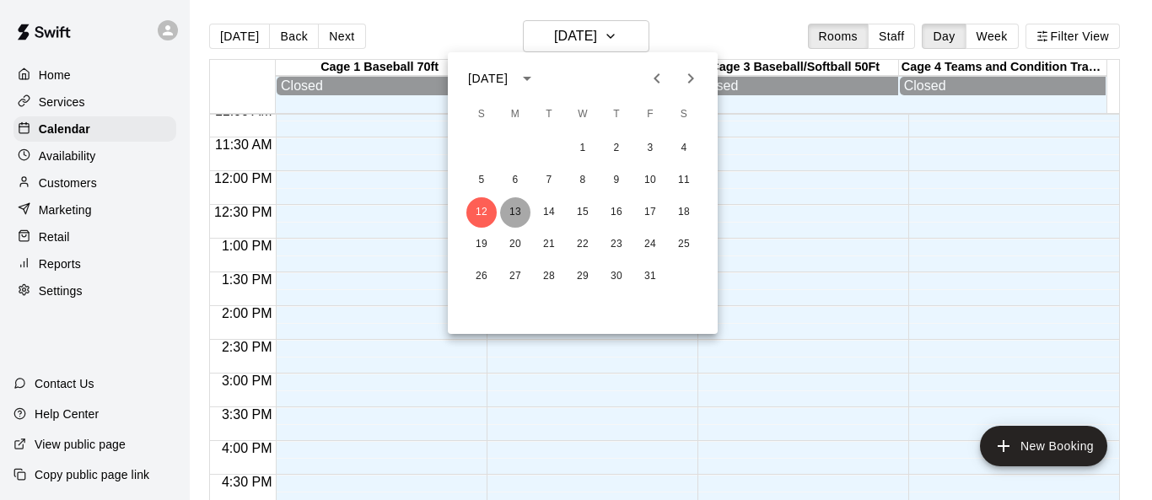
click at [515, 209] on button "13" at bounding box center [515, 212] width 30 height 30
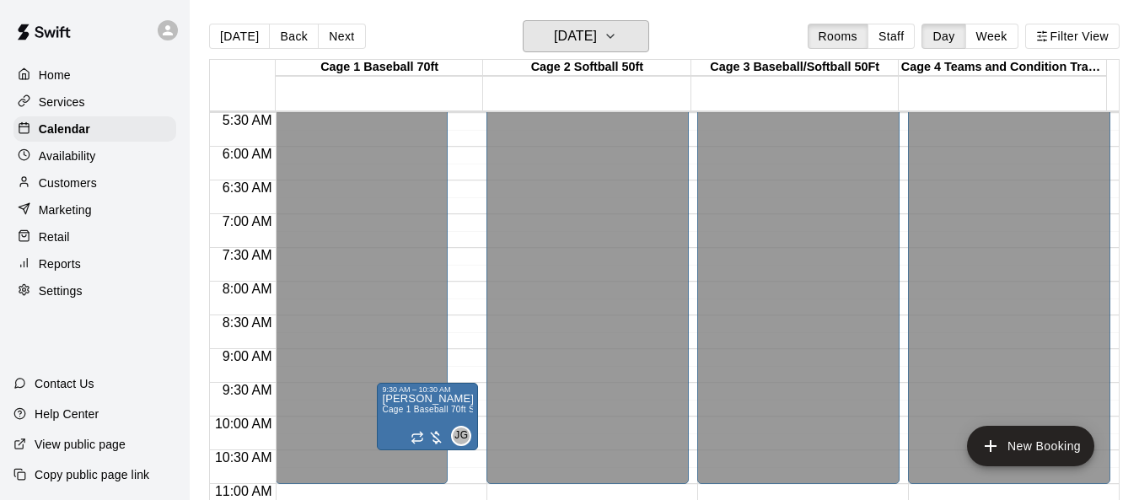
scroll to position [331, 0]
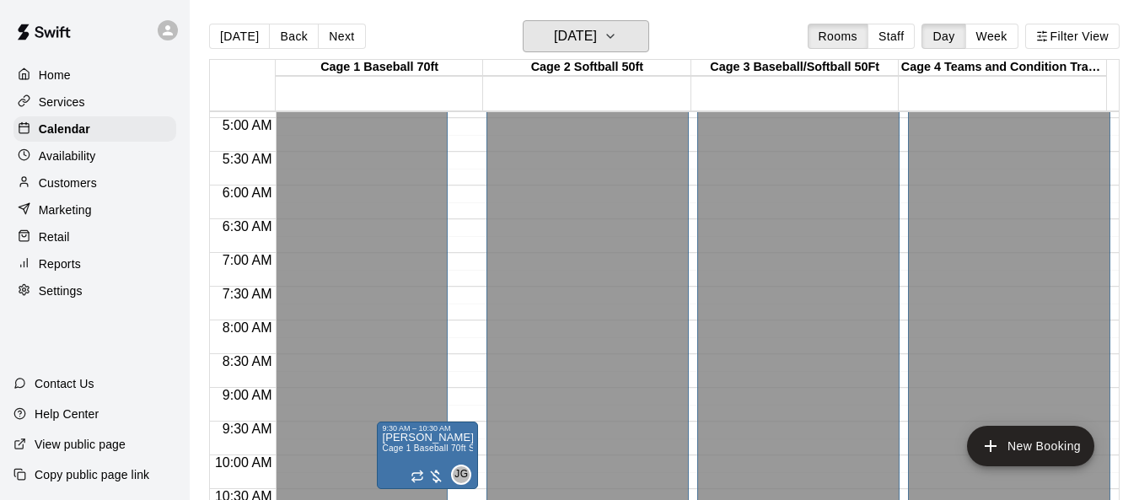
click at [617, 35] on icon "button" at bounding box center [610, 36] width 13 height 20
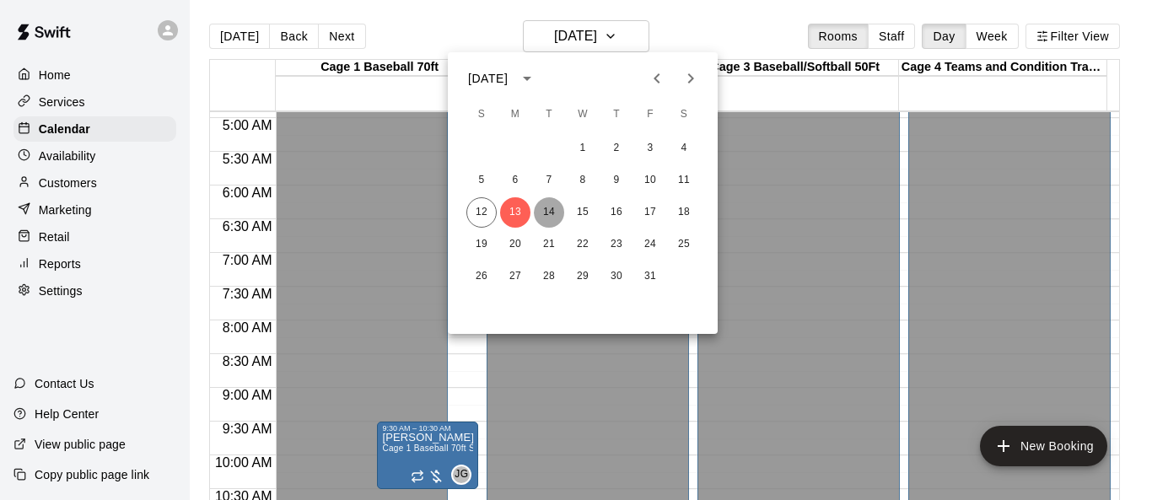
click at [557, 213] on button "14" at bounding box center [549, 212] width 30 height 30
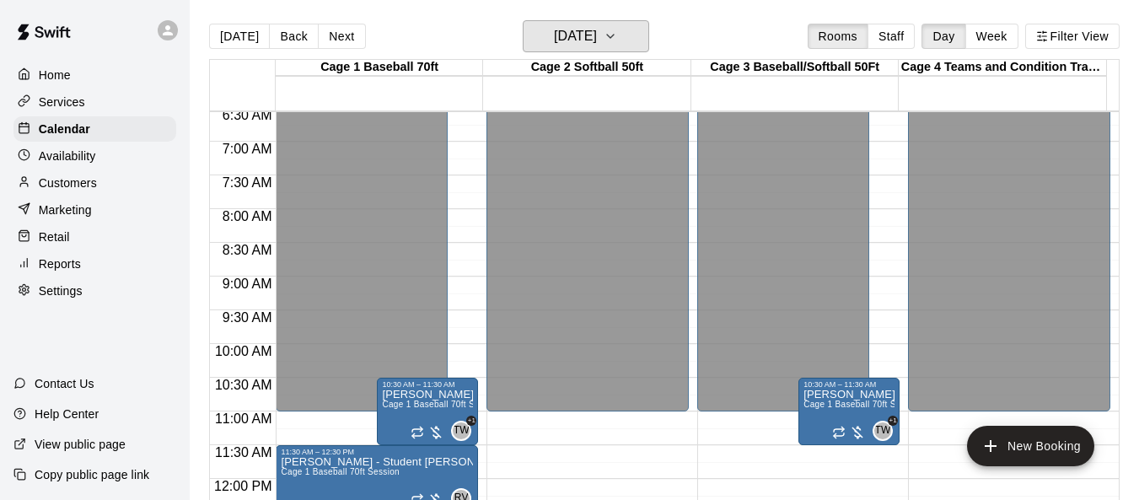
scroll to position [590, 0]
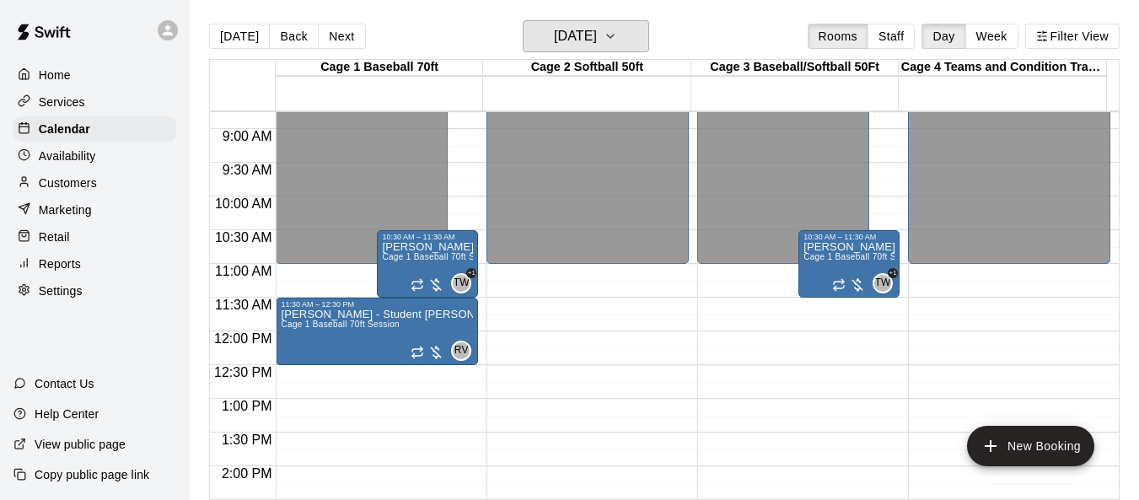
click at [617, 37] on icon "button" at bounding box center [610, 36] width 13 height 20
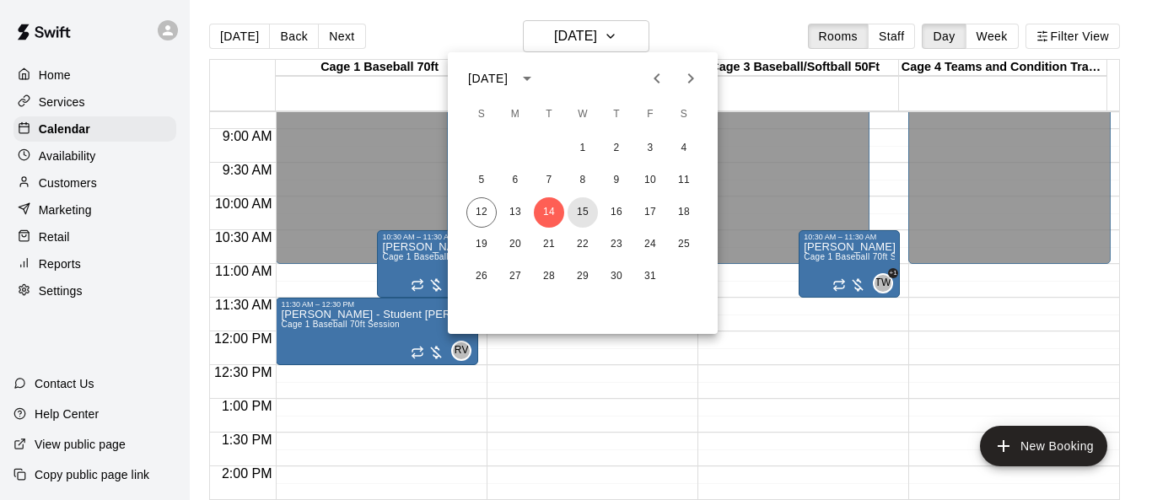
click at [586, 214] on button "15" at bounding box center [582, 212] width 30 height 30
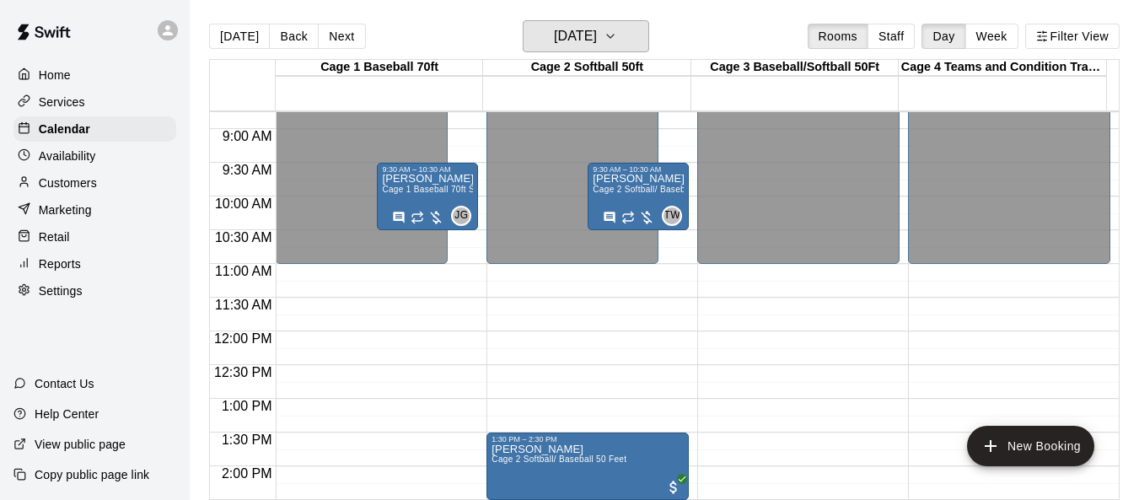
click at [617, 42] on icon "button" at bounding box center [610, 36] width 13 height 20
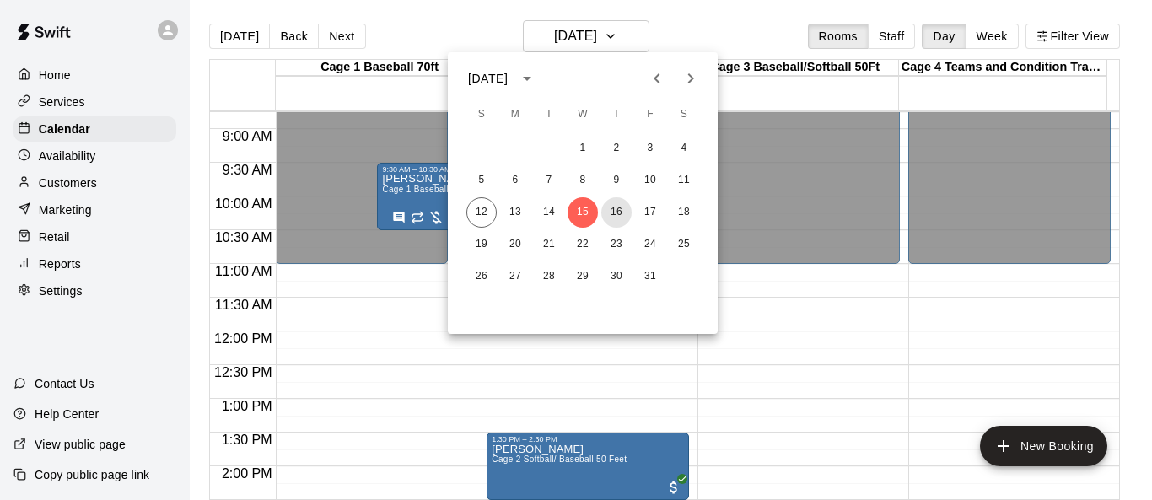
click at [619, 209] on button "16" at bounding box center [616, 212] width 30 height 30
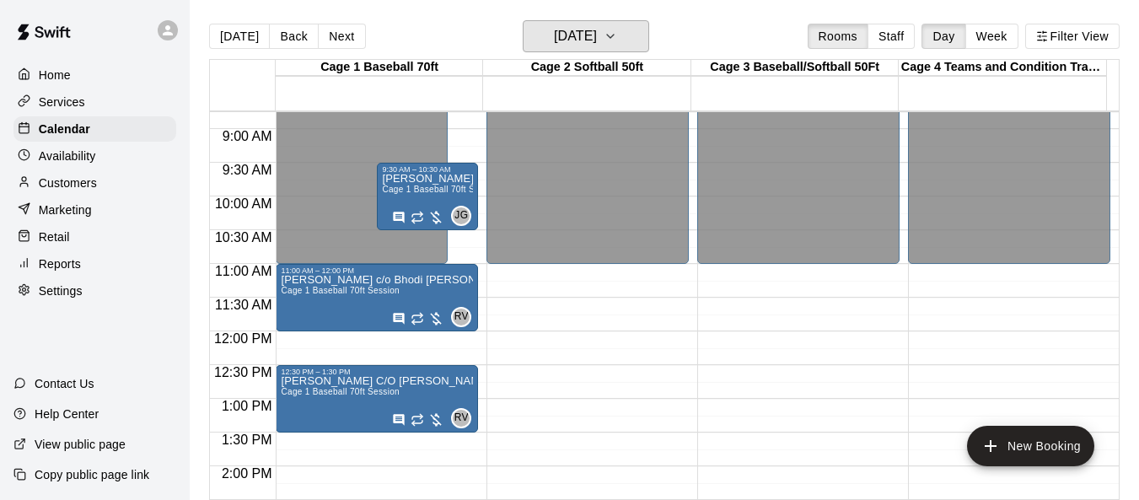
click at [617, 37] on icon "button" at bounding box center [610, 36] width 13 height 20
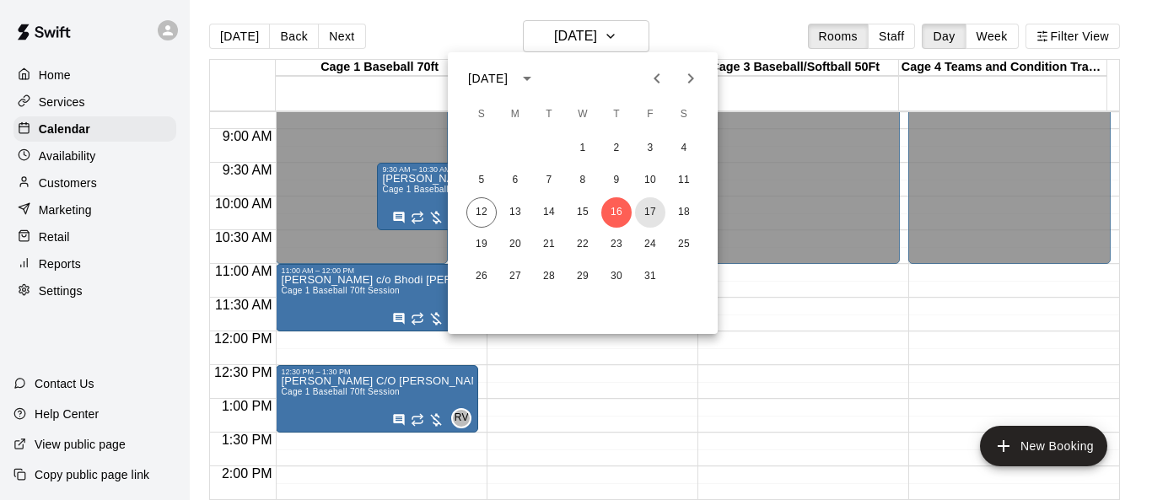
click at [657, 217] on button "17" at bounding box center [650, 212] width 30 height 30
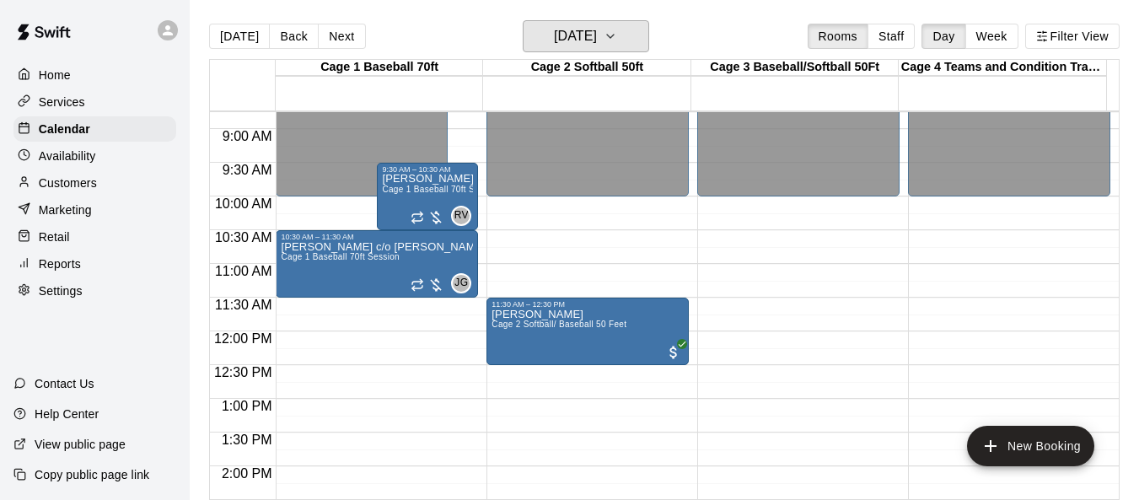
click at [617, 37] on icon "button" at bounding box center [610, 36] width 13 height 20
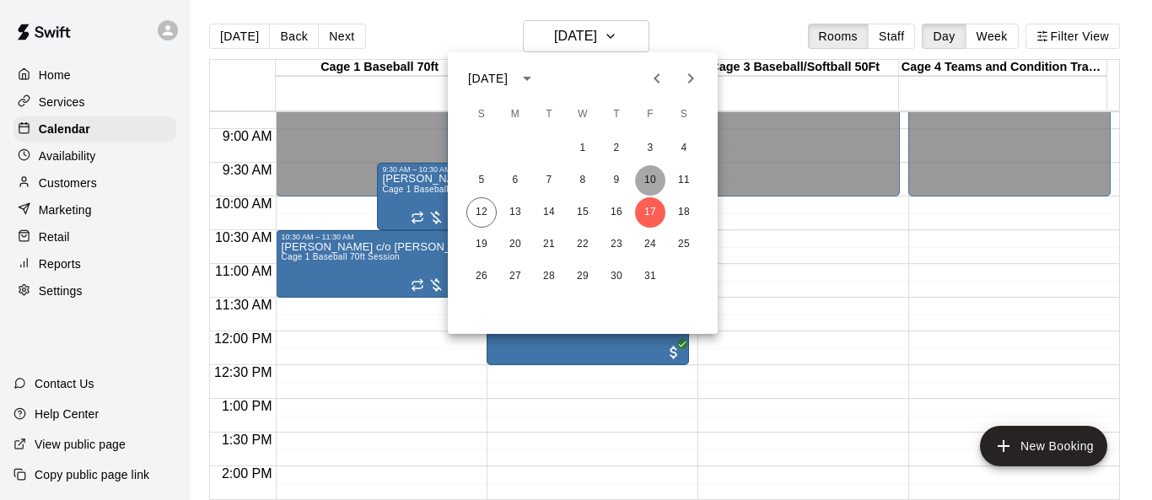
click at [644, 183] on button "10" at bounding box center [650, 180] width 30 height 30
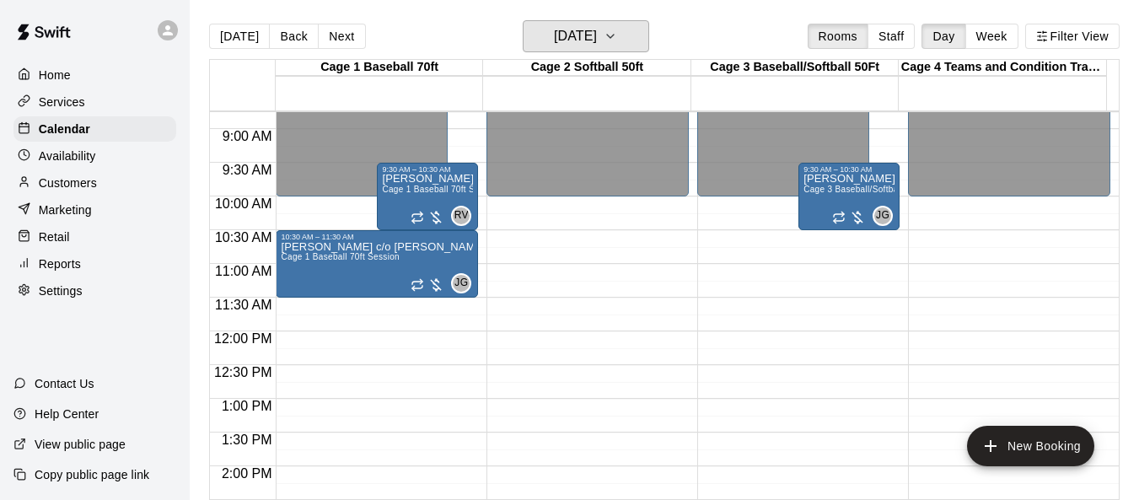
click at [617, 36] on icon "button" at bounding box center [610, 36] width 13 height 20
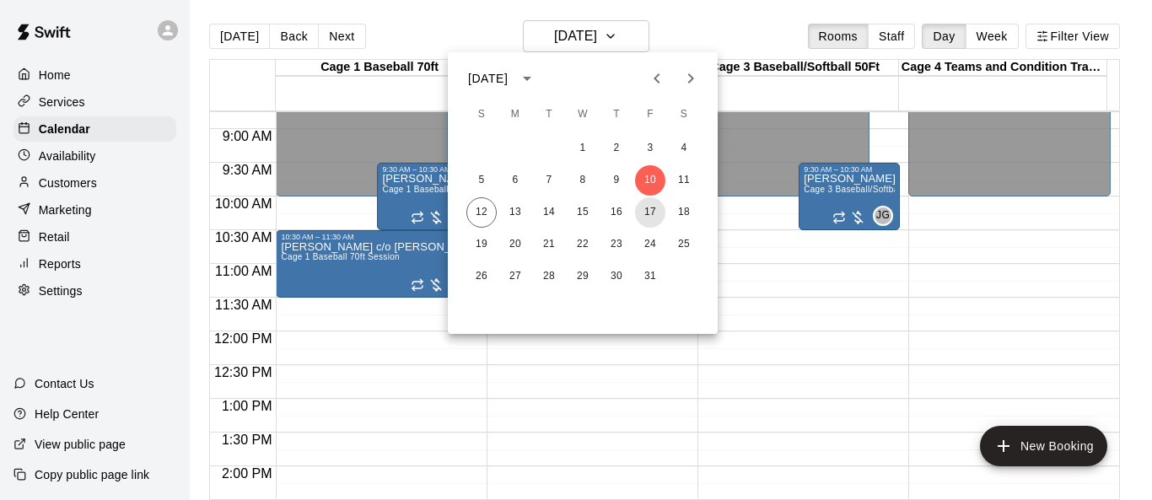
click at [645, 204] on button "17" at bounding box center [650, 212] width 30 height 30
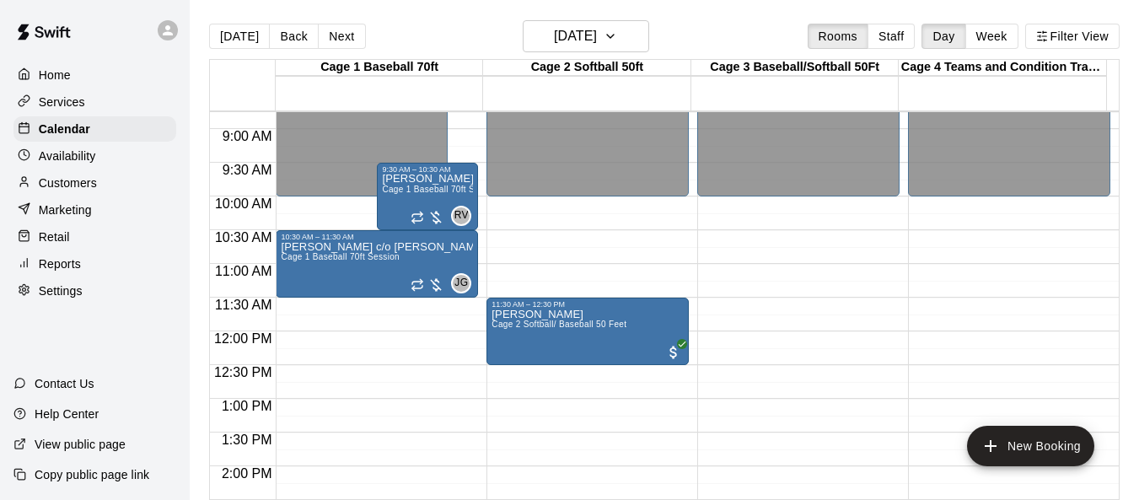
click at [761, 439] on button "New Booking" at bounding box center [1030, 446] width 127 height 40
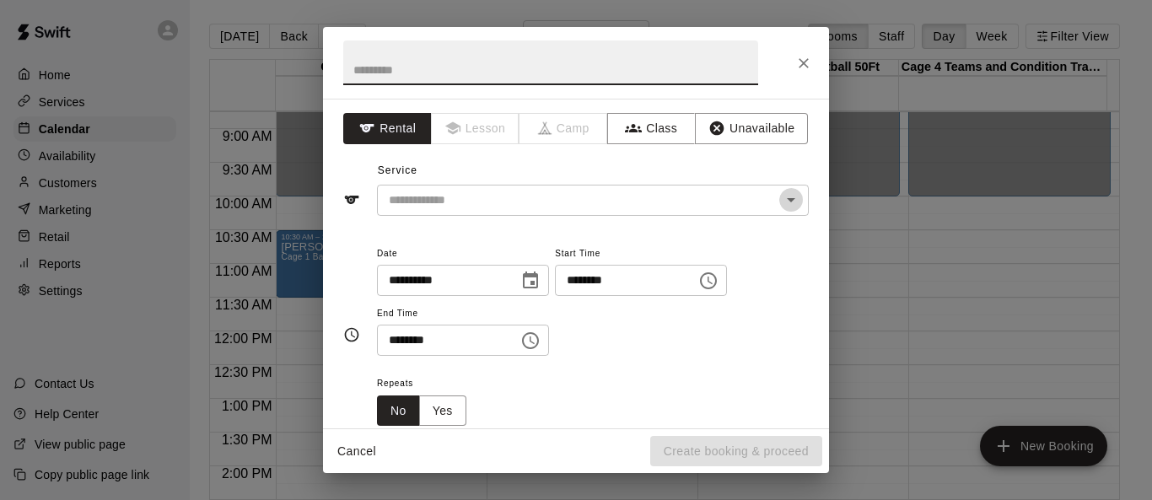
click at [761, 205] on icon "Open" at bounding box center [791, 200] width 20 height 20
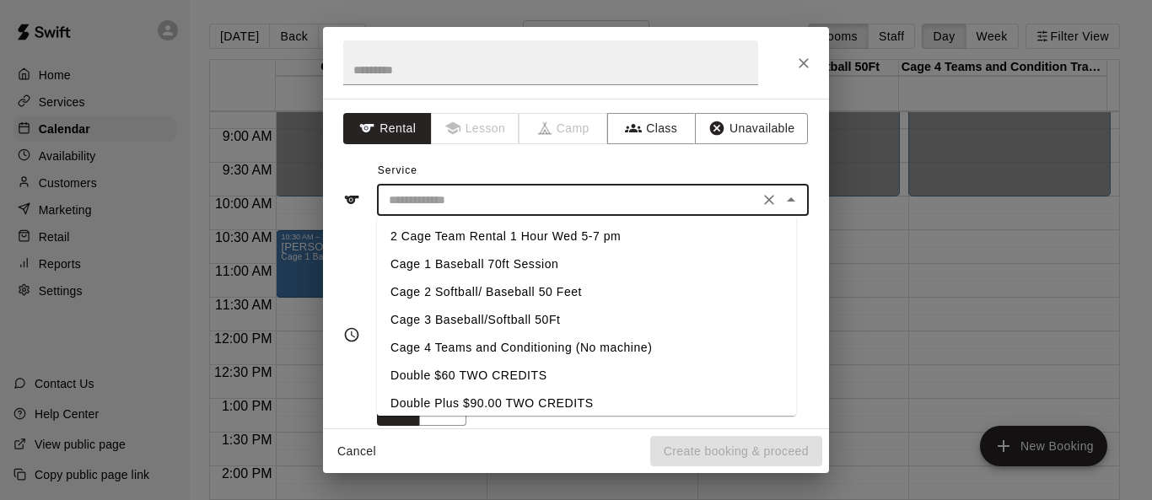
click at [540, 311] on li "Cage 3 Baseball/Softball 50Ft" at bounding box center [586, 320] width 419 height 28
type input "**********"
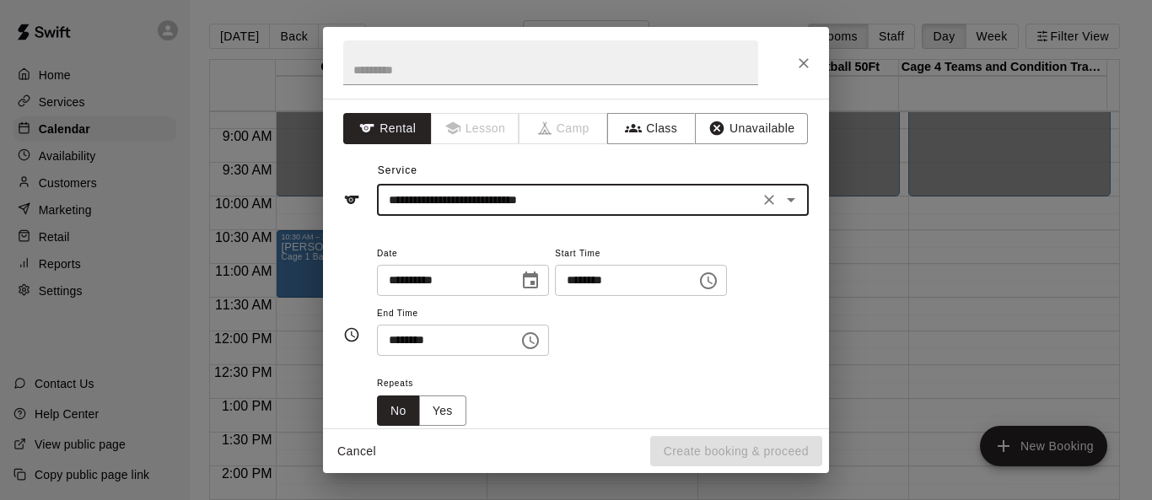
click at [718, 276] on icon "Choose time, selected time is 11:00 AM" at bounding box center [708, 281] width 20 height 20
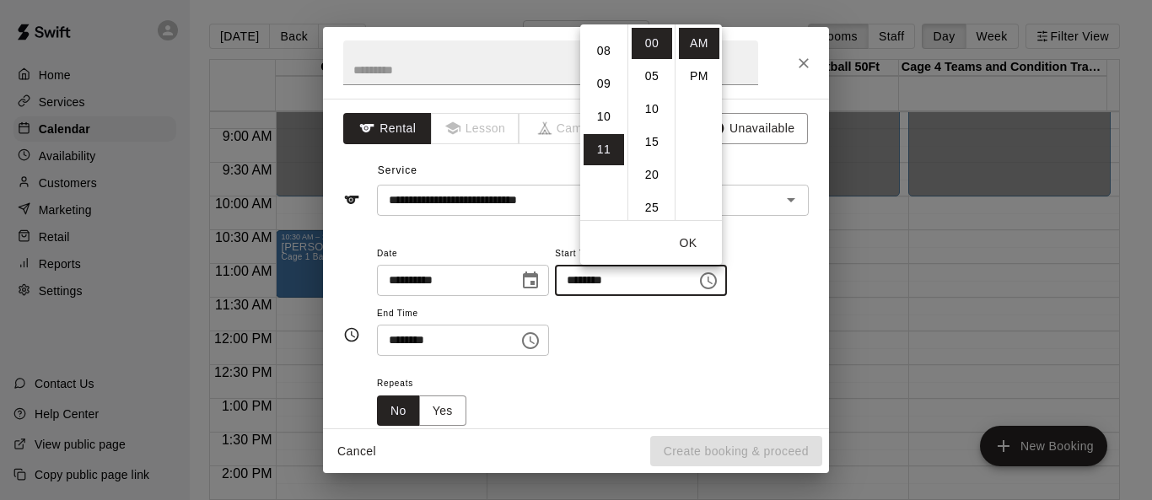
scroll to position [191, 0]
click at [599, 144] on li "09" at bounding box center [603, 148] width 40 height 31
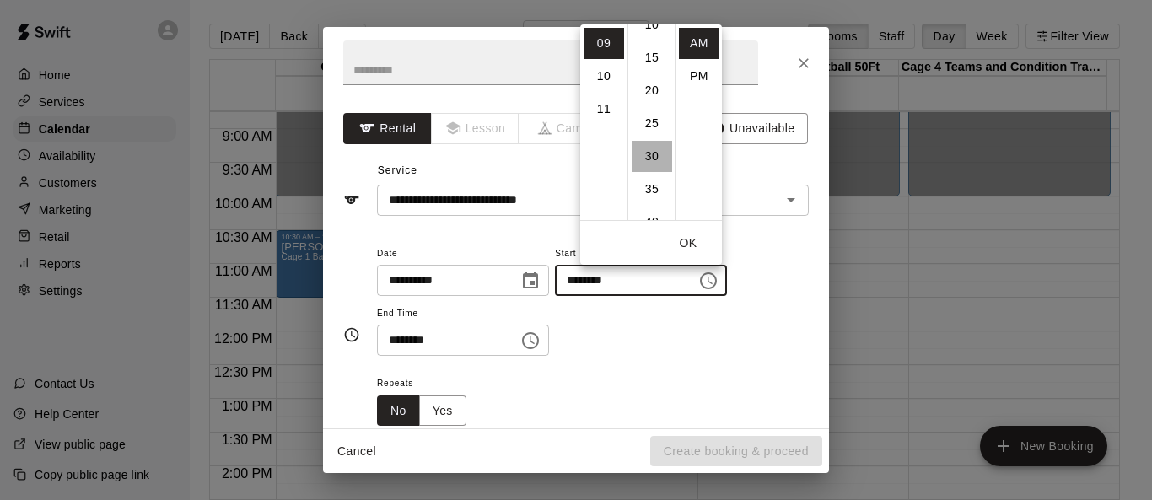
click at [648, 155] on li "30" at bounding box center [652, 156] width 40 height 31
type input "********"
click at [688, 239] on button "OK" at bounding box center [688, 243] width 54 height 31
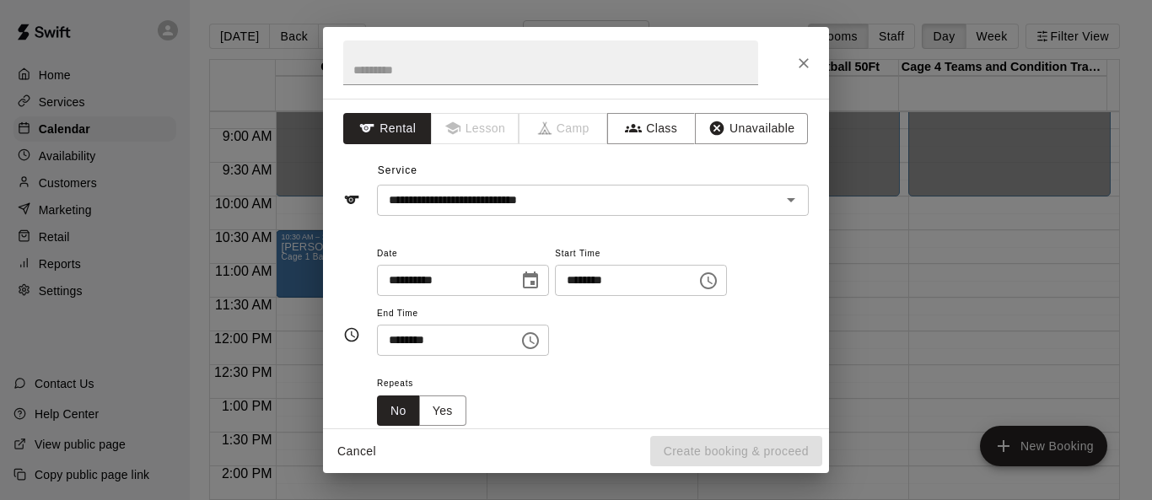
click at [540, 334] on icon "Choose time, selected time is 11:30 AM" at bounding box center [530, 341] width 20 height 20
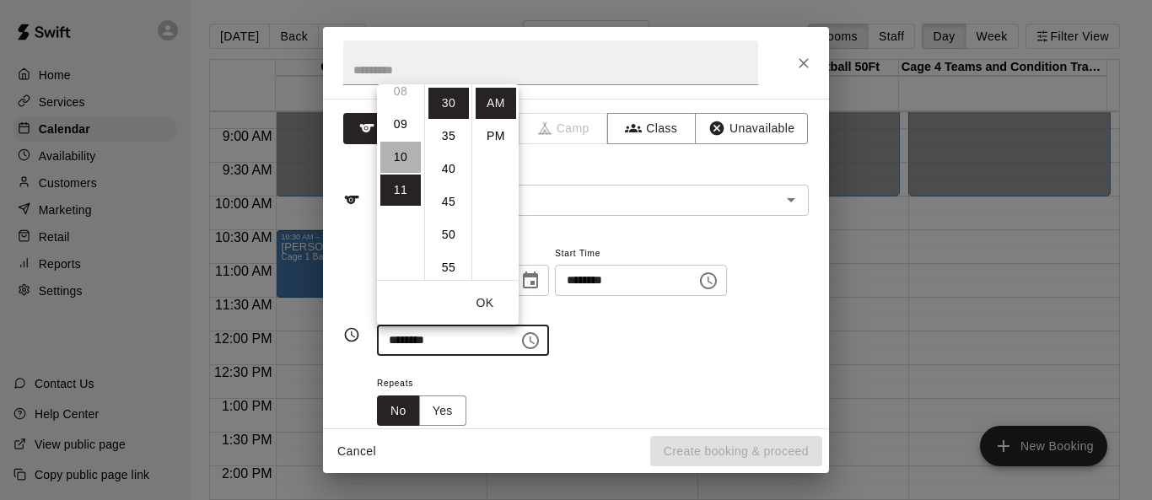
click at [392, 156] on li "10" at bounding box center [400, 157] width 40 height 31
type input "********"
click at [492, 297] on button "OK" at bounding box center [485, 303] width 54 height 31
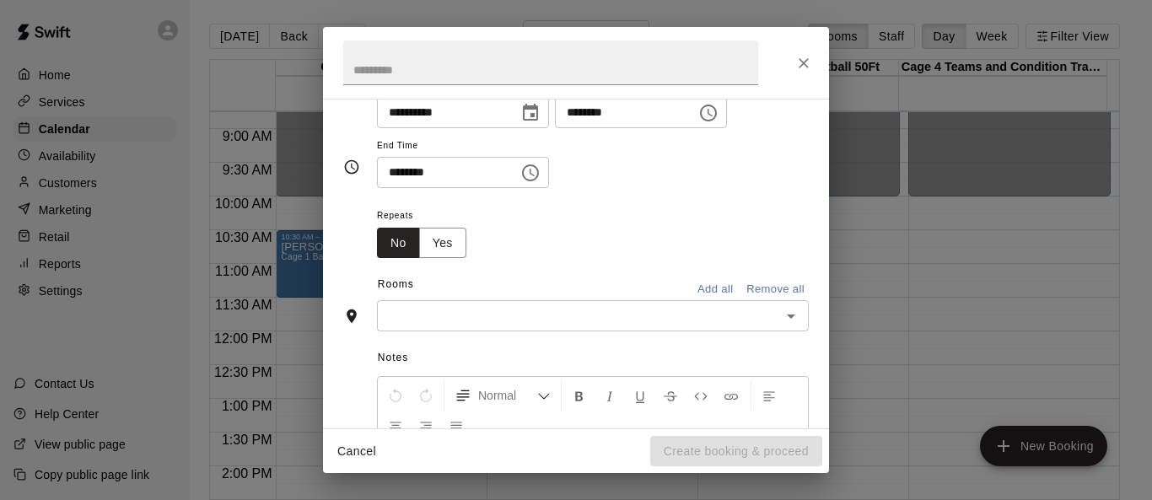
scroll to position [169, 0]
click at [761, 314] on icon "Open" at bounding box center [791, 316] width 8 height 4
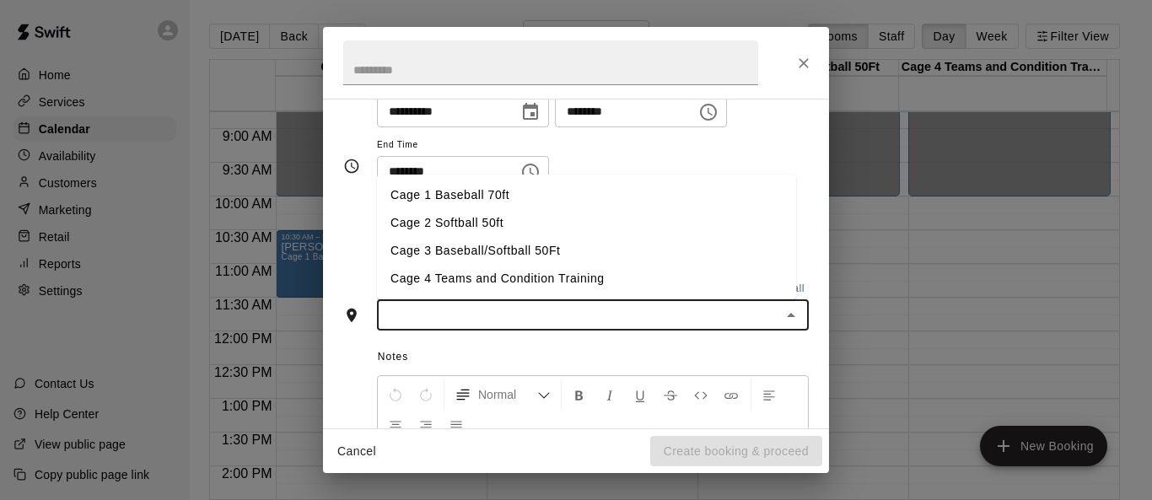
click at [608, 253] on li "Cage 3 Baseball/Softball 50Ft" at bounding box center [586, 251] width 419 height 28
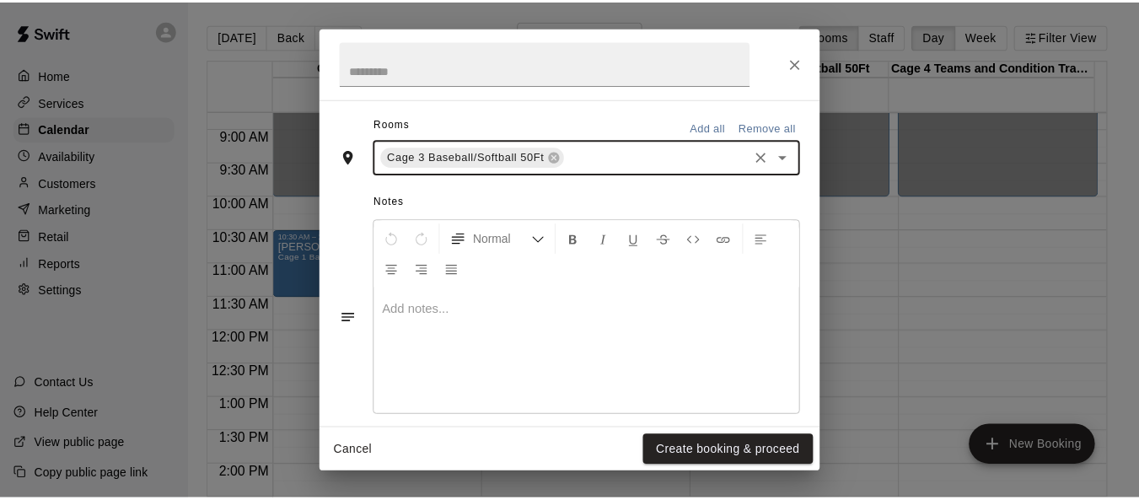
scroll to position [411, 0]
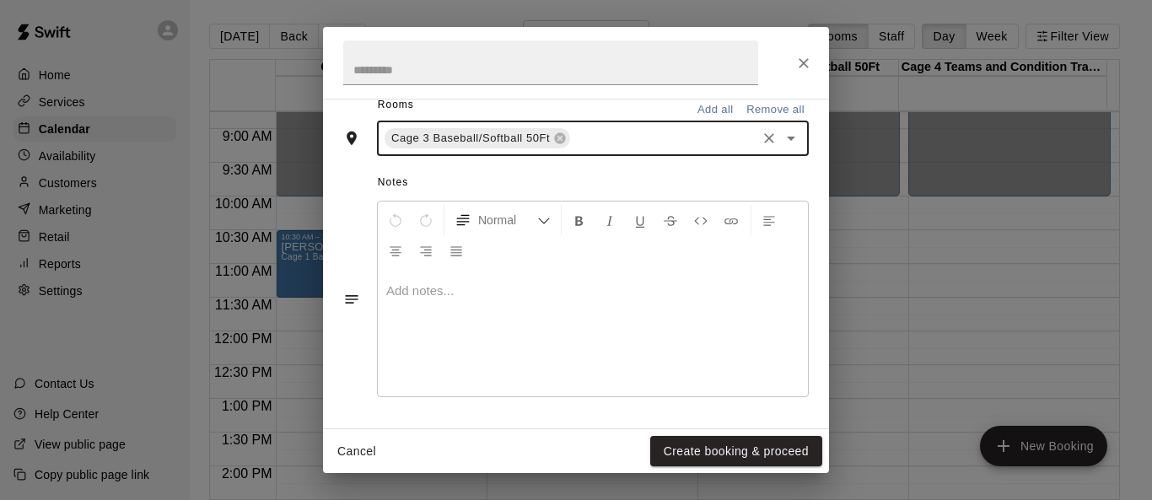
click at [752, 444] on button "Create booking & proceed" at bounding box center [736, 451] width 172 height 31
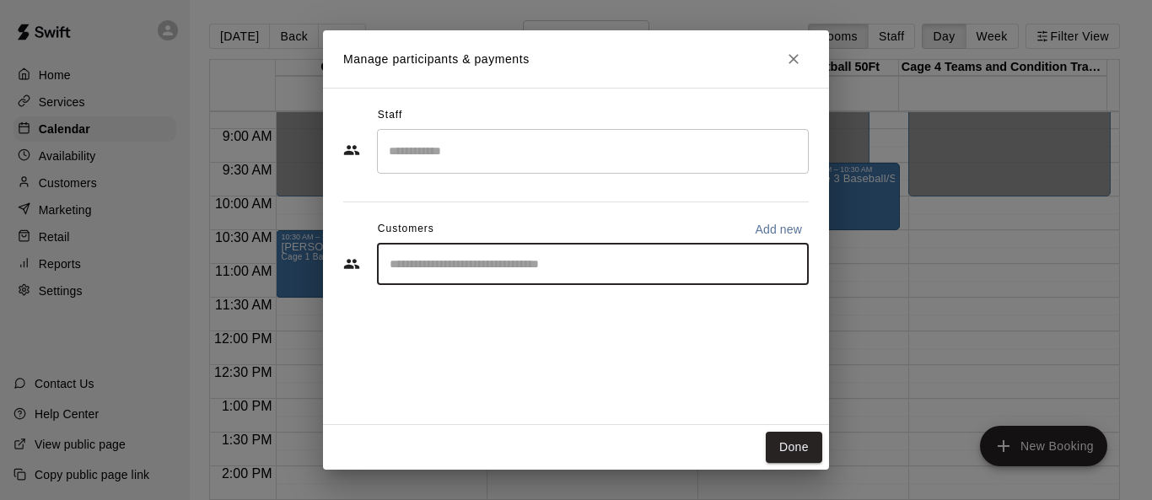
click at [506, 266] on input "Start typing to search customers..." at bounding box center [592, 263] width 417 height 17
type input "******"
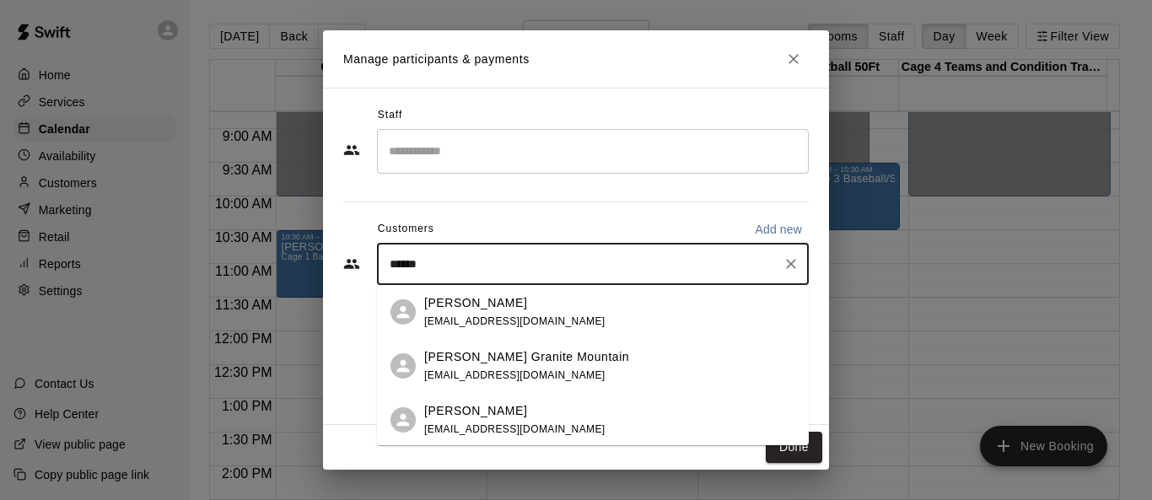
click at [616, 363] on p "[PERSON_NAME] Granite Mountain" at bounding box center [526, 357] width 205 height 18
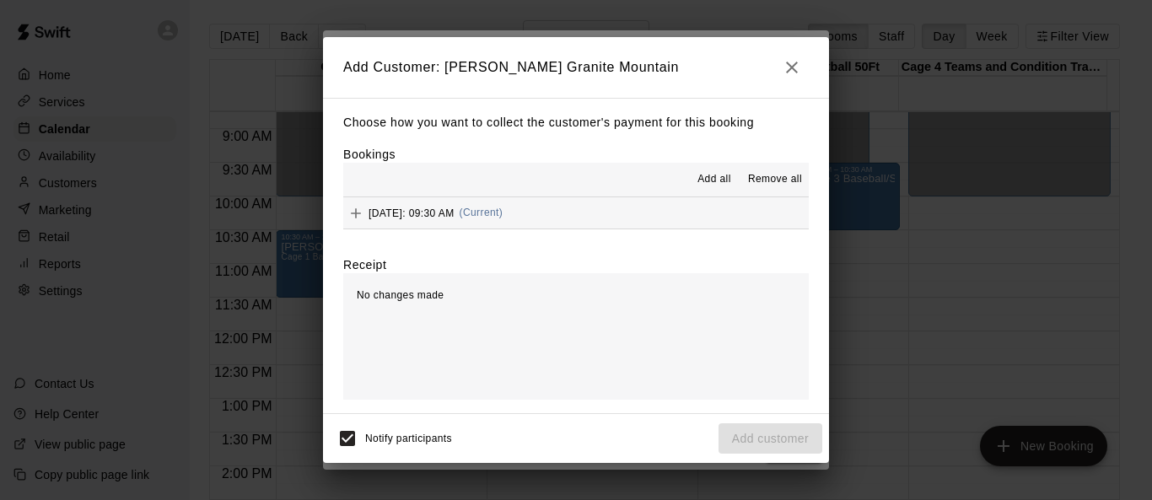
click at [711, 185] on span "Add all" at bounding box center [714, 179] width 34 height 17
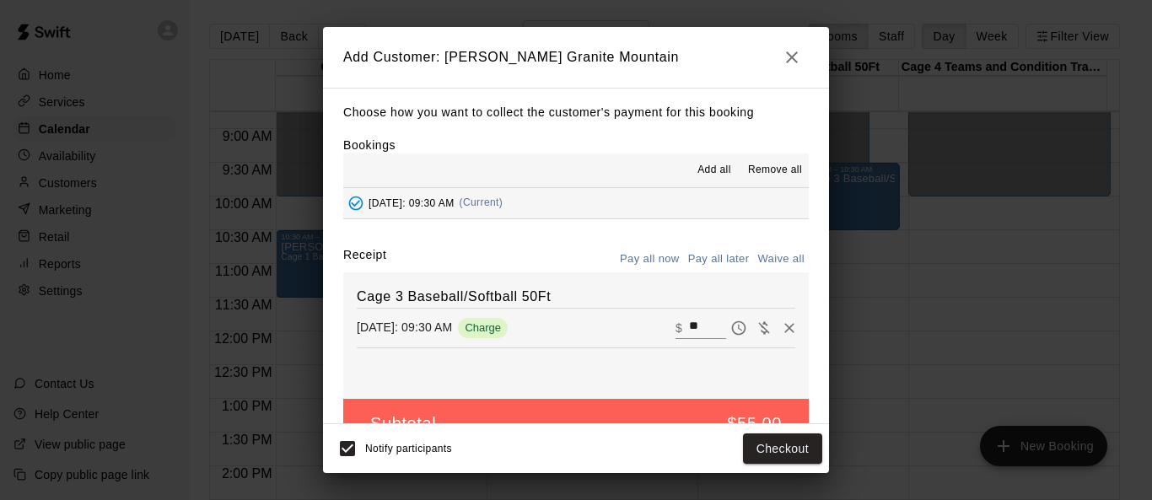
click at [714, 261] on button "Pay all later" at bounding box center [719, 259] width 70 height 26
click at [761, 451] on button "Add customer" at bounding box center [770, 448] width 104 height 31
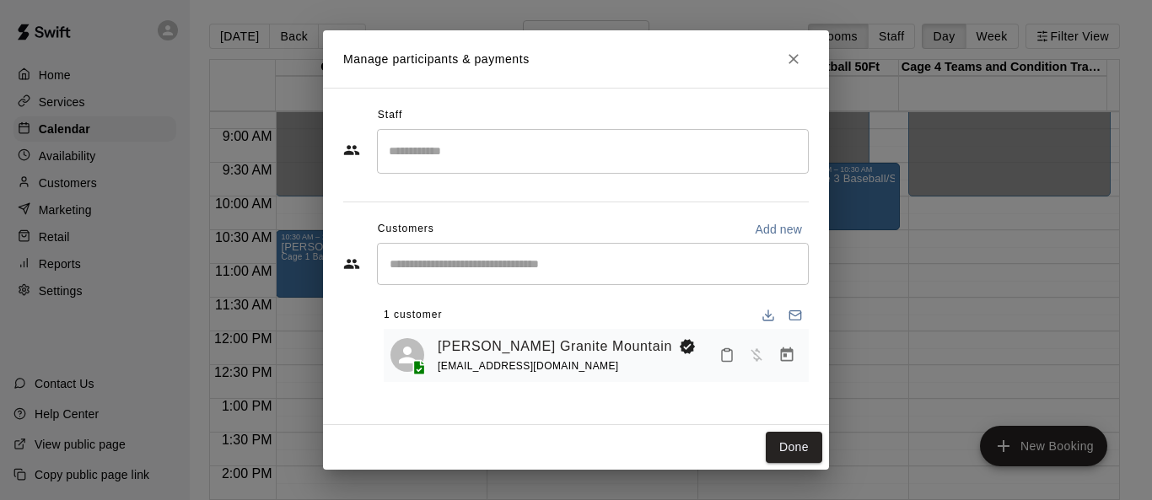
click at [574, 159] on input "Search staff" at bounding box center [592, 152] width 417 height 30
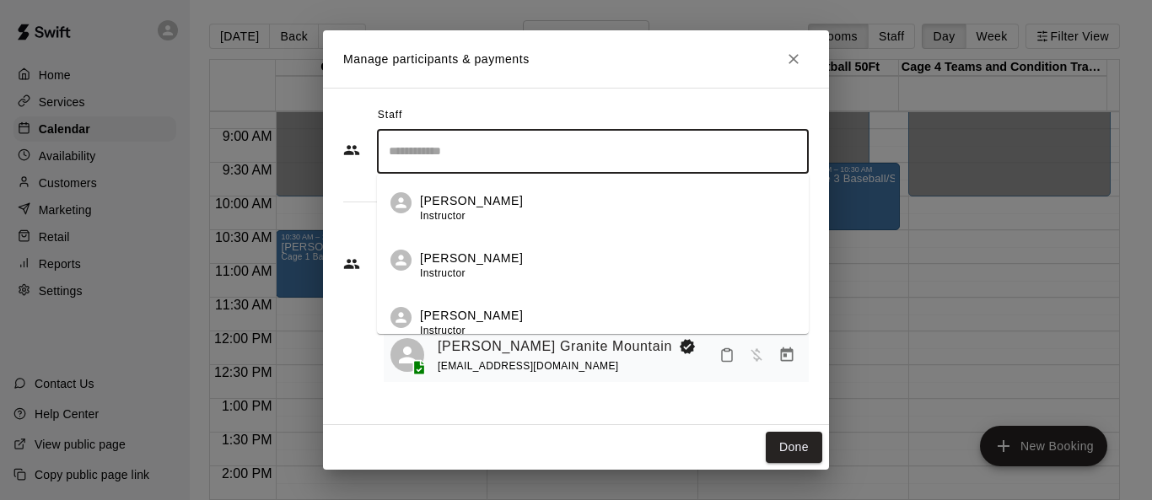
click at [588, 272] on div "[PERSON_NAME] Instructor" at bounding box center [607, 266] width 375 height 33
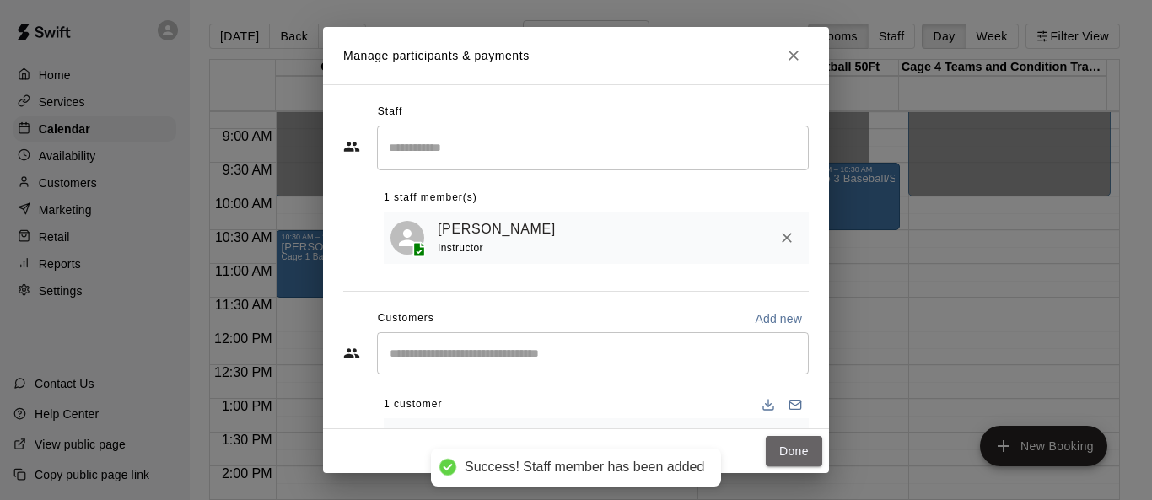
click at [761, 451] on button "Done" at bounding box center [794, 451] width 56 height 31
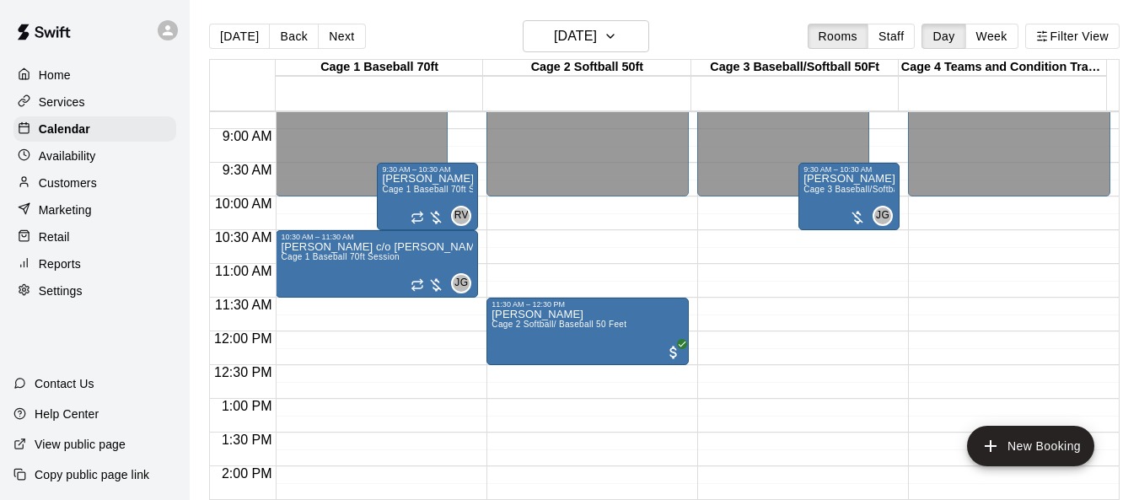
click at [429, 206] on div "[PERSON_NAME] Granite Mountain Cage 1 Baseball 70ft Session" at bounding box center [427, 424] width 91 height 500
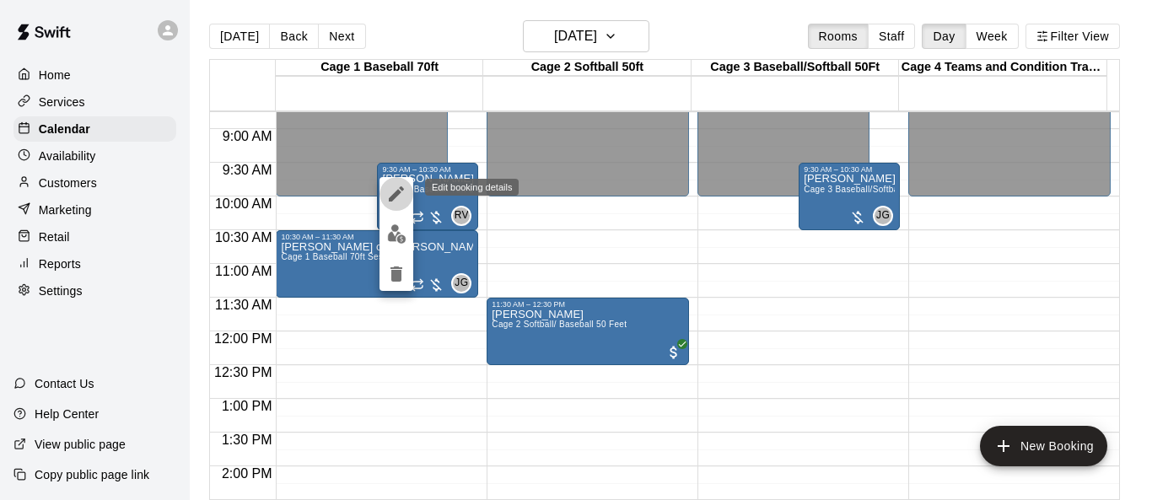
click at [401, 195] on icon "edit" at bounding box center [396, 194] width 20 height 20
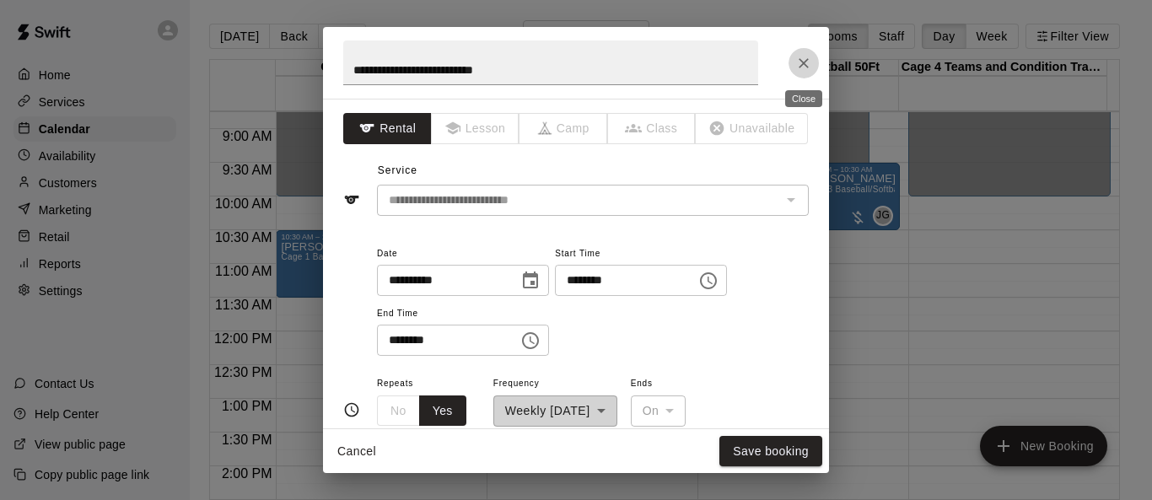
click at [761, 74] on button "Close" at bounding box center [803, 63] width 30 height 30
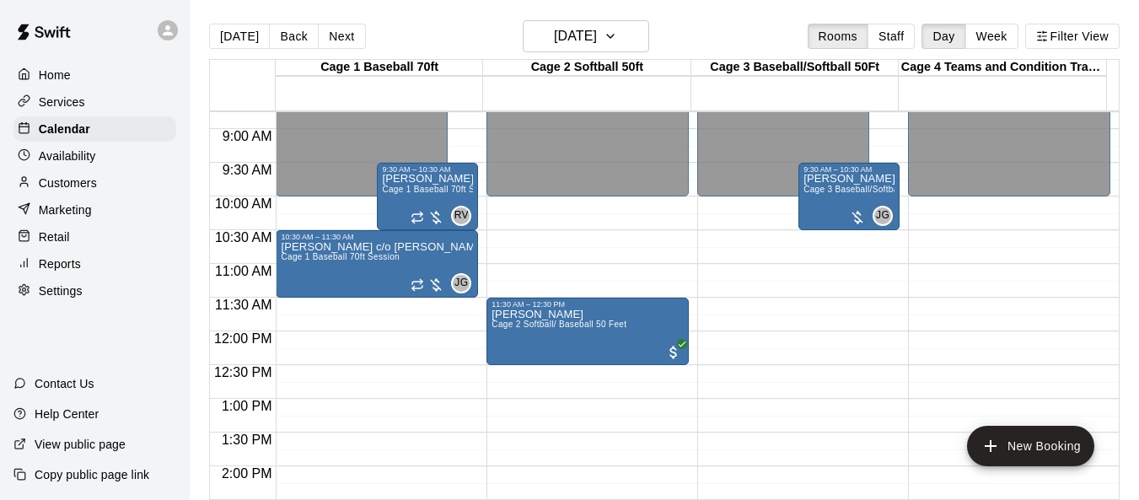
click at [443, 193] on span "Cage 1 Baseball 70ft Session" at bounding box center [441, 189] width 119 height 9
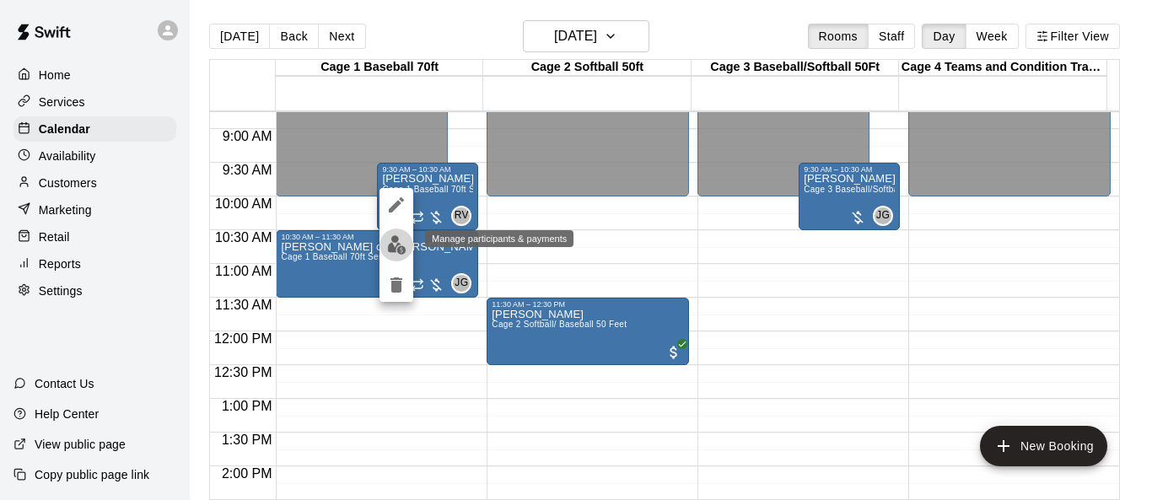
click at [399, 241] on img "edit" at bounding box center [396, 244] width 19 height 19
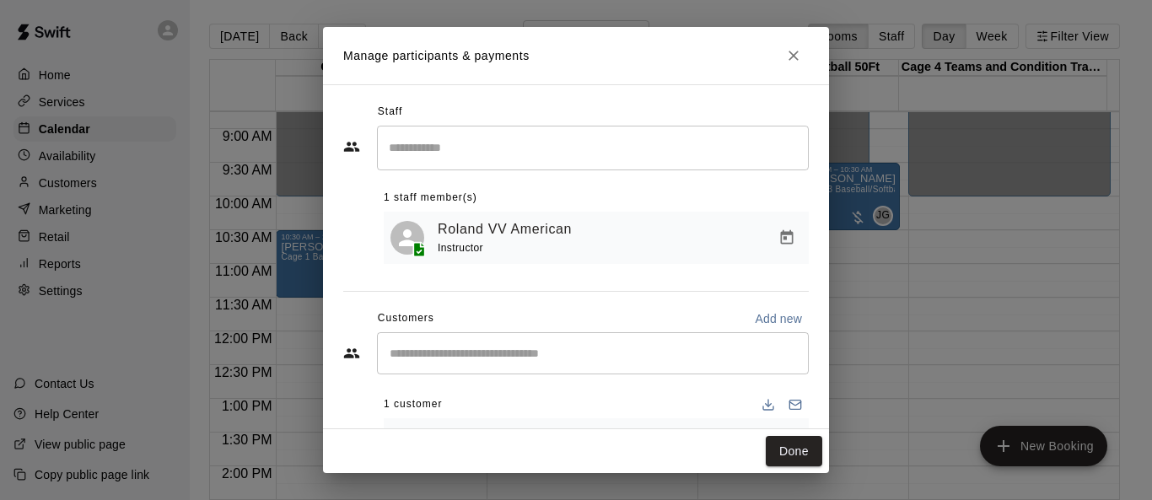
click at [612, 142] on input "Search staff" at bounding box center [592, 148] width 417 height 30
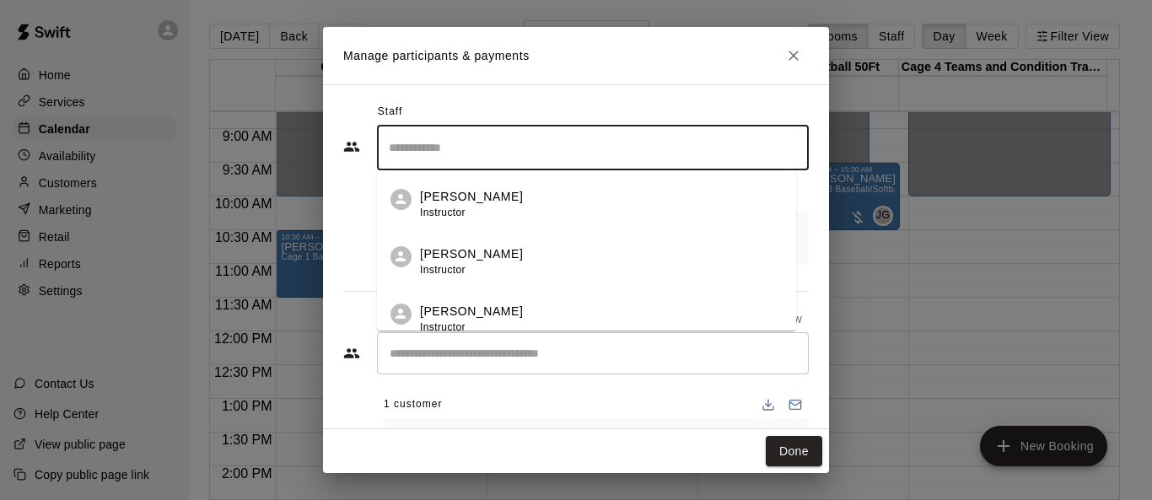
click at [511, 207] on div "[PERSON_NAME] Instructor" at bounding box center [601, 204] width 363 height 33
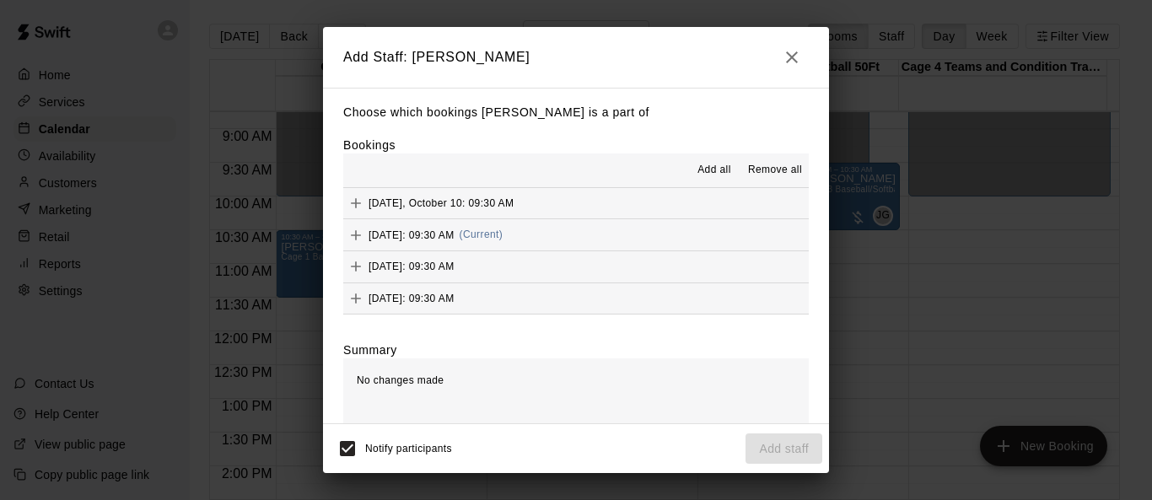
click at [712, 166] on span "Add all" at bounding box center [714, 170] width 34 height 17
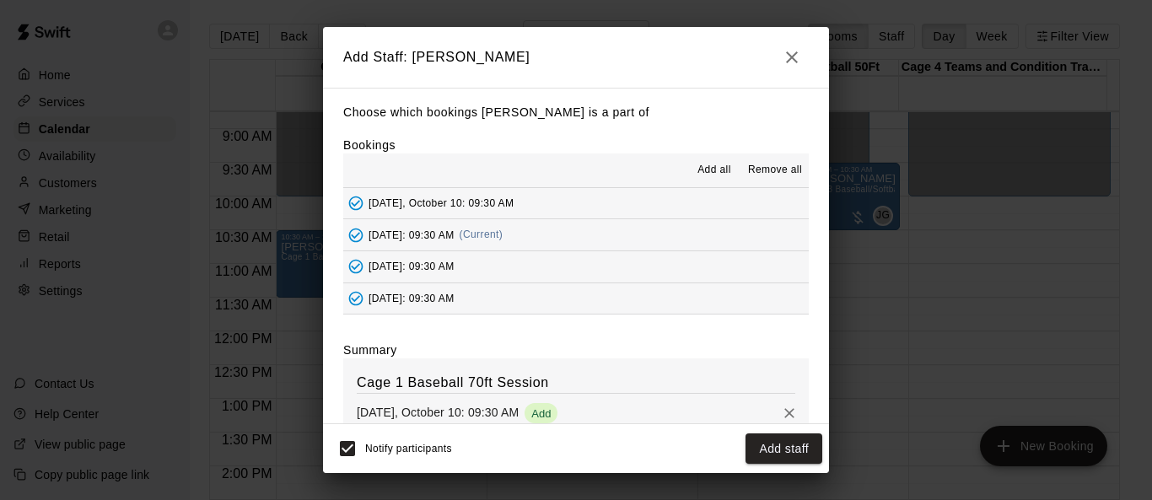
click at [761, 451] on button "Add staff" at bounding box center [783, 448] width 77 height 31
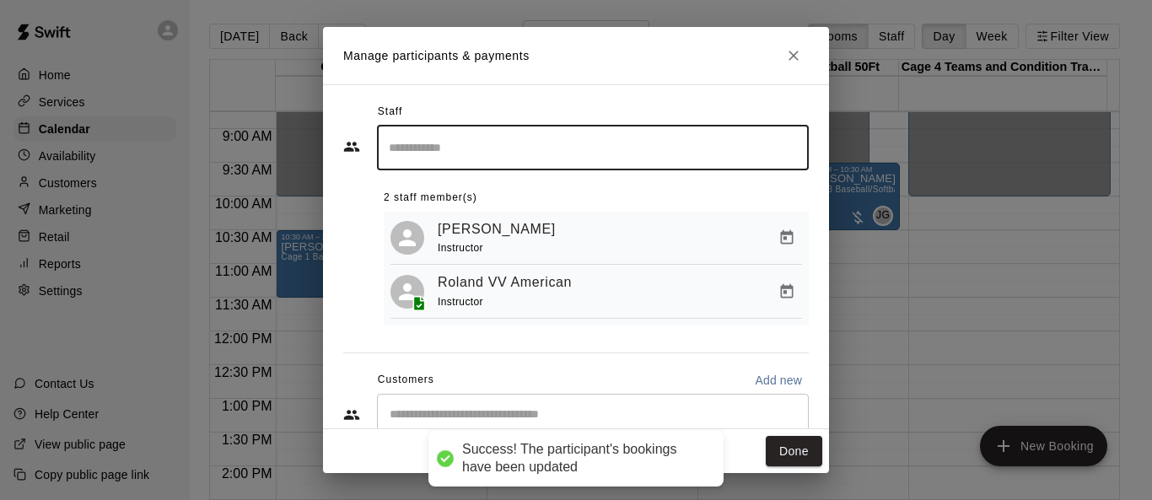
click at [761, 451] on button "Done" at bounding box center [794, 451] width 56 height 31
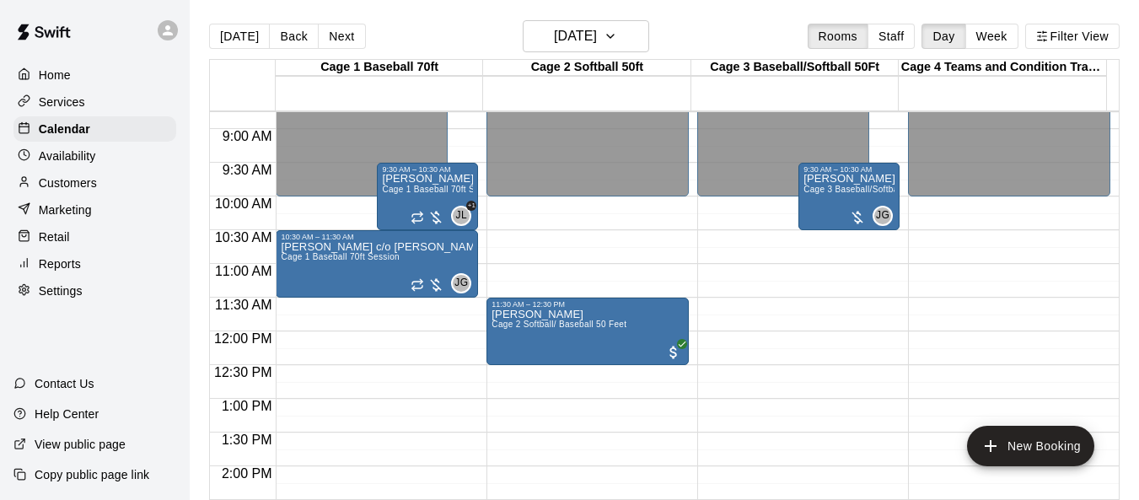
click at [408, 179] on p "[PERSON_NAME] Granite Mountain" at bounding box center [427, 179] width 91 height 0
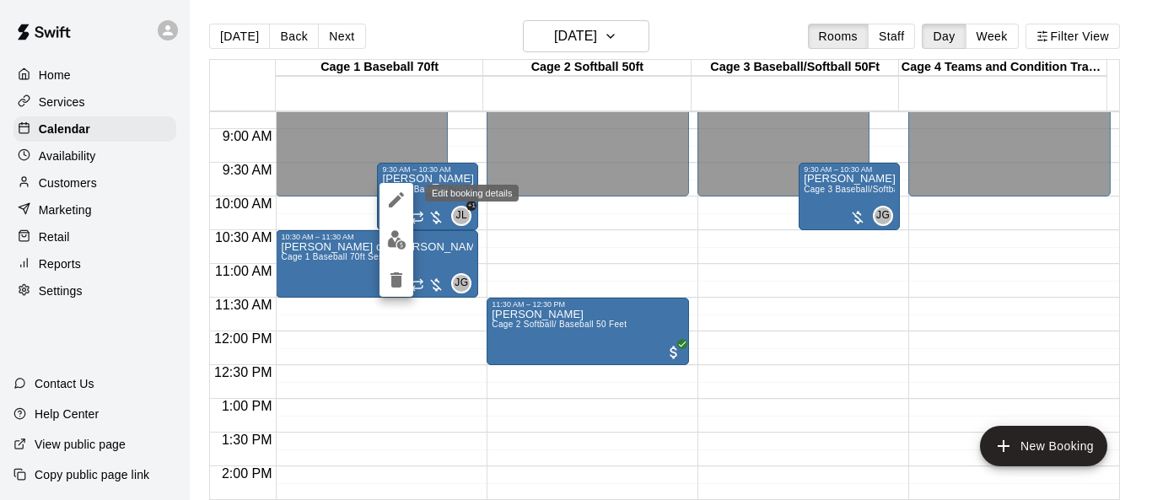
click at [406, 207] on icon "edit" at bounding box center [396, 200] width 20 height 20
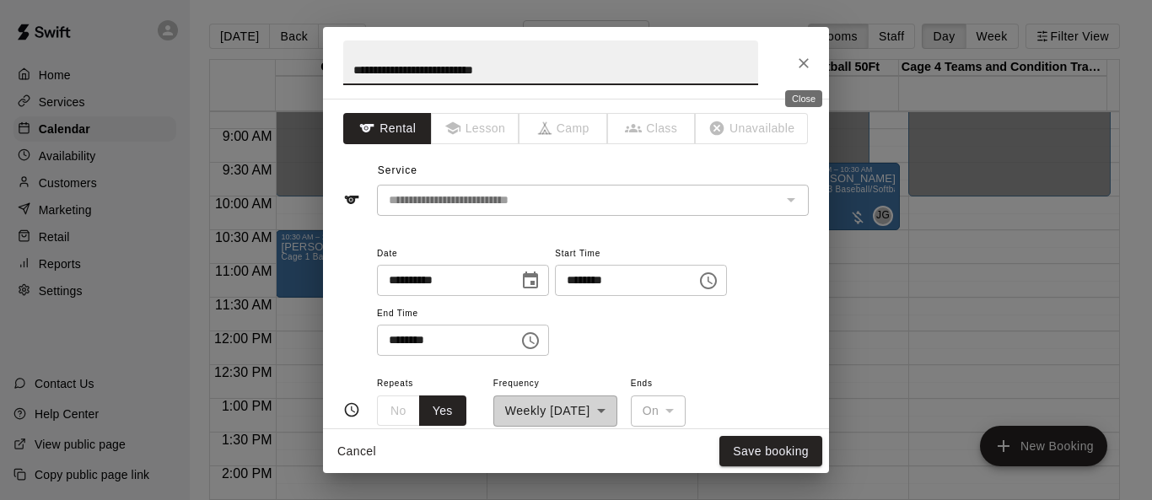
click at [761, 70] on icon "Close" at bounding box center [803, 63] width 17 height 17
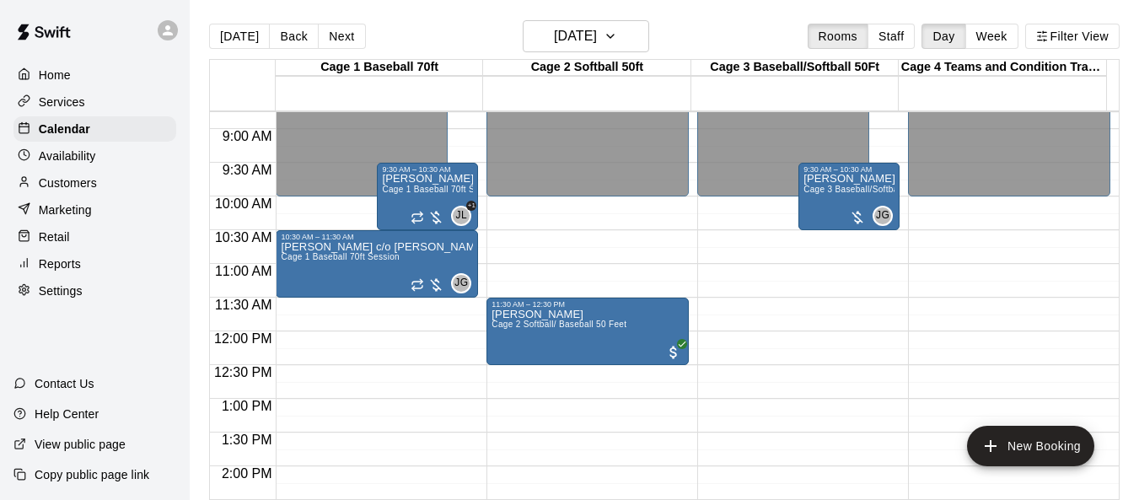
click at [432, 194] on span "Cage 1 Baseball 70ft Session" at bounding box center [441, 189] width 119 height 9
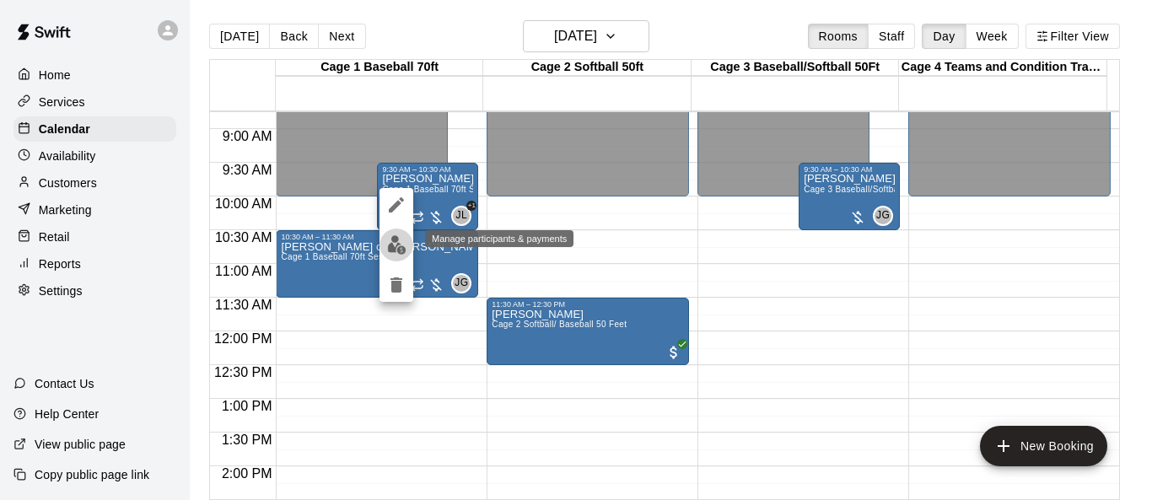
click at [389, 249] on img "edit" at bounding box center [396, 244] width 19 height 19
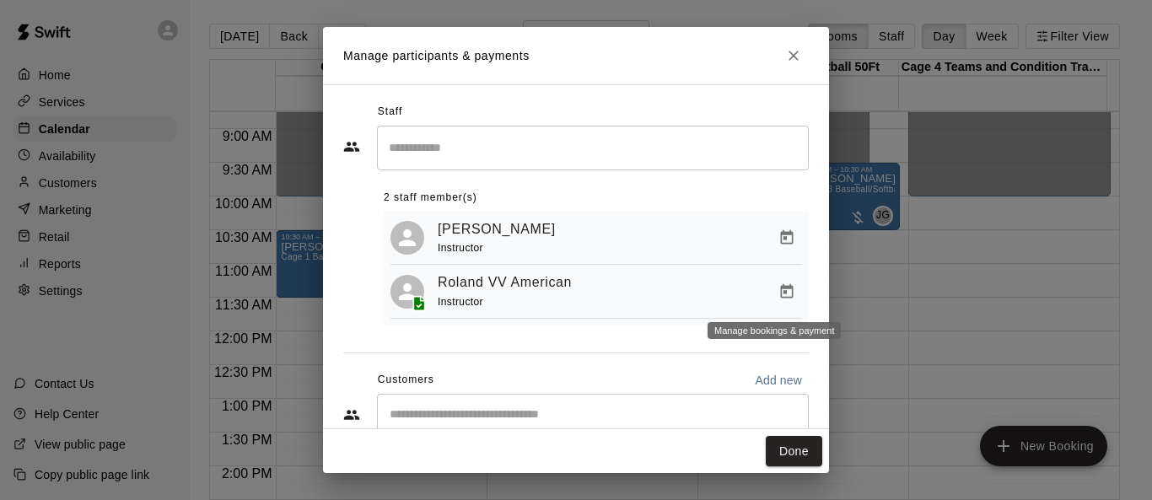
click at [761, 294] on button "Manage bookings & payment" at bounding box center [787, 292] width 30 height 30
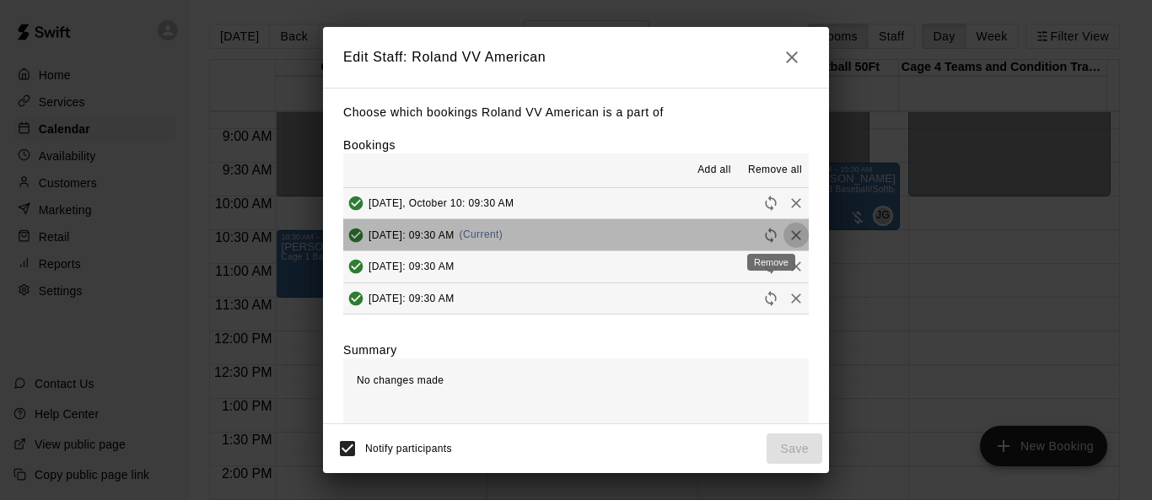
click at [761, 240] on icon "Remove" at bounding box center [796, 235] width 17 height 17
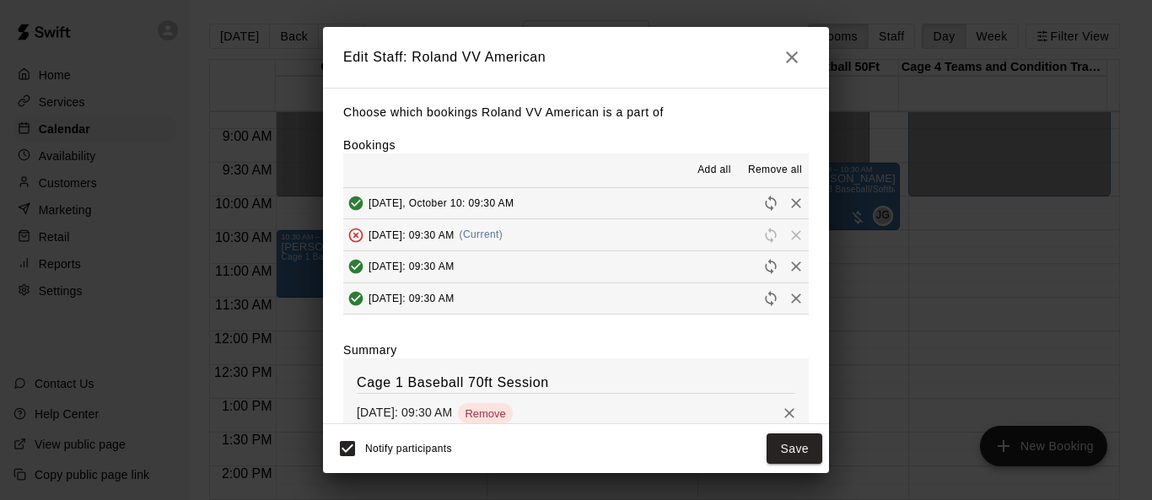
click at [761, 449] on button "Save" at bounding box center [794, 448] width 56 height 31
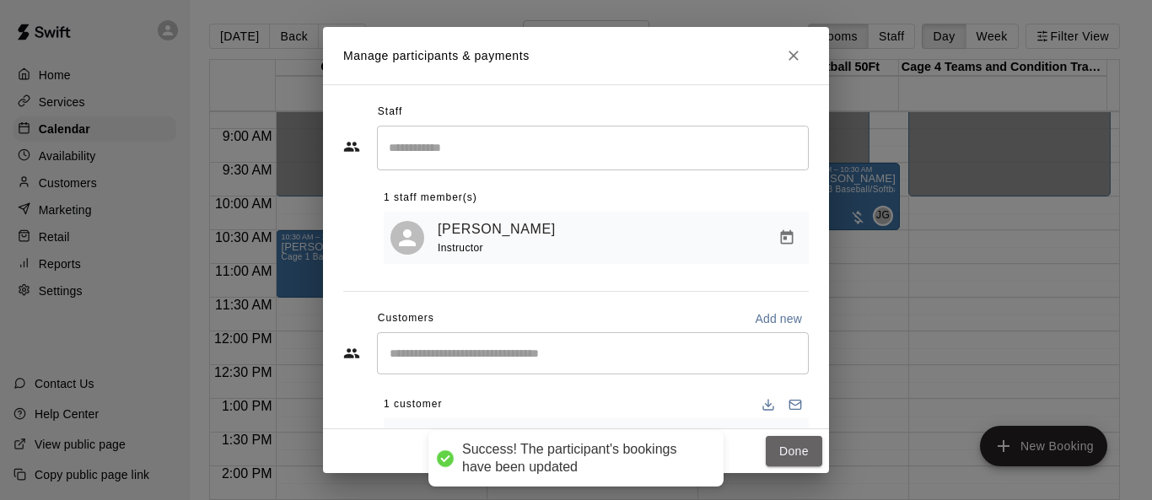
click at [761, 449] on button "Done" at bounding box center [794, 451] width 56 height 31
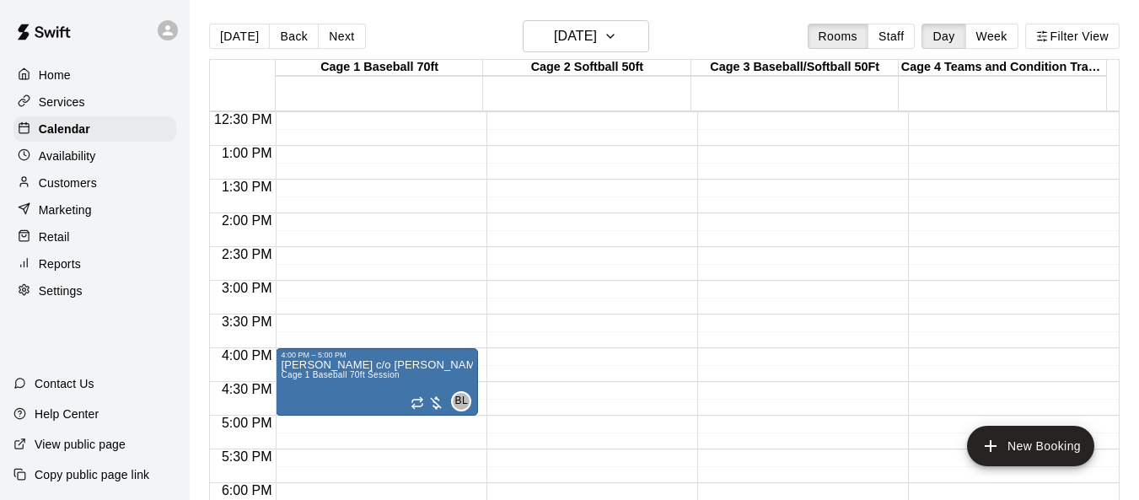
scroll to position [759, 0]
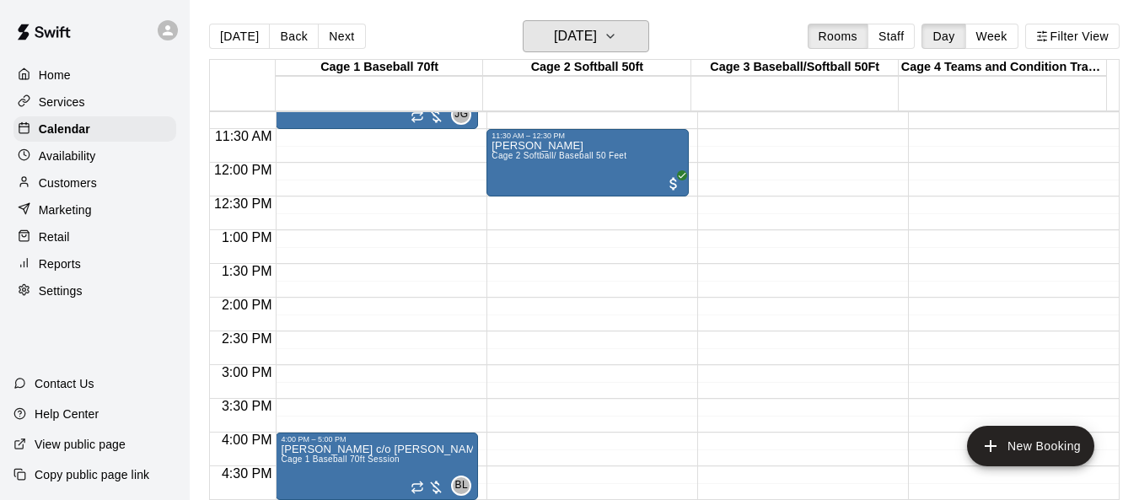
click at [617, 38] on icon "button" at bounding box center [610, 36] width 13 height 20
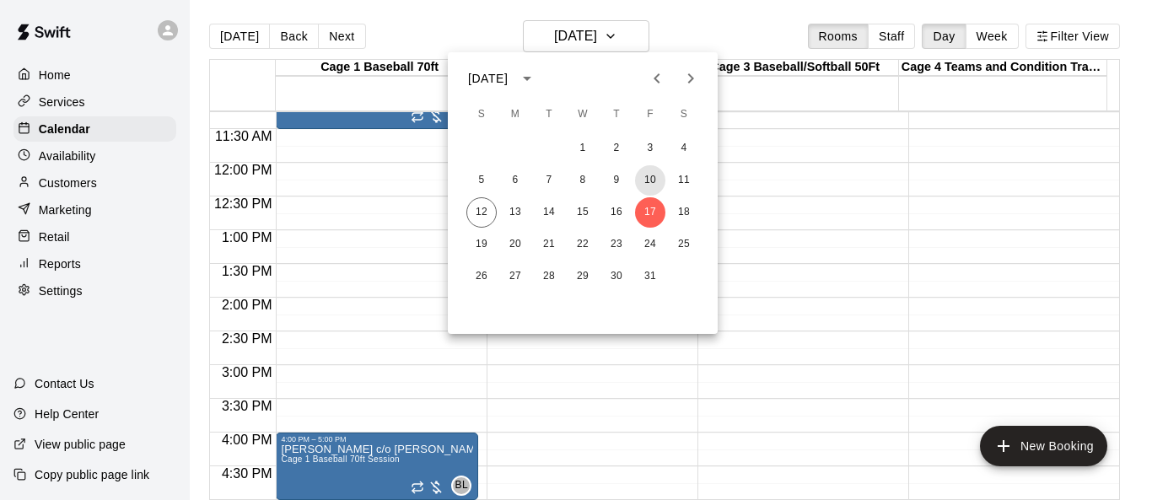
click at [653, 176] on button "10" at bounding box center [650, 180] width 30 height 30
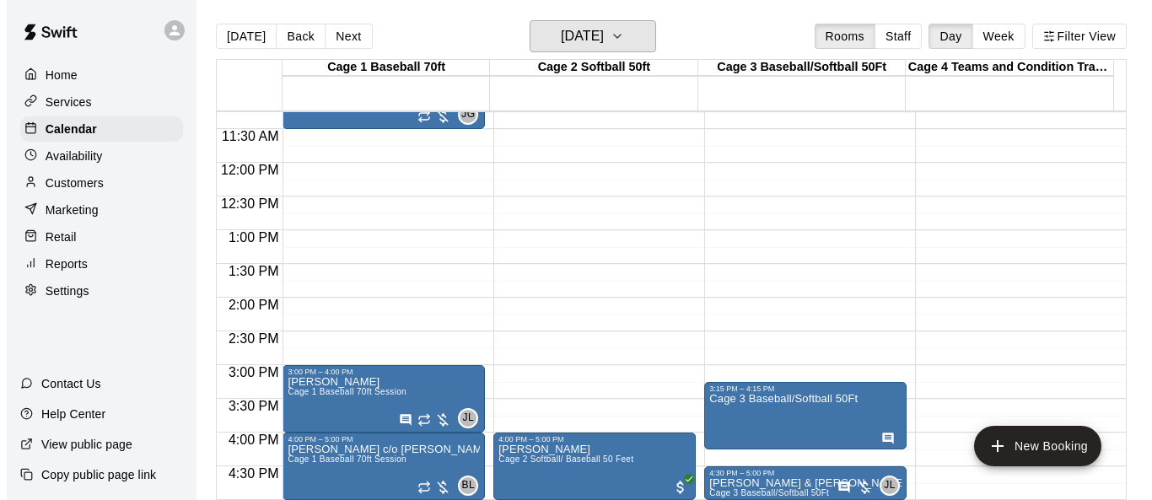
scroll to position [843, 0]
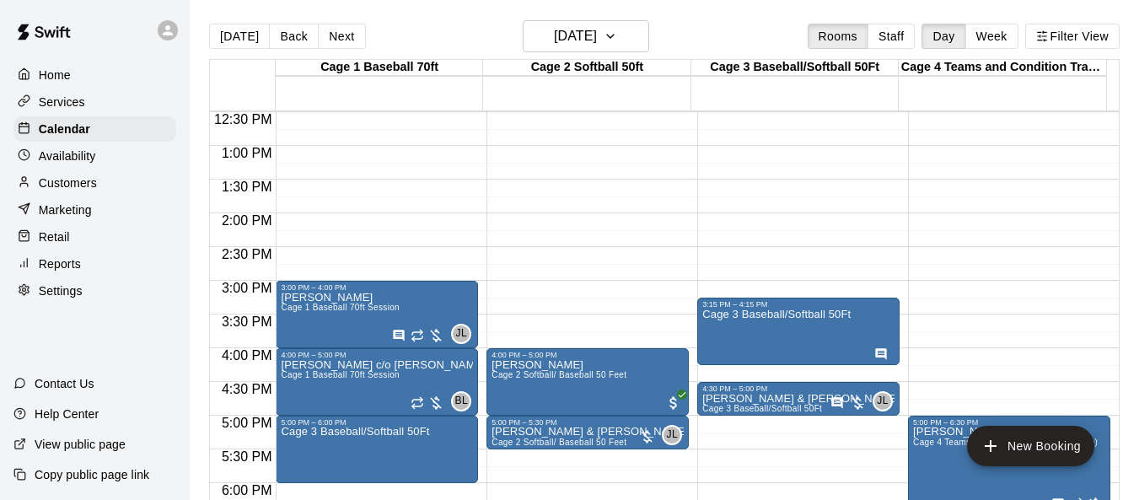
click at [383, 307] on span "Cage 1 Baseball 70ft Session" at bounding box center [340, 307] width 119 height 9
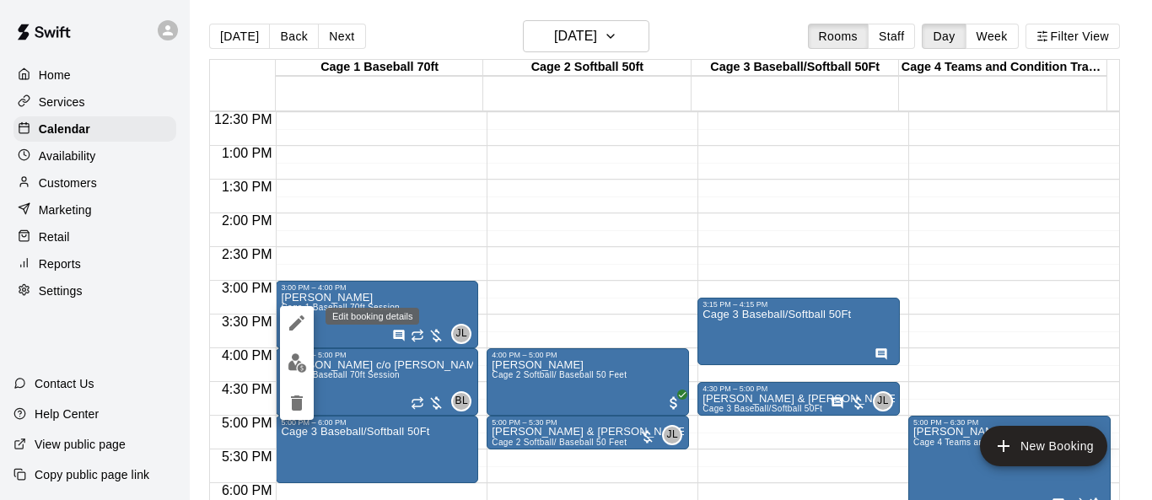
click at [287, 324] on icon "edit" at bounding box center [297, 323] width 20 height 20
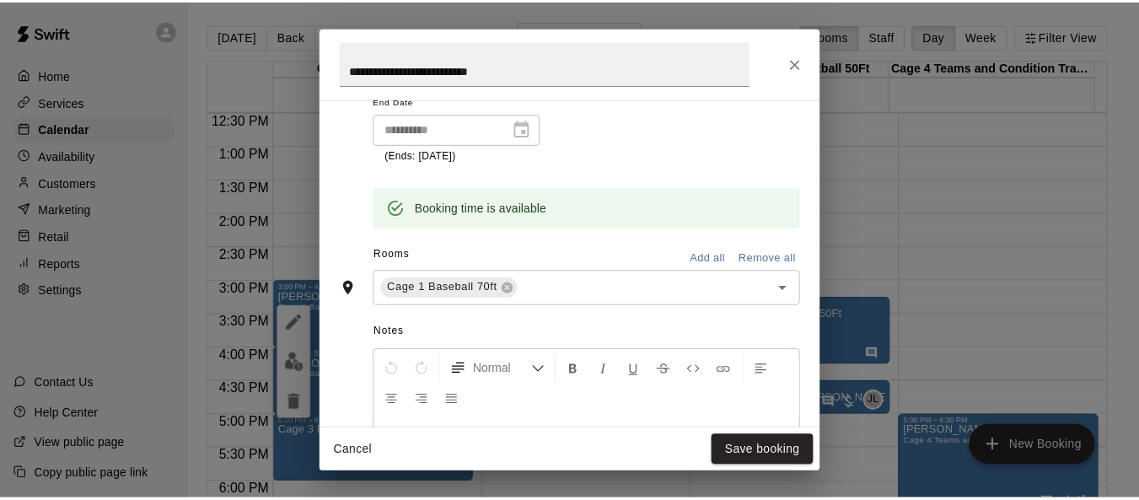
scroll to position [369, 0]
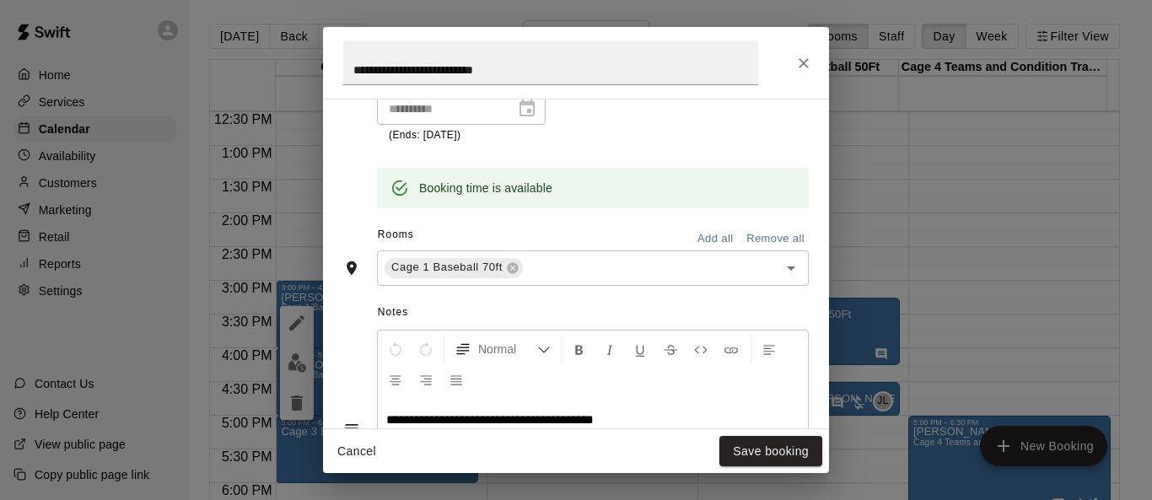
click at [761, 449] on button "Save booking" at bounding box center [770, 451] width 103 height 31
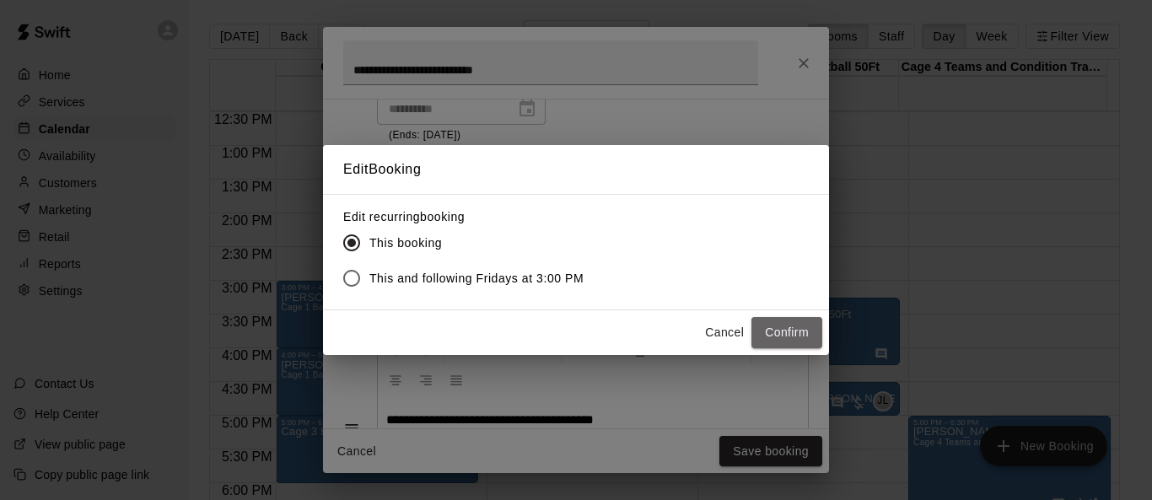
click at [761, 325] on button "Confirm" at bounding box center [786, 332] width 71 height 31
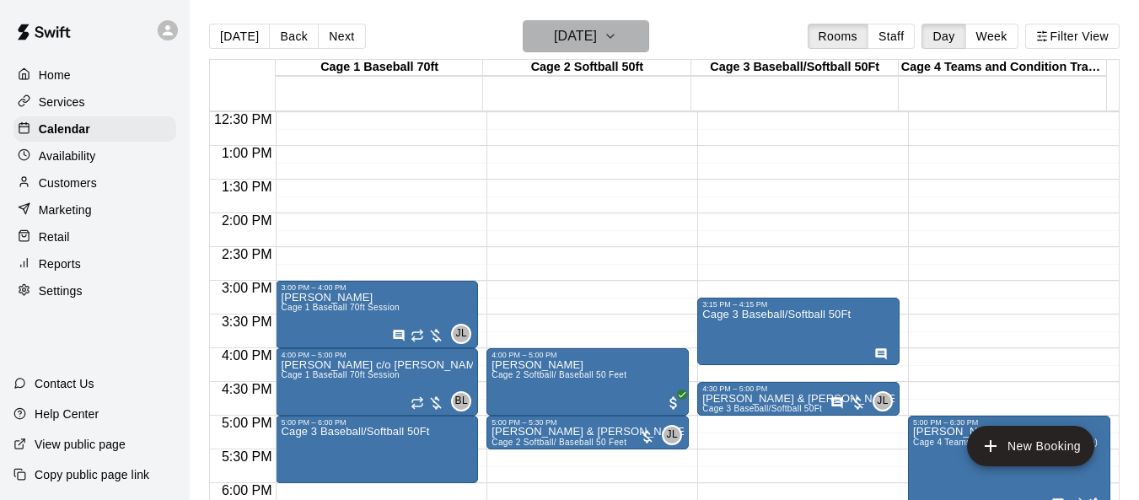
click at [617, 44] on icon "button" at bounding box center [610, 36] width 13 height 20
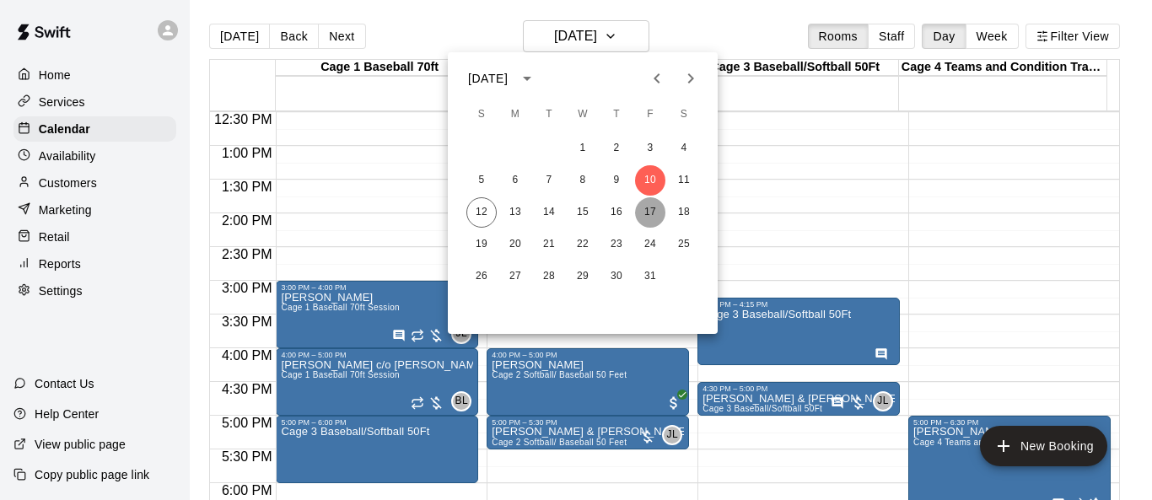
click at [646, 212] on button "17" at bounding box center [650, 212] width 30 height 30
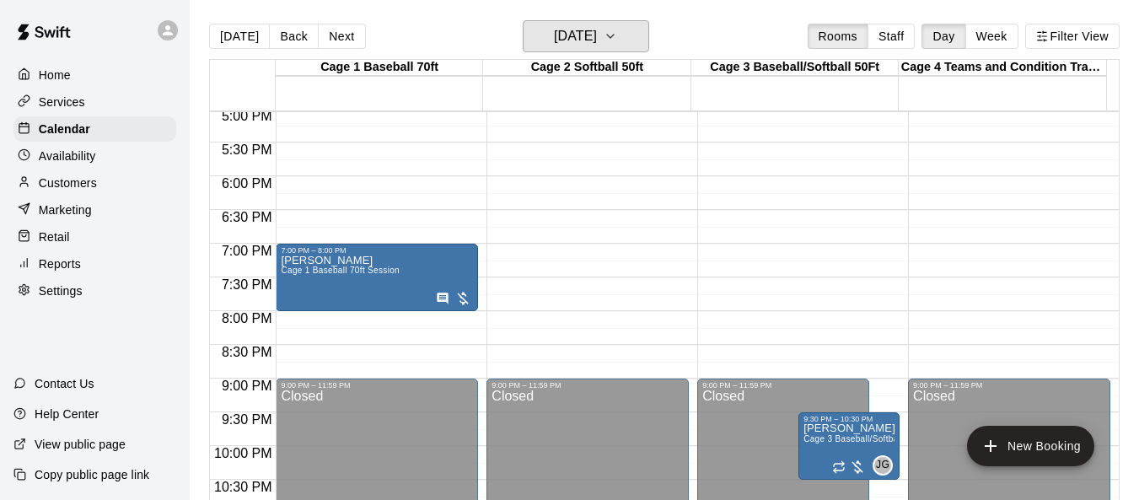
scroll to position [1180, 0]
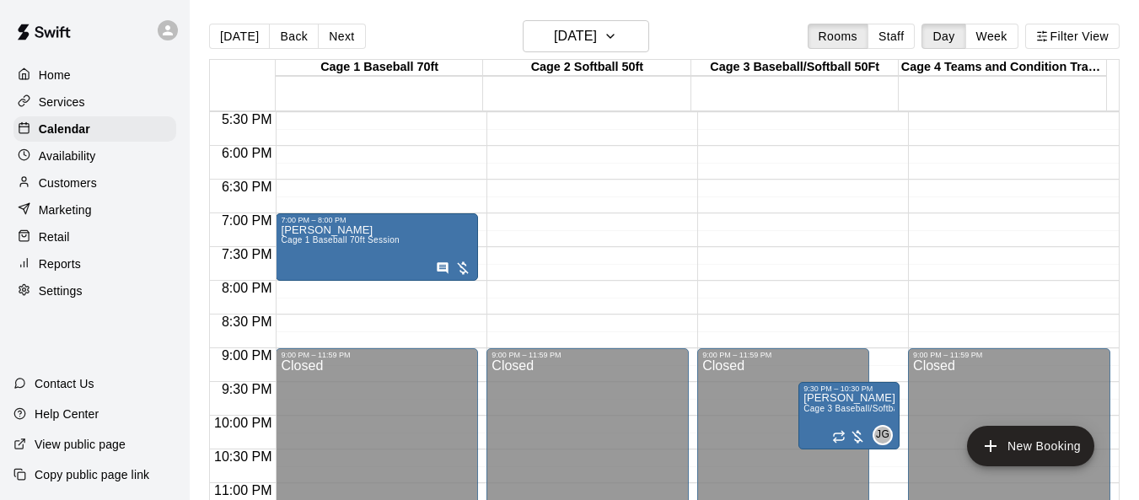
click at [761, 413] on span "Cage 3 Baseball/Softball 50Ft" at bounding box center [864, 408] width 120 height 9
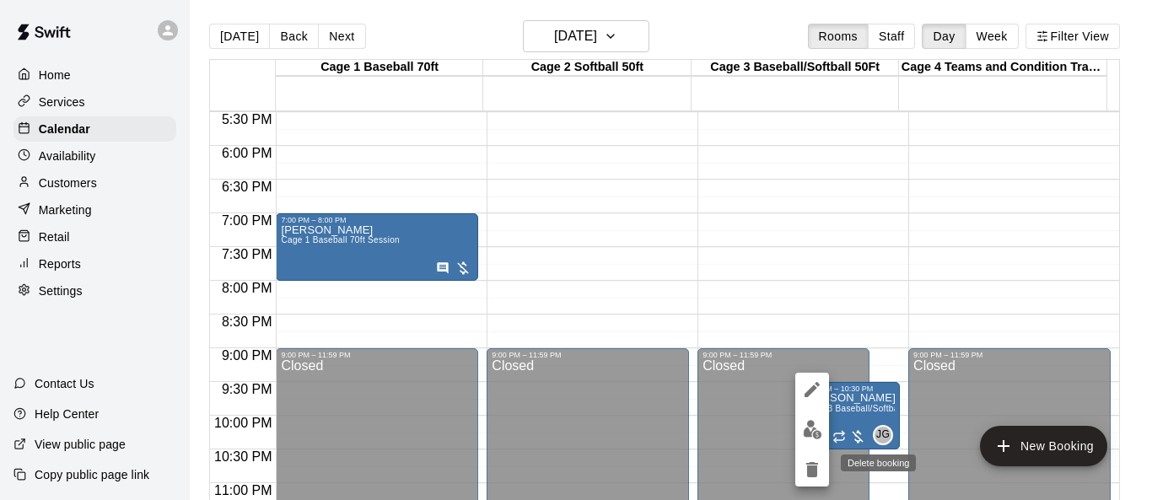
click at [761, 451] on icon "delete" at bounding box center [812, 470] width 20 height 20
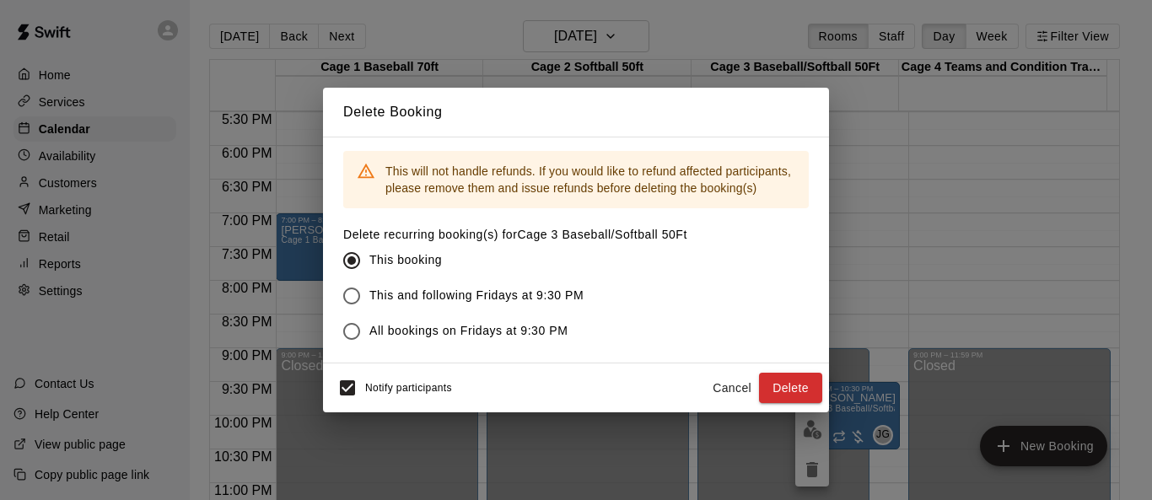
click at [761, 392] on button "Delete" at bounding box center [790, 388] width 63 height 31
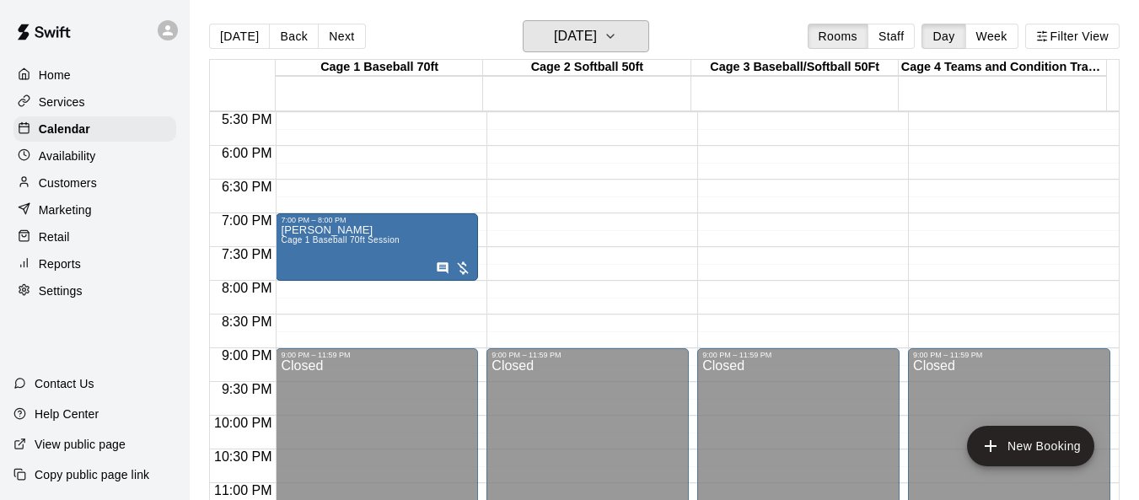
click at [640, 33] on button "[DATE]" at bounding box center [586, 36] width 126 height 32
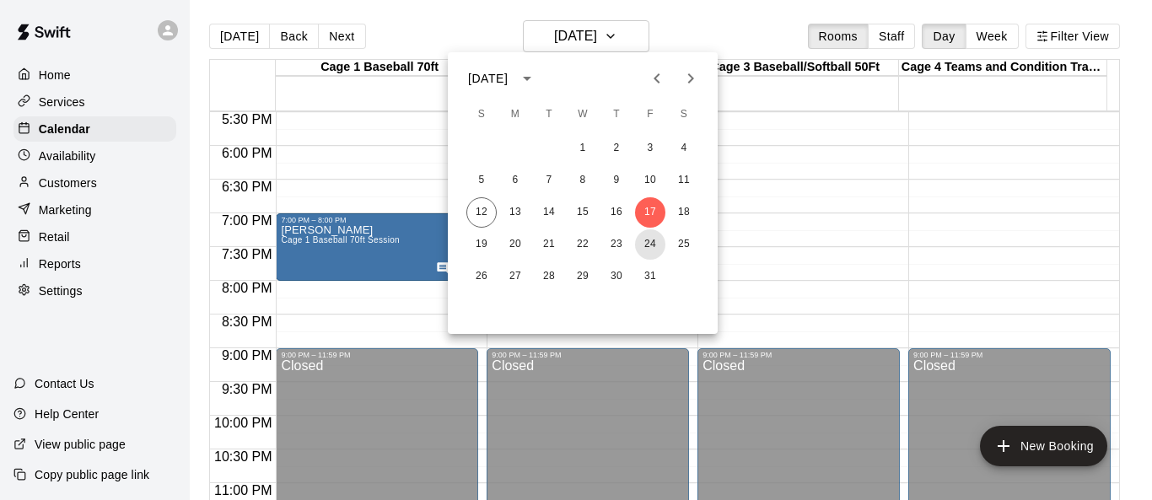
click at [648, 244] on button "24" at bounding box center [650, 244] width 30 height 30
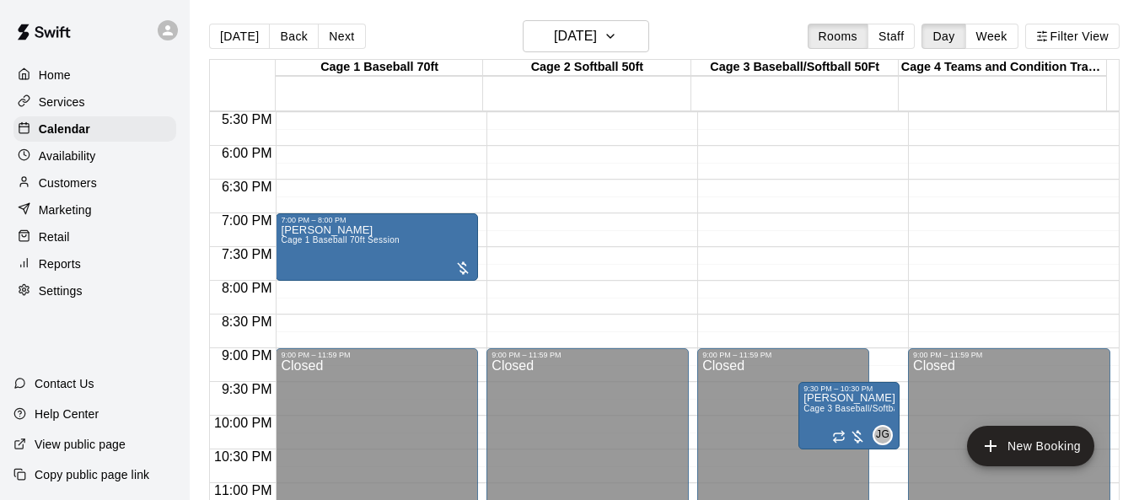
click at [761, 413] on span "Cage 3 Baseball/Softball 50Ft" at bounding box center [864, 408] width 120 height 9
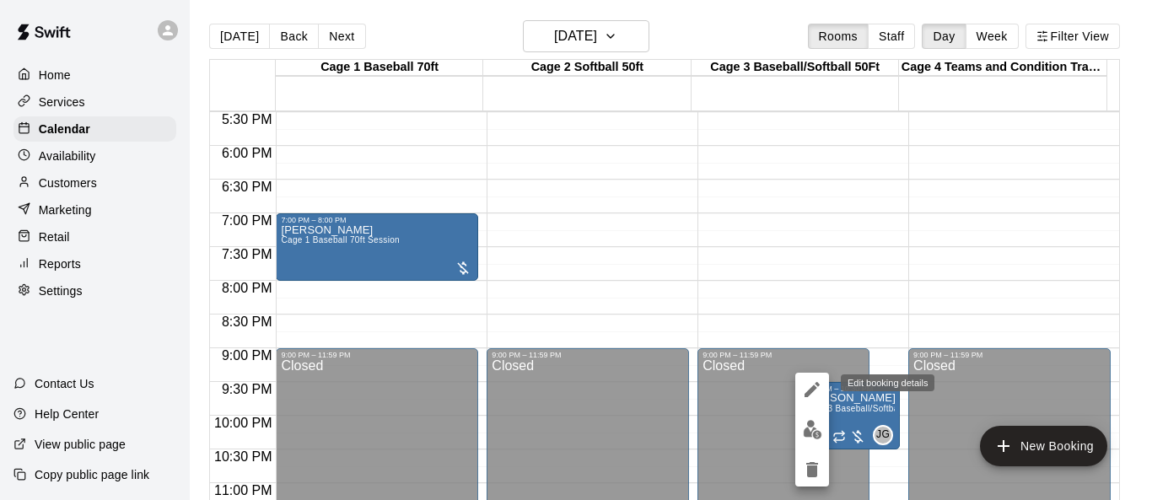
click at [761, 385] on icon "edit" at bounding box center [812, 389] width 20 height 20
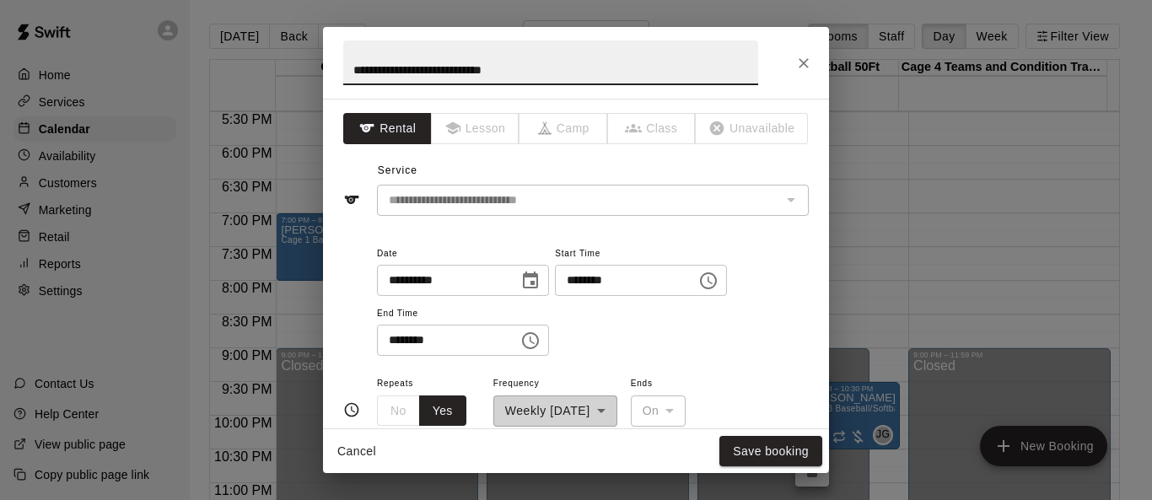
click at [718, 280] on icon "Choose time, selected time is 9:30 PM" at bounding box center [708, 281] width 20 height 20
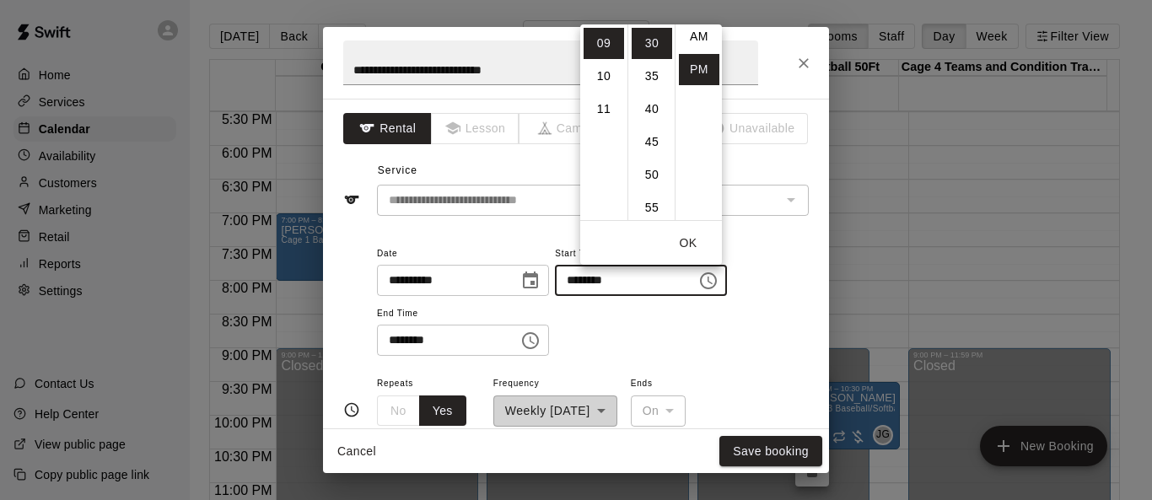
scroll to position [0, 0]
click at [701, 44] on li "AM" at bounding box center [699, 43] width 40 height 31
type input "********"
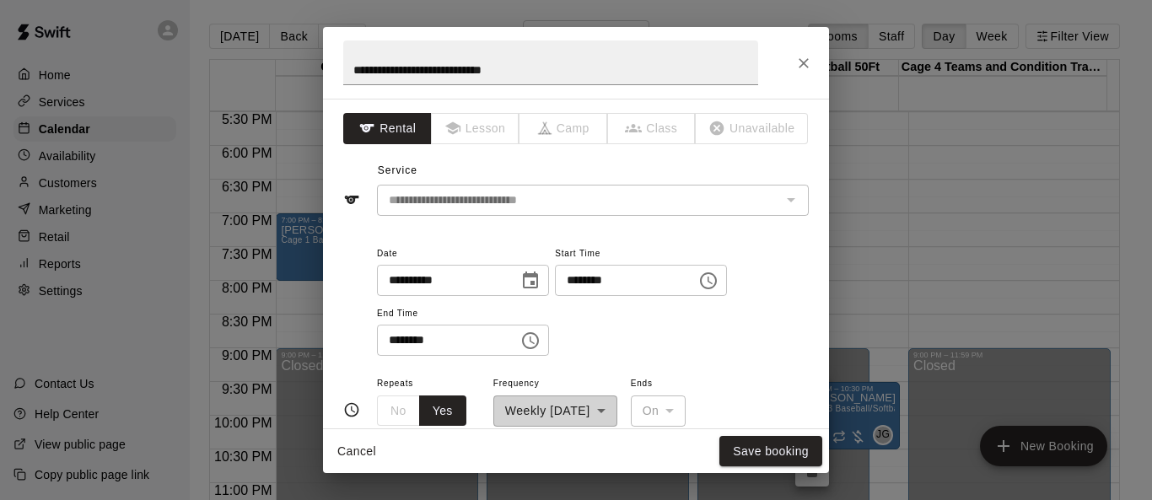
click at [540, 341] on icon "Choose time, selected time is 10:30 PM" at bounding box center [530, 341] width 20 height 20
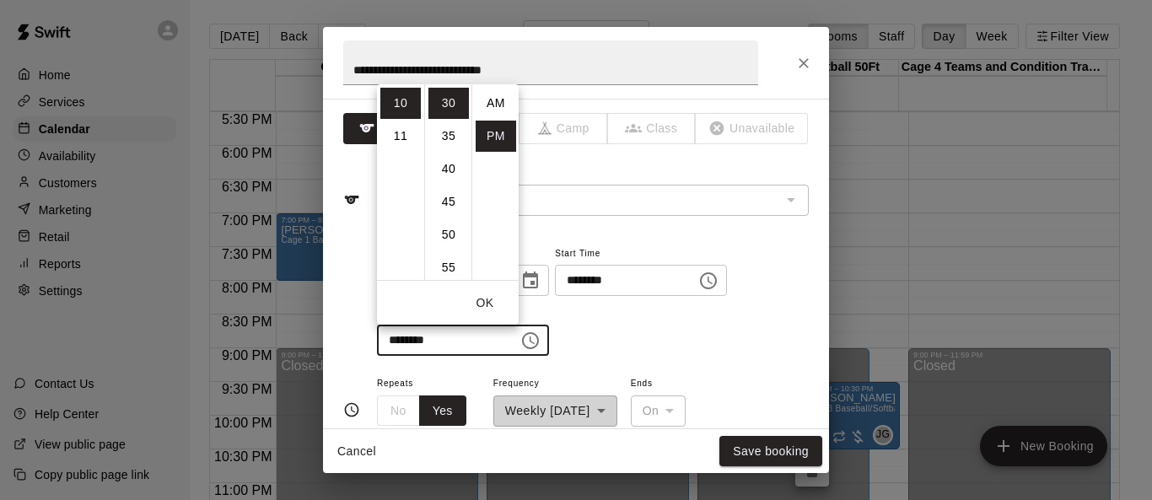
click at [503, 94] on li "AM" at bounding box center [496, 103] width 40 height 31
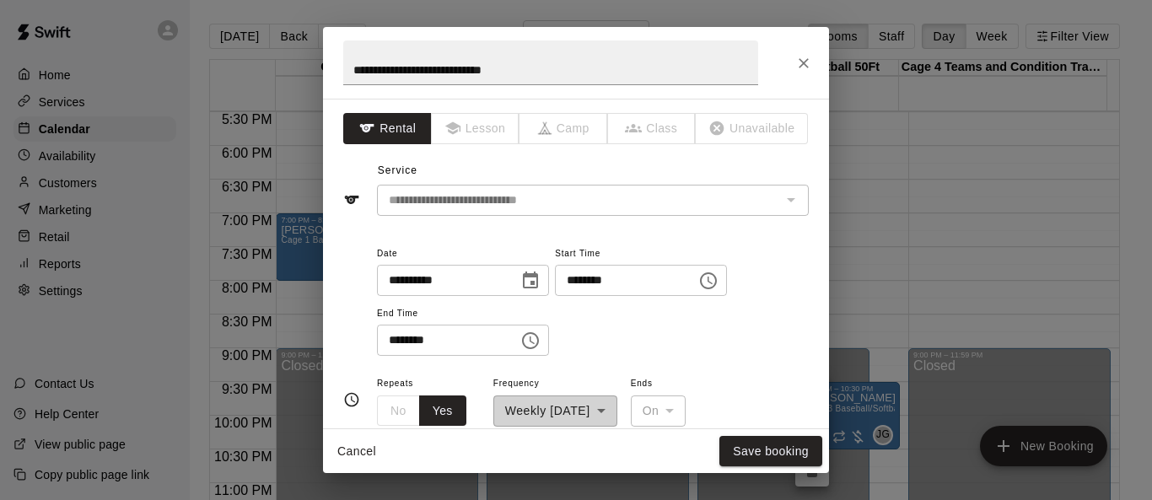
type input "********"
click at [761, 448] on button "Save booking" at bounding box center [770, 451] width 103 height 31
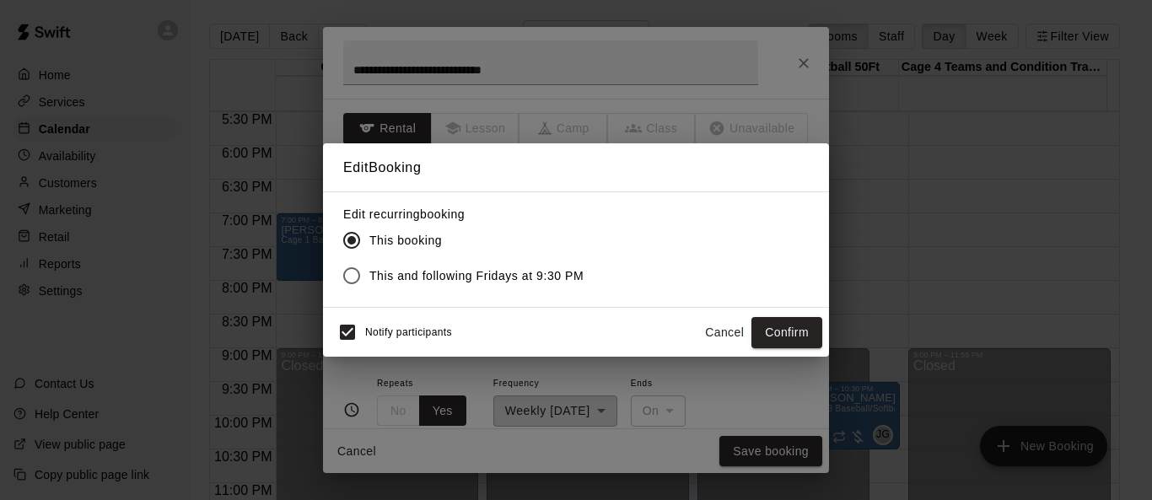
click at [761, 335] on button "Confirm" at bounding box center [786, 332] width 71 height 31
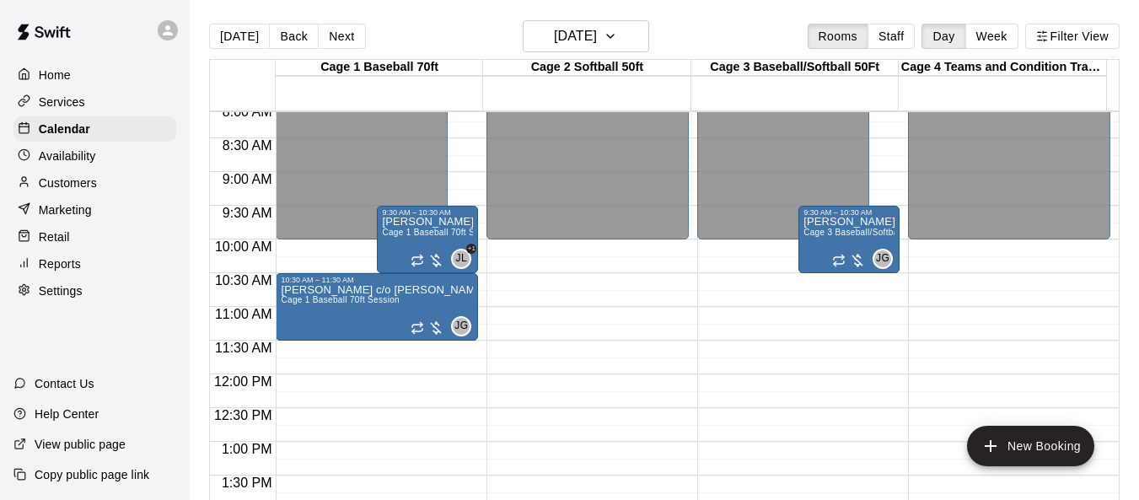
scroll to position [506, 0]
